Goal: Task Accomplishment & Management: Use online tool/utility

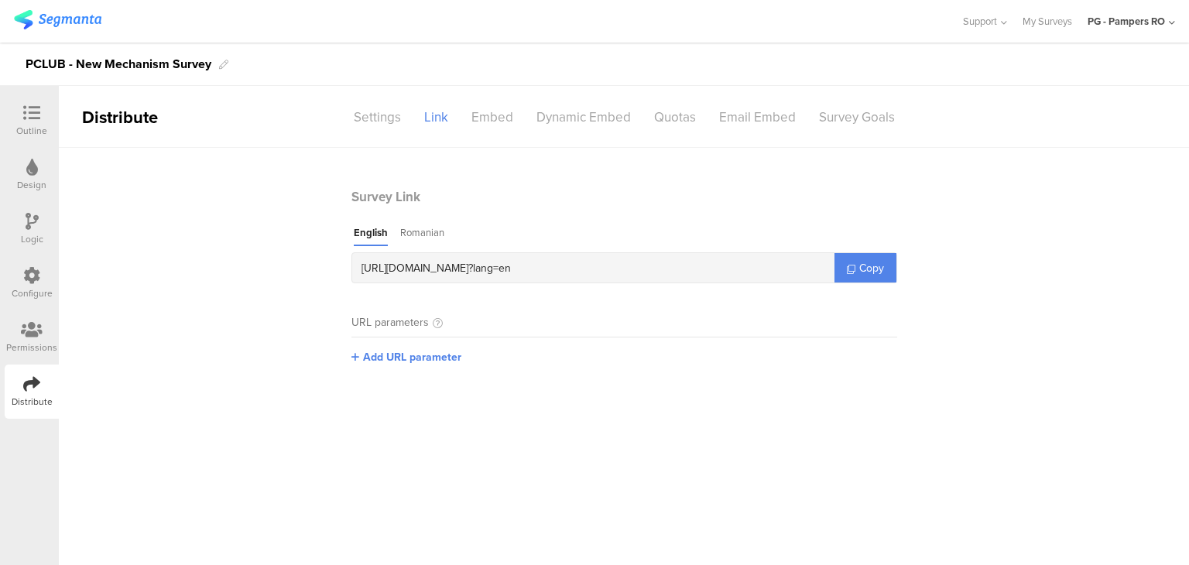
click at [33, 211] on div "Logic" at bounding box center [32, 229] width 54 height 54
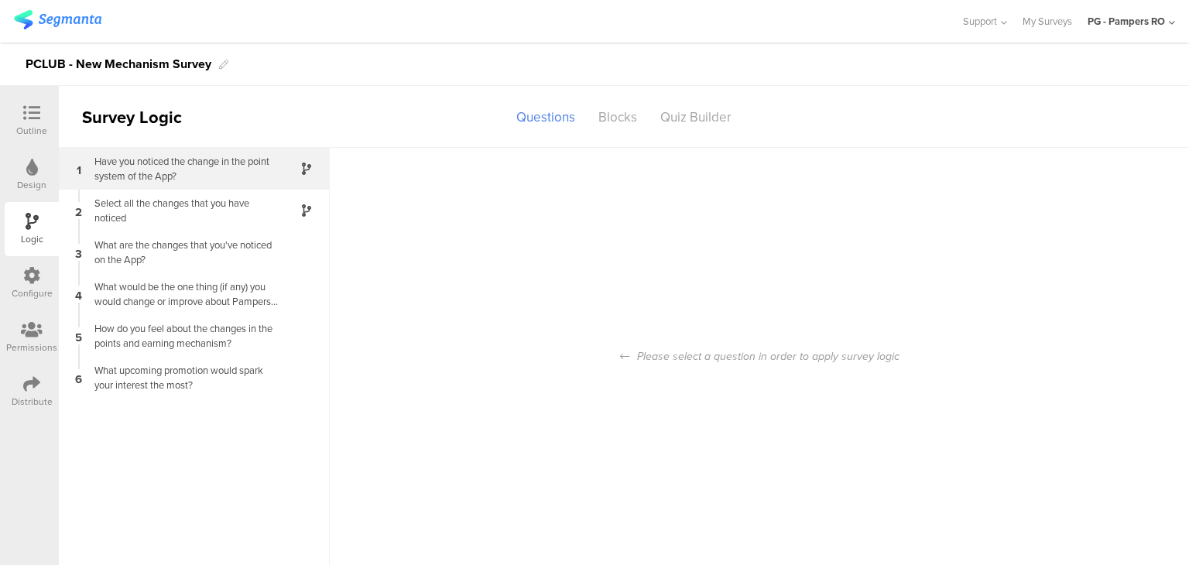
click at [181, 180] on div "Have you noticed the change in the point system of the App?" at bounding box center [182, 168] width 194 height 29
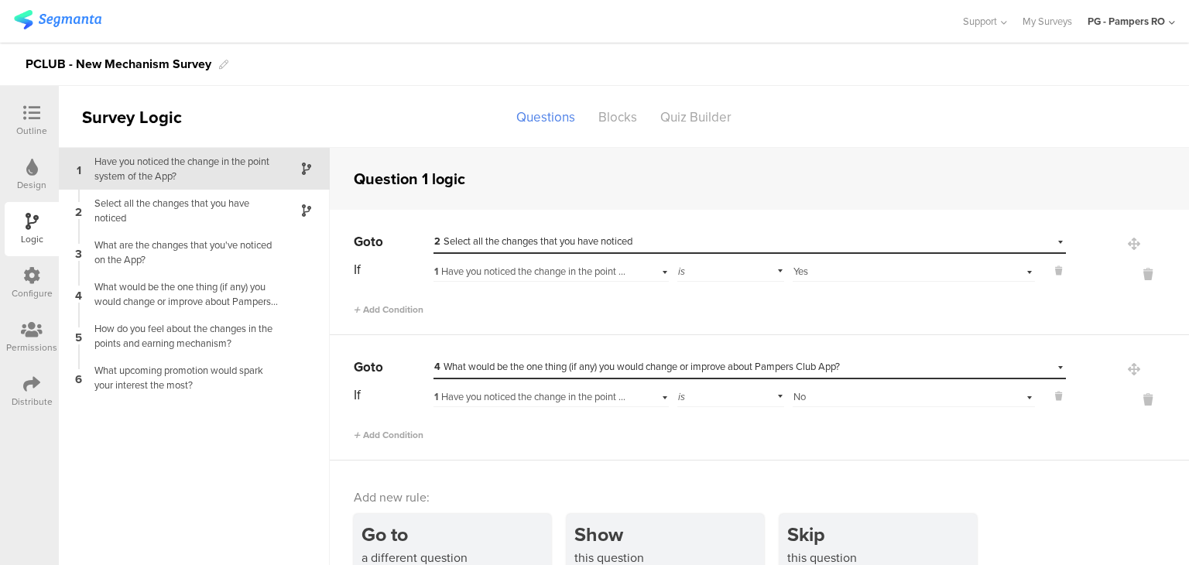
click at [21, 171] on div "Design" at bounding box center [32, 175] width 54 height 54
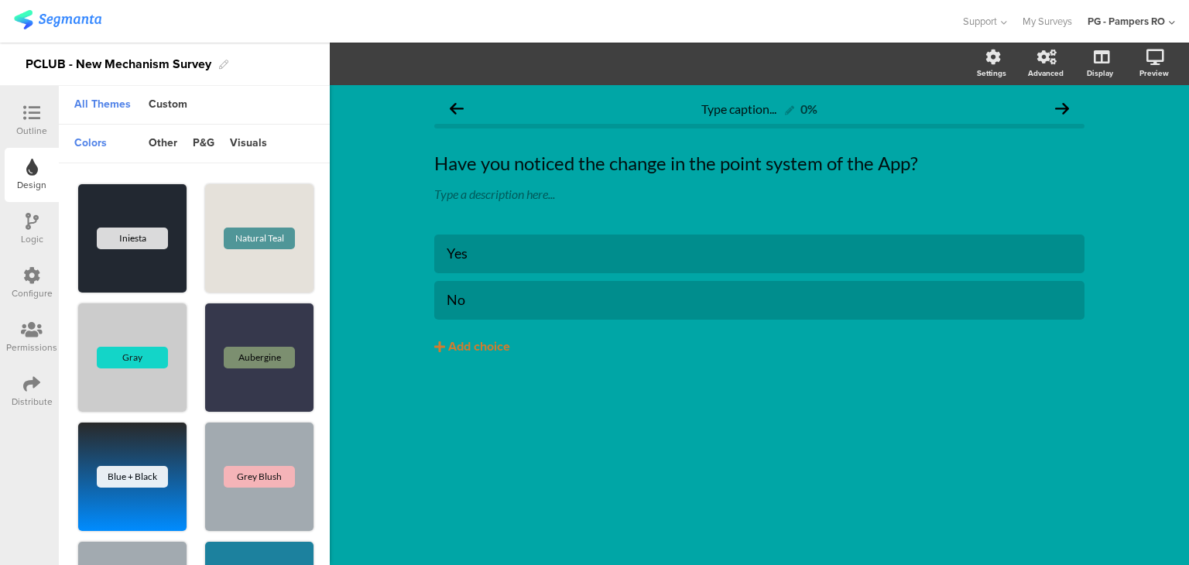
click at [40, 115] on div at bounding box center [31, 114] width 31 height 19
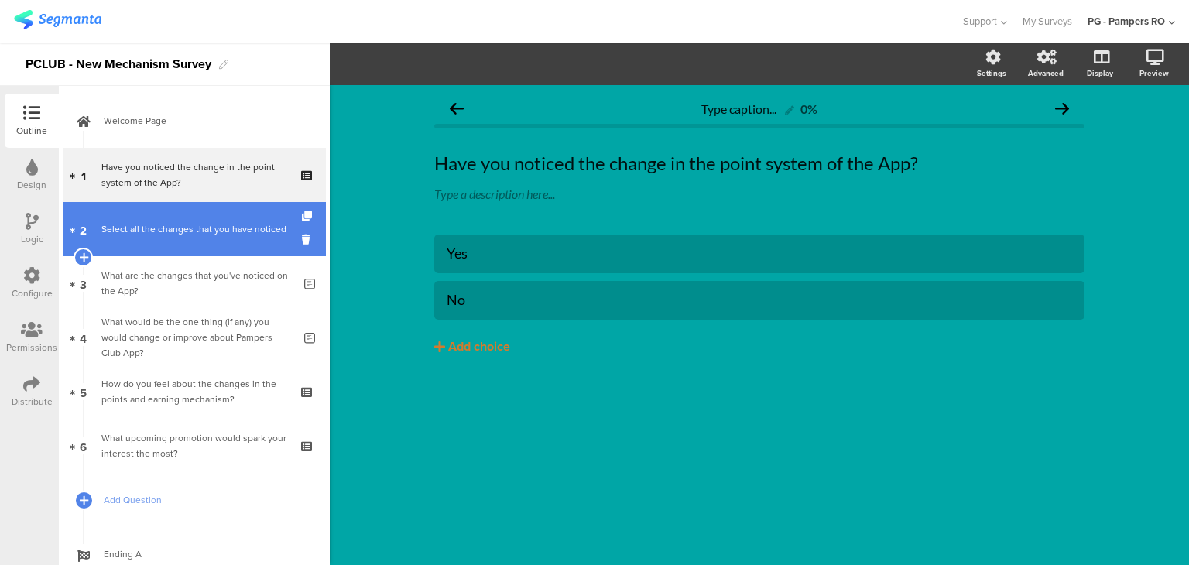
click at [210, 228] on div "Select all the changes that you have noticed" at bounding box center [193, 228] width 185 height 15
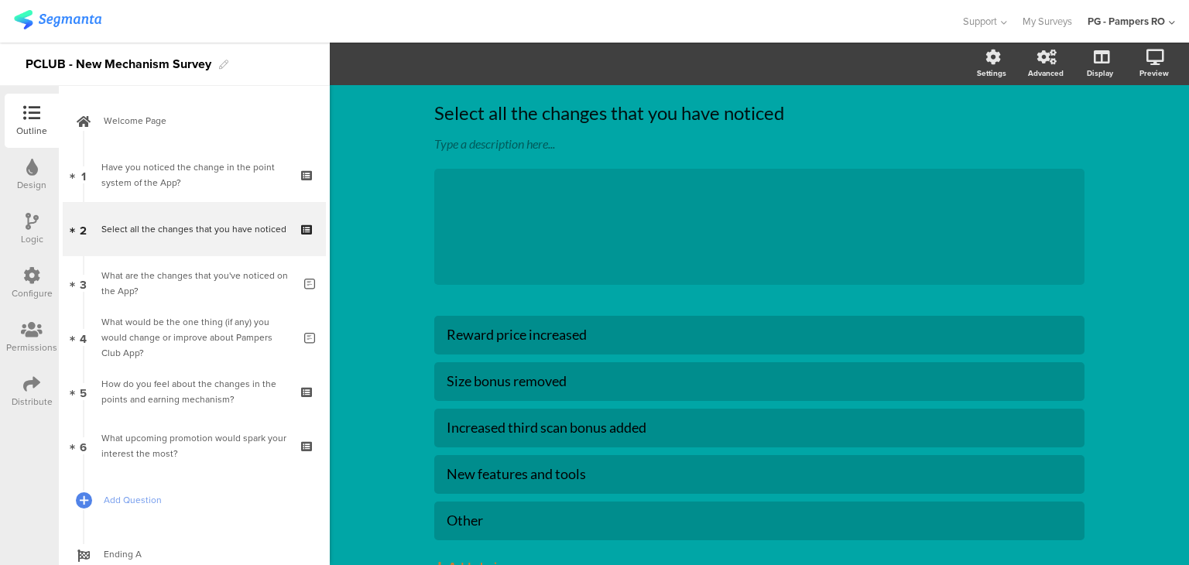
scroll to position [77, 0]
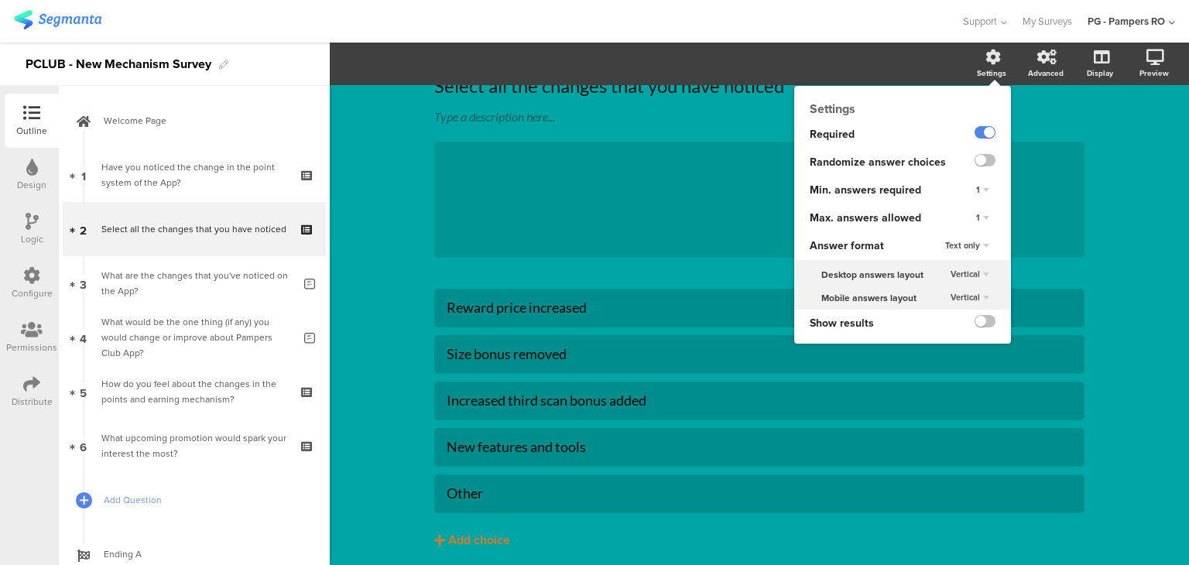
click at [973, 216] on div "1" at bounding box center [983, 218] width 26 height 19
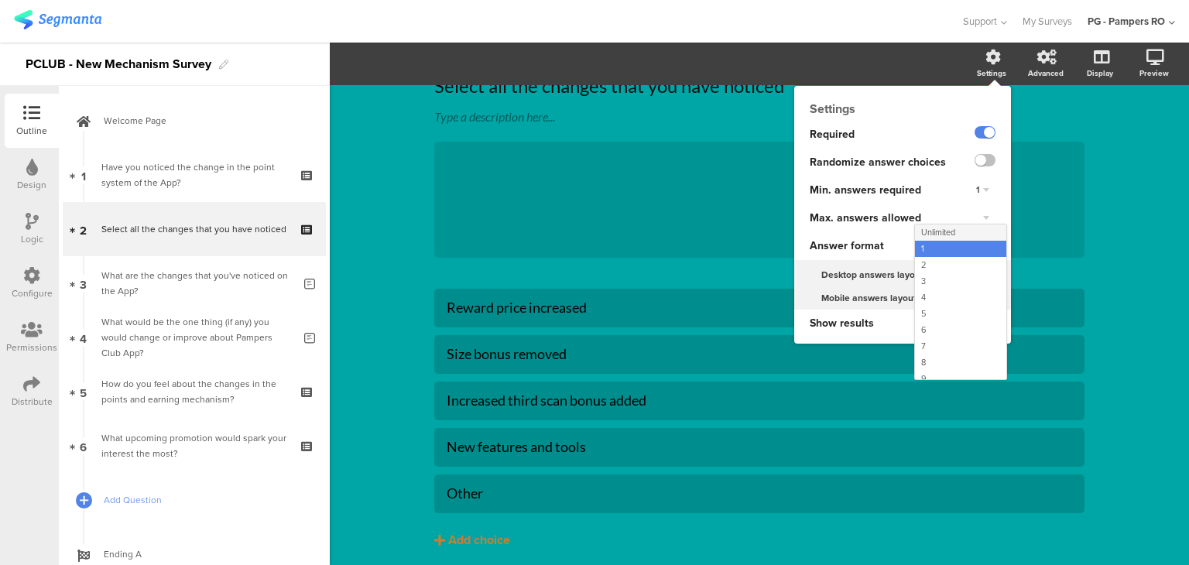
click at [954, 231] on div "Unlimited" at bounding box center [960, 232] width 91 height 16
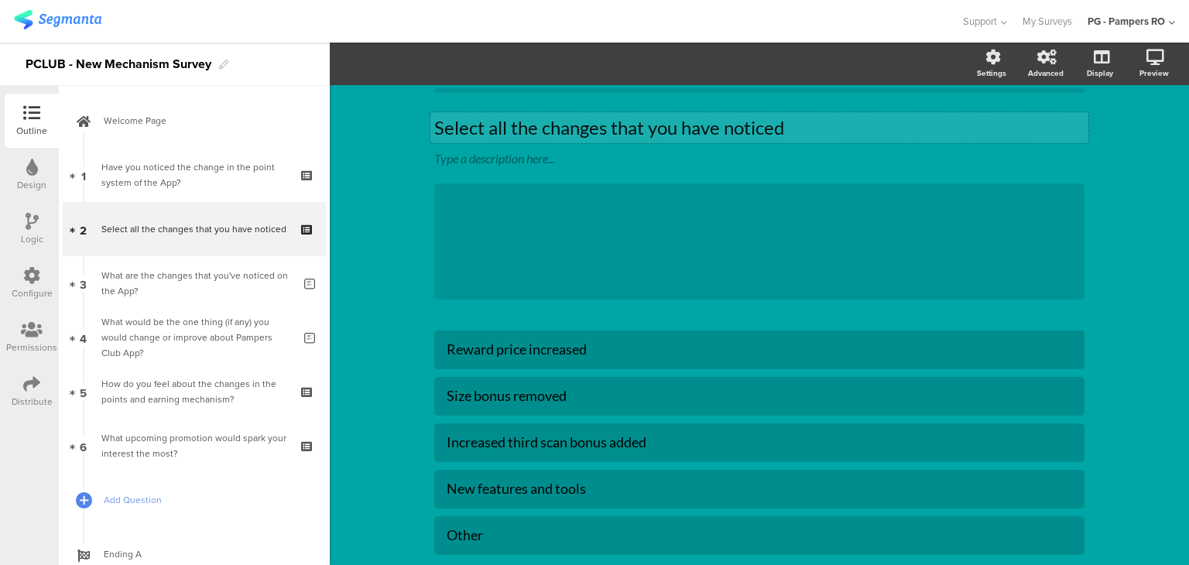
scroll to position [0, 0]
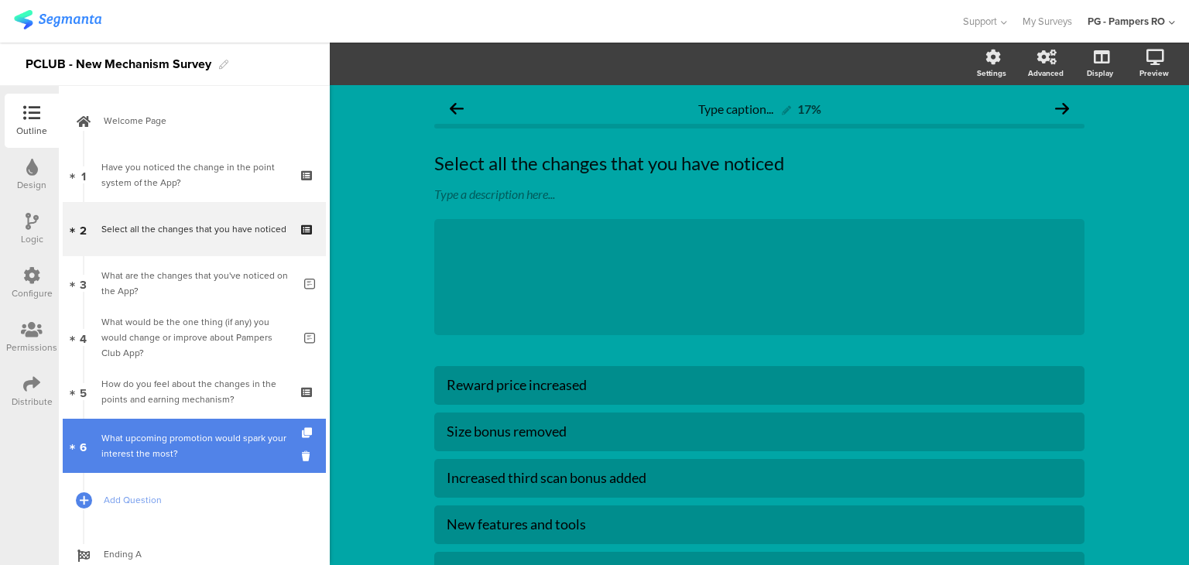
click at [178, 459] on div "What upcoming promotion would spark your interest the most?" at bounding box center [193, 445] width 185 height 31
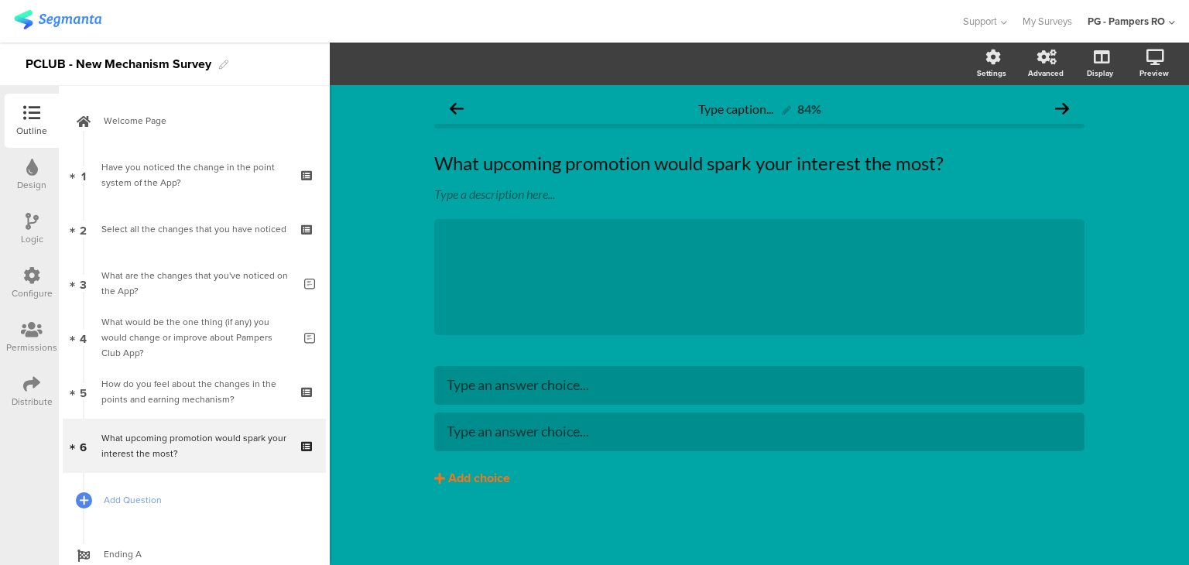
click at [486, 474] on div "Add choice" at bounding box center [479, 479] width 62 height 16
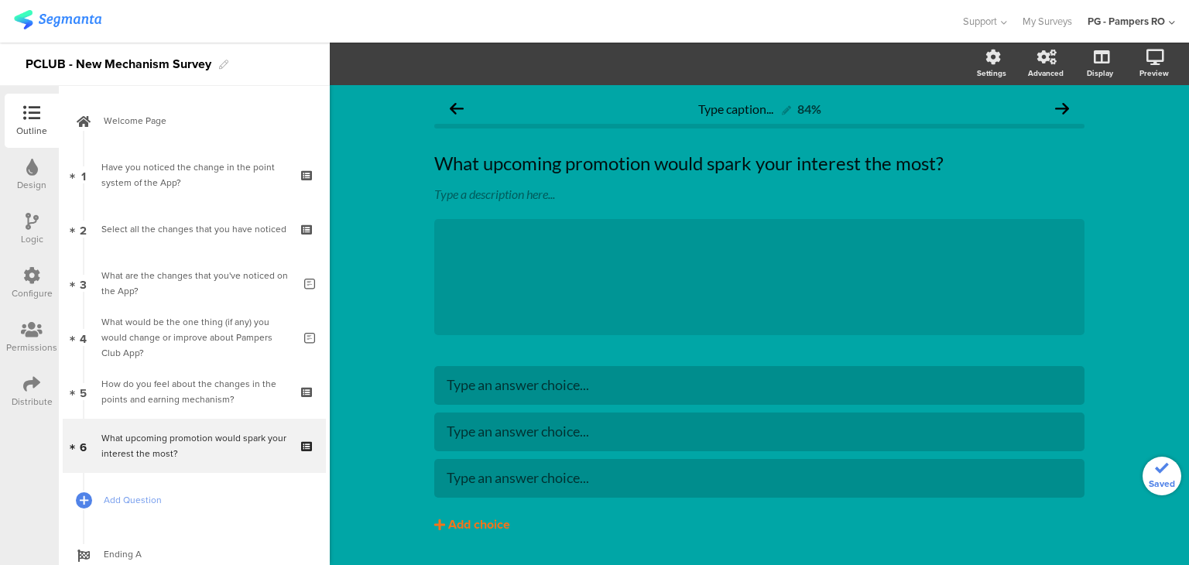
click at [467, 526] on div "Add choice" at bounding box center [479, 525] width 62 height 16
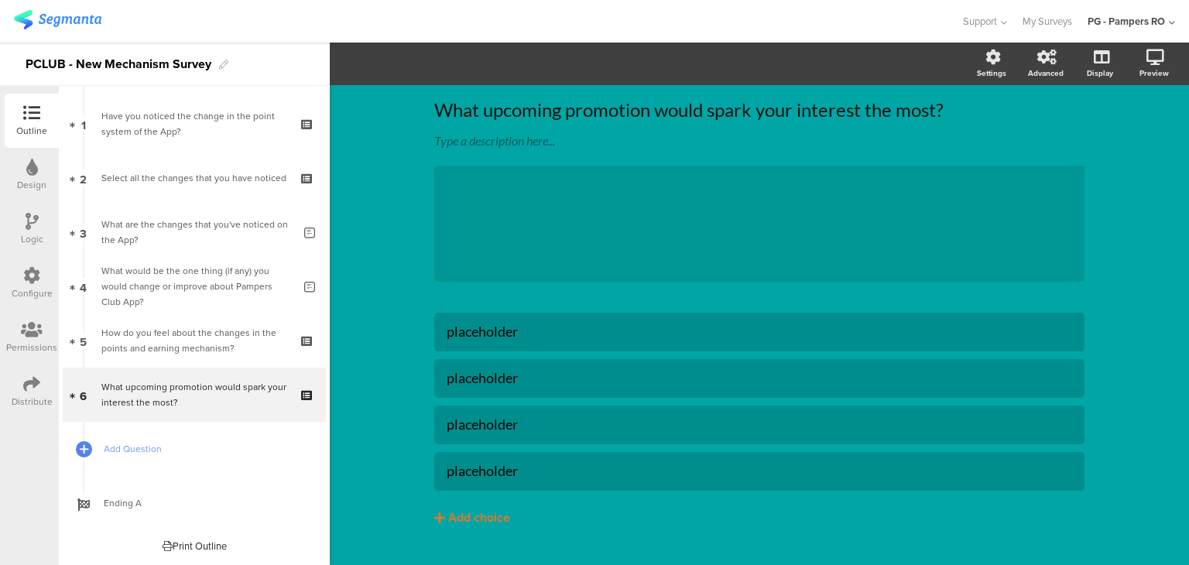
scroll to position [87, 0]
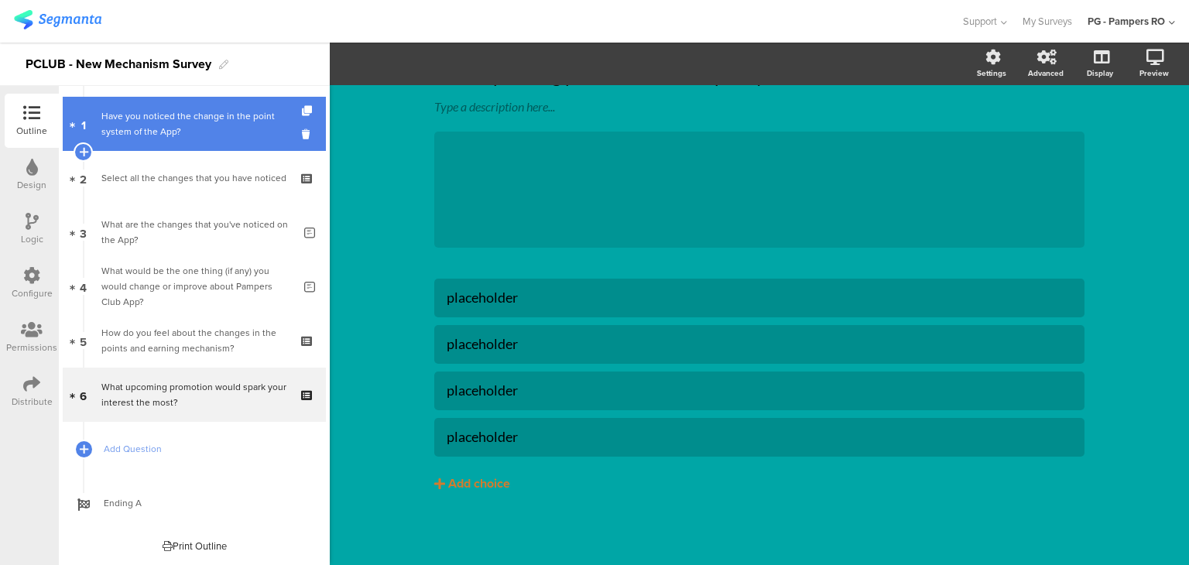
click at [115, 111] on div "Have you noticed the change in the point system of the App?" at bounding box center [193, 123] width 185 height 31
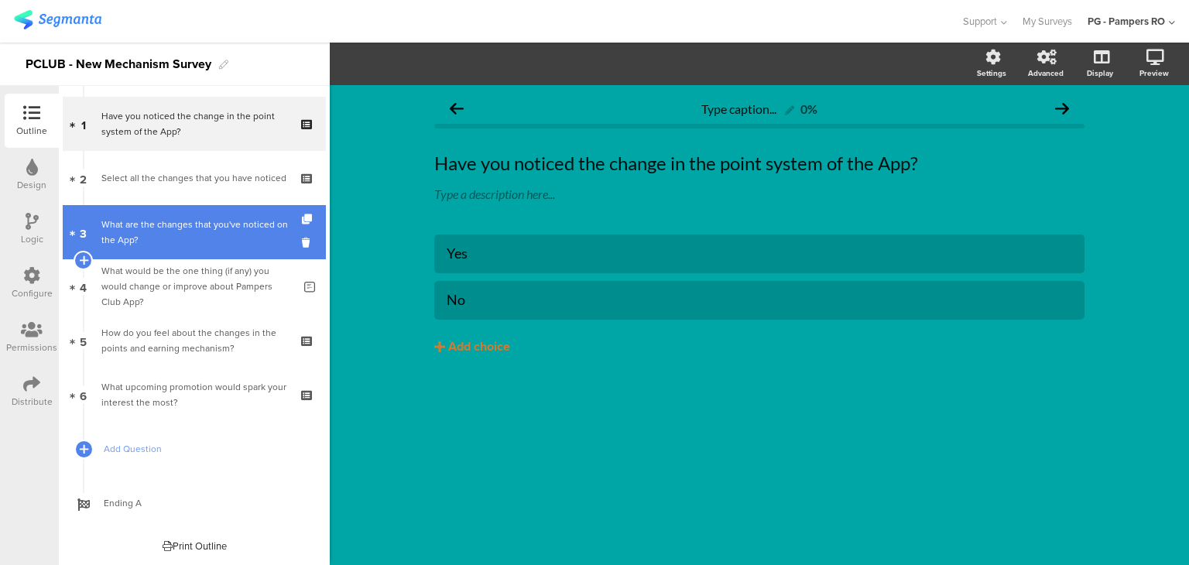
click at [167, 230] on div "What are the changes that you've noticed on the App?" at bounding box center [196, 232] width 191 height 31
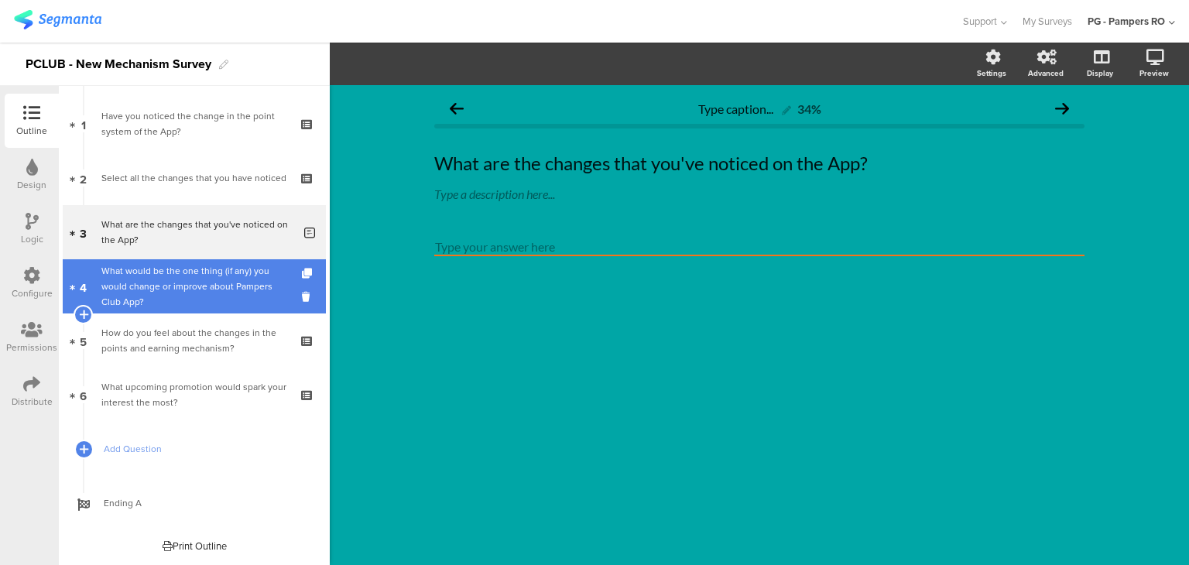
click at [214, 272] on div "What would be the one thing (if any) you would change or improve about Pampers …" at bounding box center [196, 286] width 191 height 46
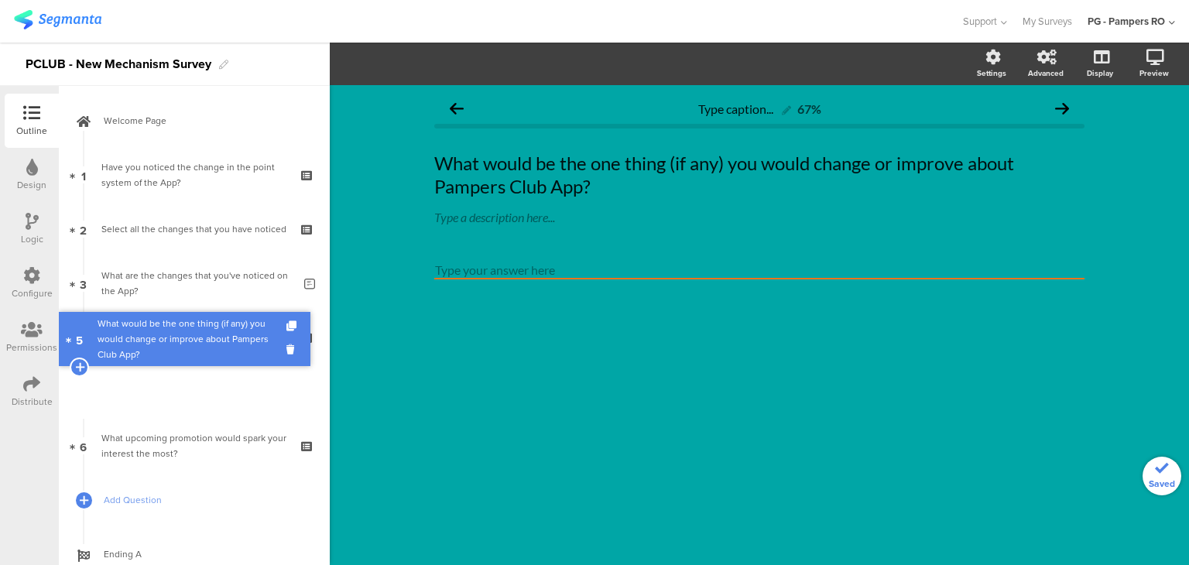
drag, startPoint x: 175, startPoint y: 389, endPoint x: 199, endPoint y: 326, distance: 67.1
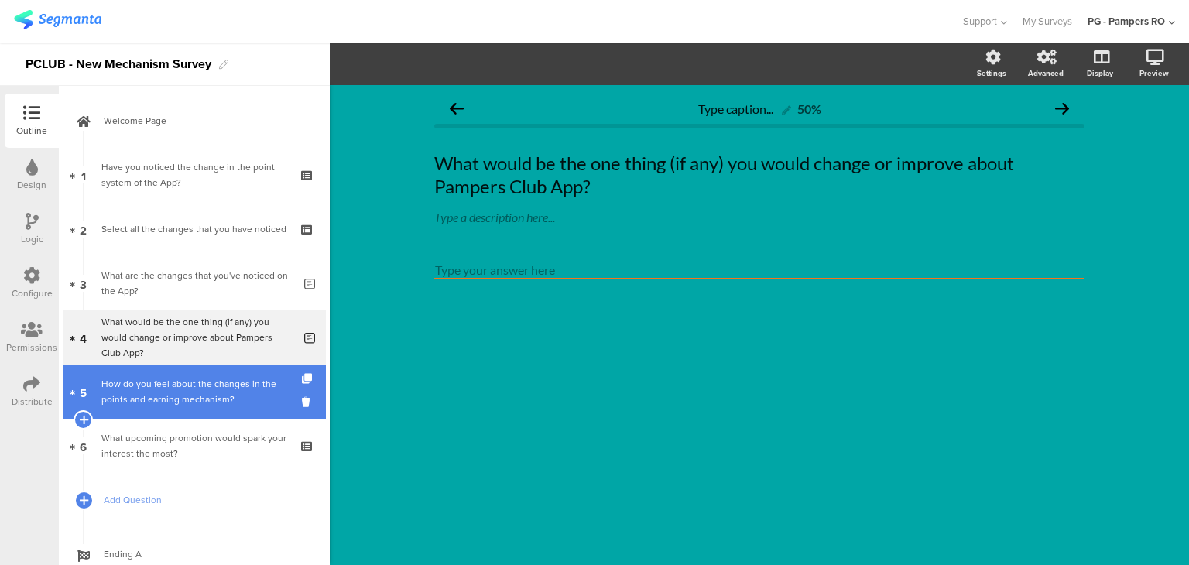
click at [192, 383] on div "How do you feel about the changes in the points and earning mechanism?" at bounding box center [193, 391] width 185 height 31
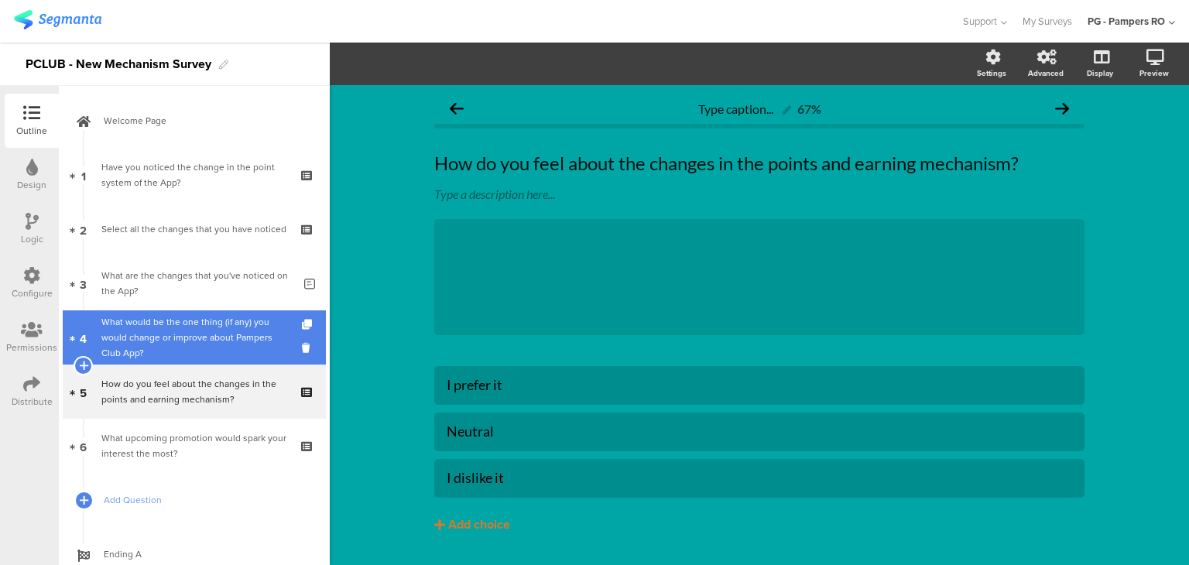
click at [207, 327] on div "What would be the one thing (if any) you would change or improve about Pampers …" at bounding box center [196, 337] width 191 height 46
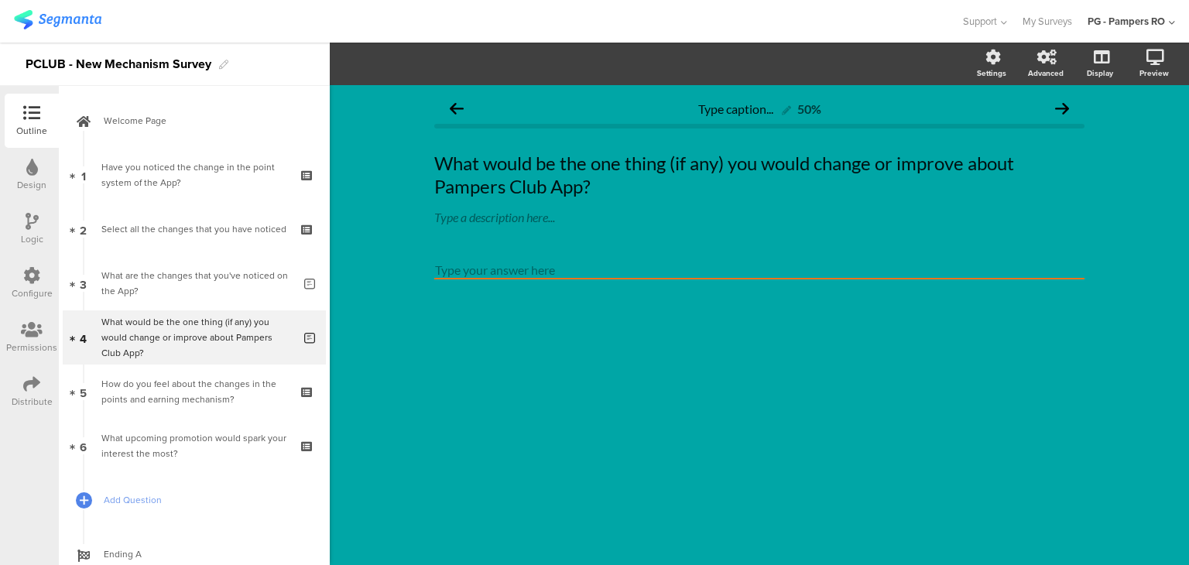
click at [28, 236] on div "Logic" at bounding box center [32, 239] width 22 height 14
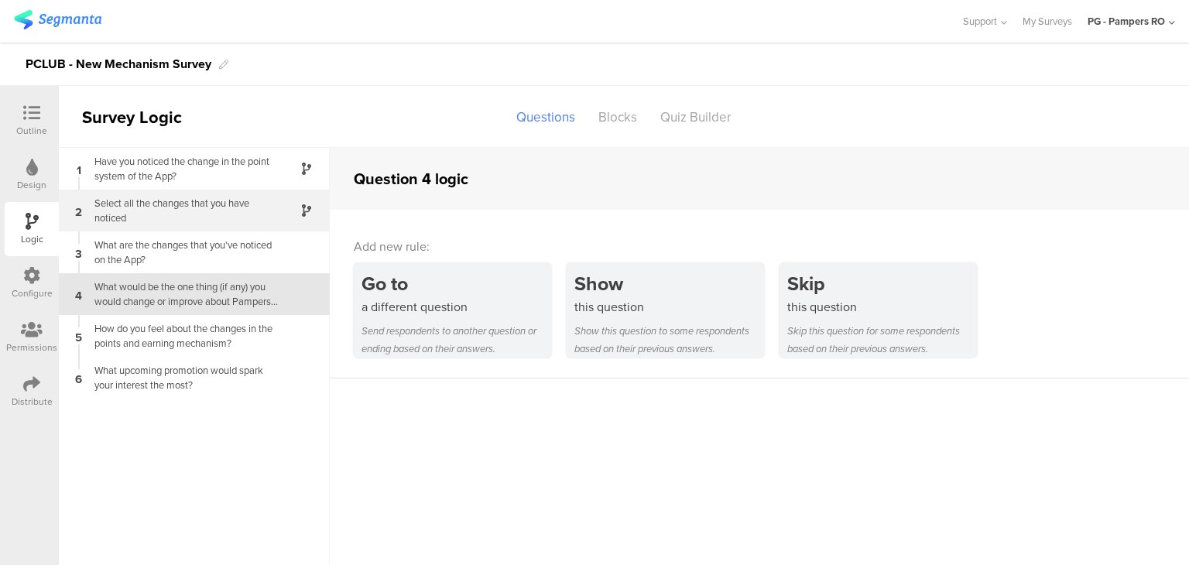
click at [260, 211] on div "Select all the changes that you have noticed" at bounding box center [182, 210] width 194 height 29
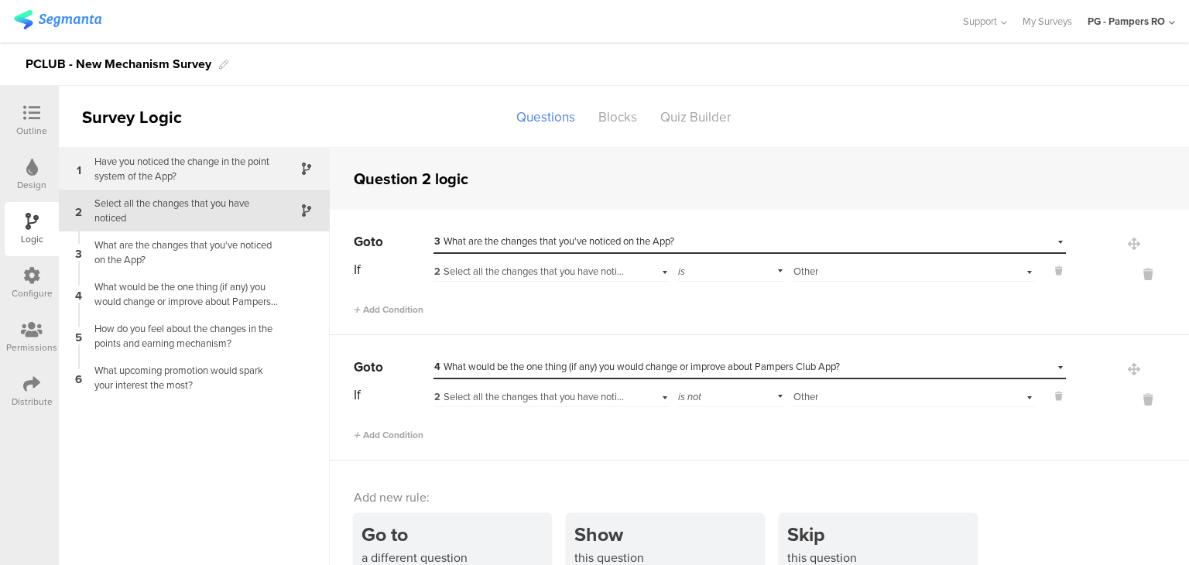
click at [235, 168] on div "Have you noticed the change in the point system of the App?" at bounding box center [182, 168] width 194 height 29
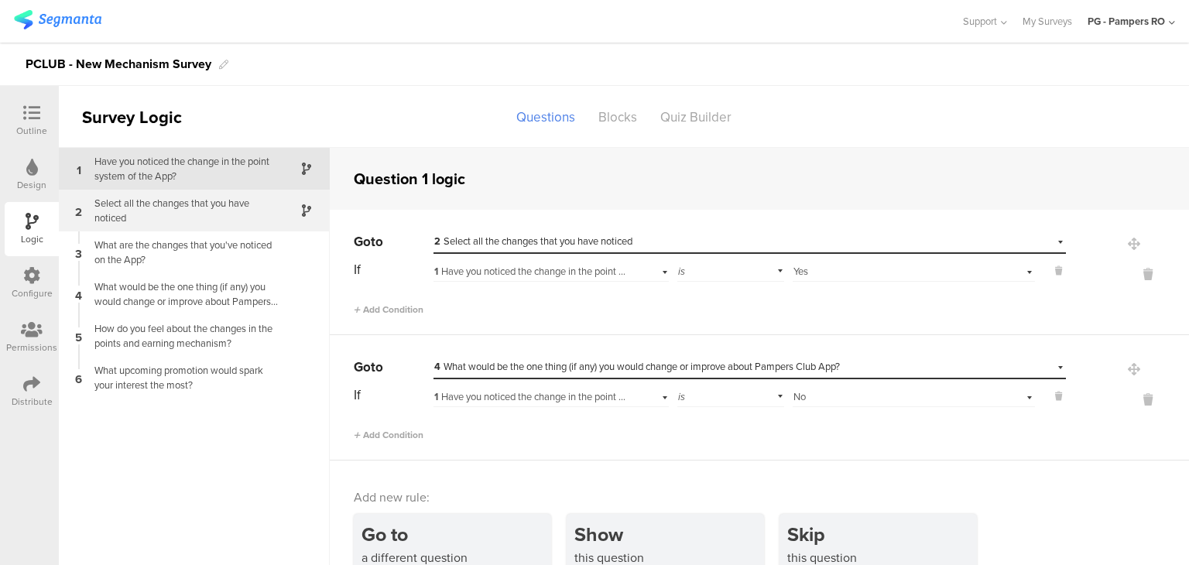
click at [228, 194] on div "2 Select all the changes that you have noticed" at bounding box center [194, 211] width 271 height 42
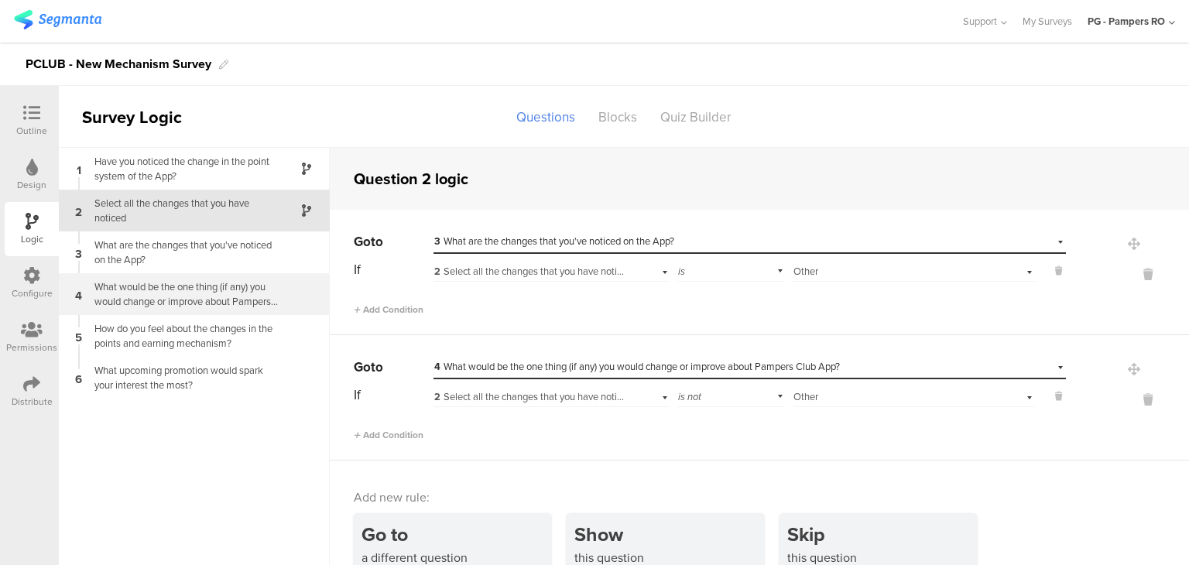
click at [208, 307] on div "What would be the one thing (if any) you would change or improve about Pampers …" at bounding box center [182, 293] width 194 height 29
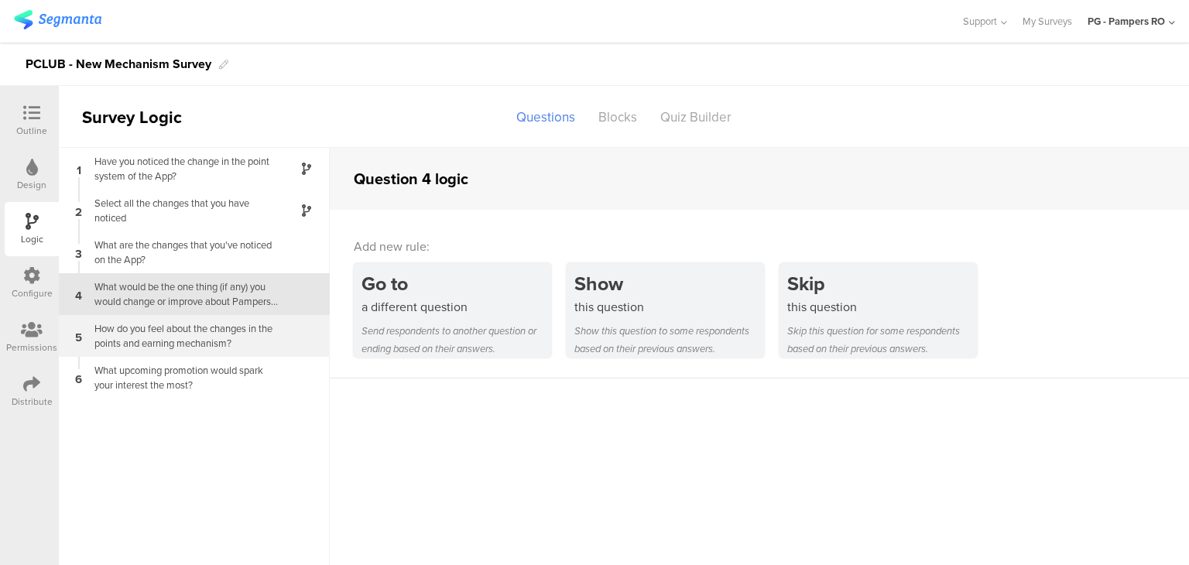
click at [214, 339] on div "How do you feel about the changes in the points and earning mechanism?" at bounding box center [182, 335] width 194 height 29
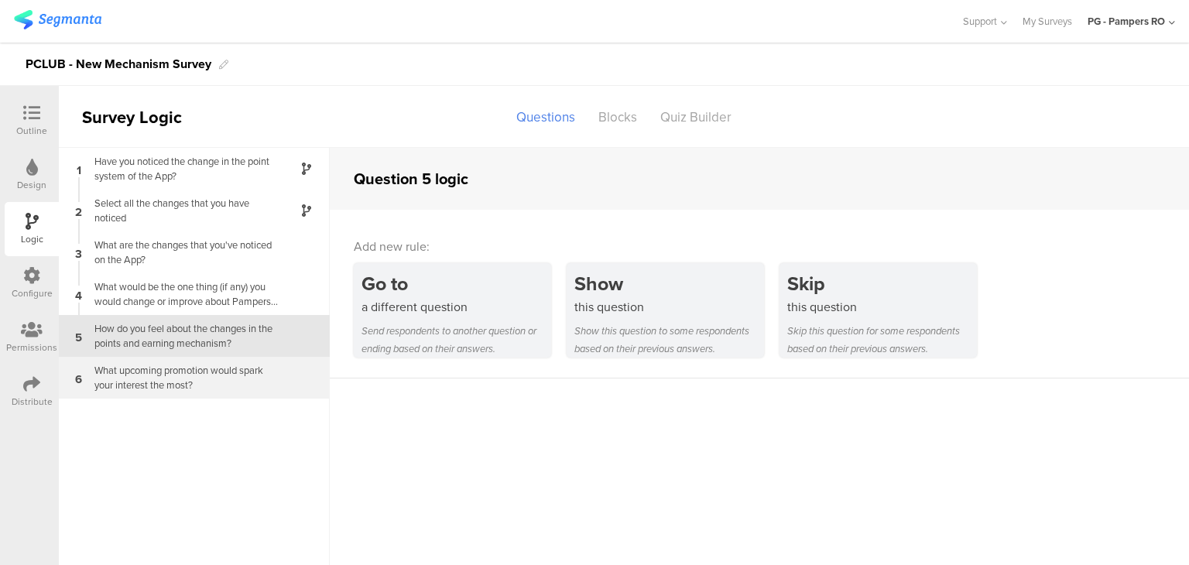
click at [215, 368] on div "What upcoming promotion would spark your interest the most?" at bounding box center [182, 377] width 194 height 29
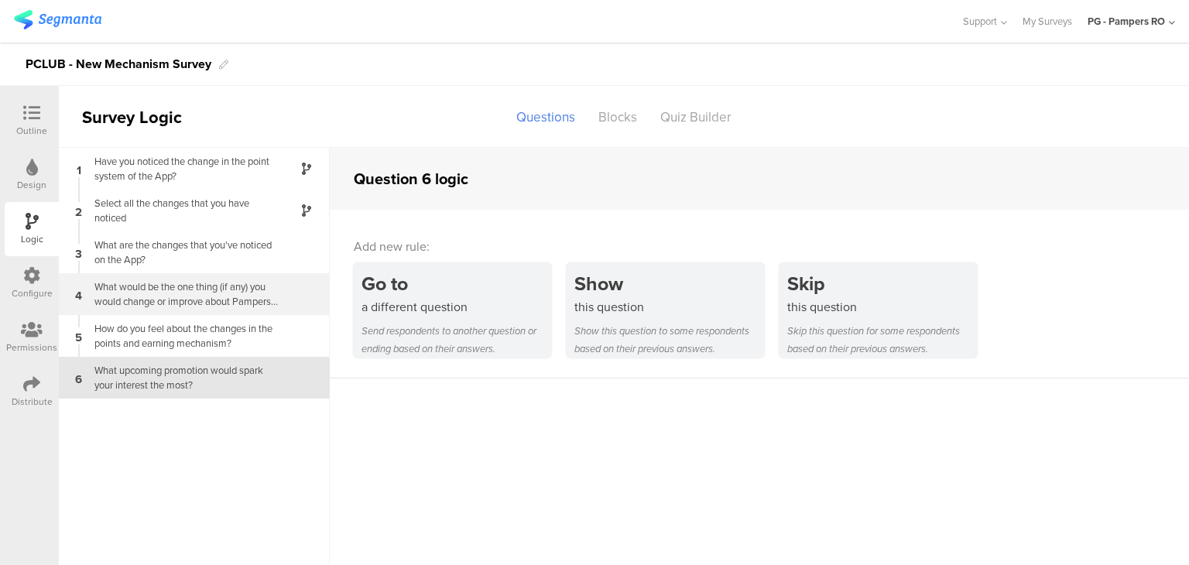
click at [219, 291] on div "What would be the one thing (if any) you would change or improve about Pampers …" at bounding box center [182, 293] width 194 height 29
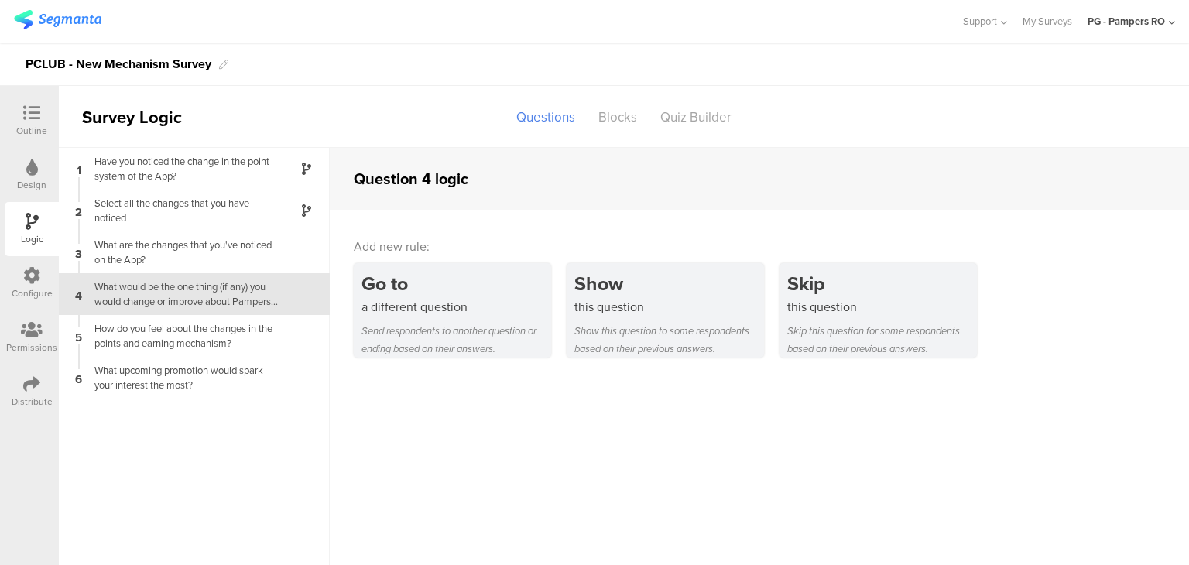
click at [34, 128] on div "Outline" at bounding box center [31, 131] width 31 height 14
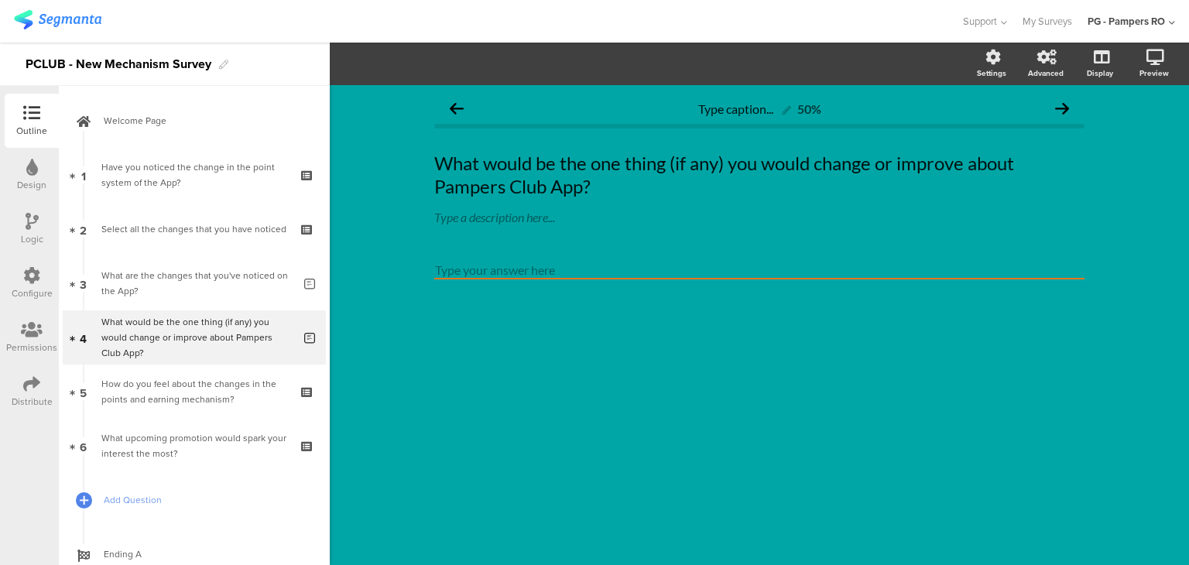
scroll to position [12, 0]
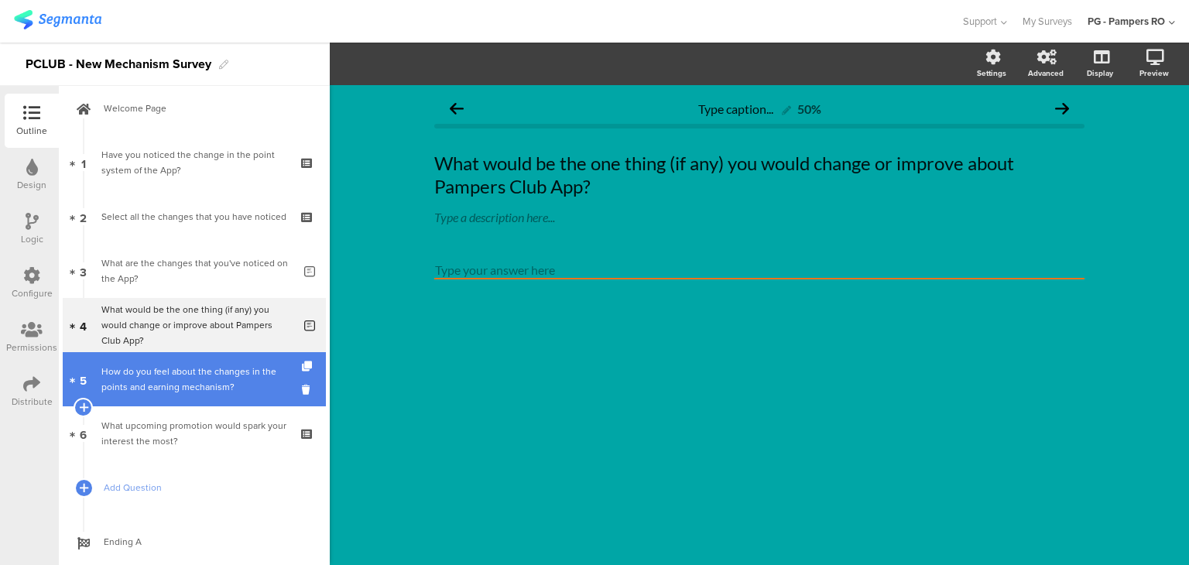
click at [203, 362] on link "5 How do you feel about the changes in the points and earning mechanism?" at bounding box center [194, 379] width 263 height 54
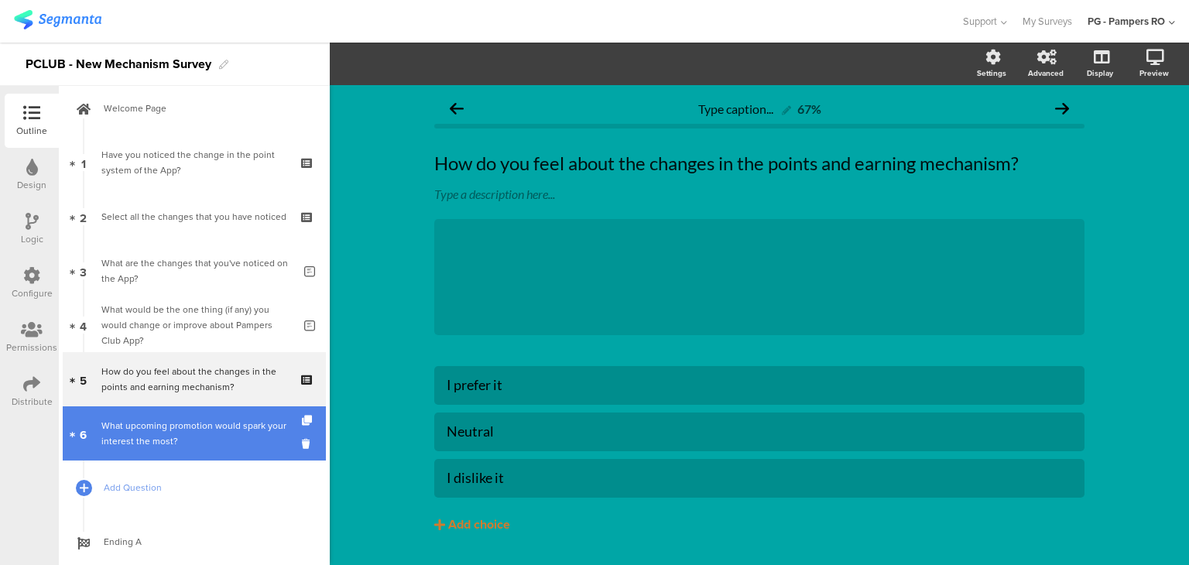
click at [200, 428] on div "What upcoming promotion would spark your interest the most?" at bounding box center [193, 433] width 185 height 31
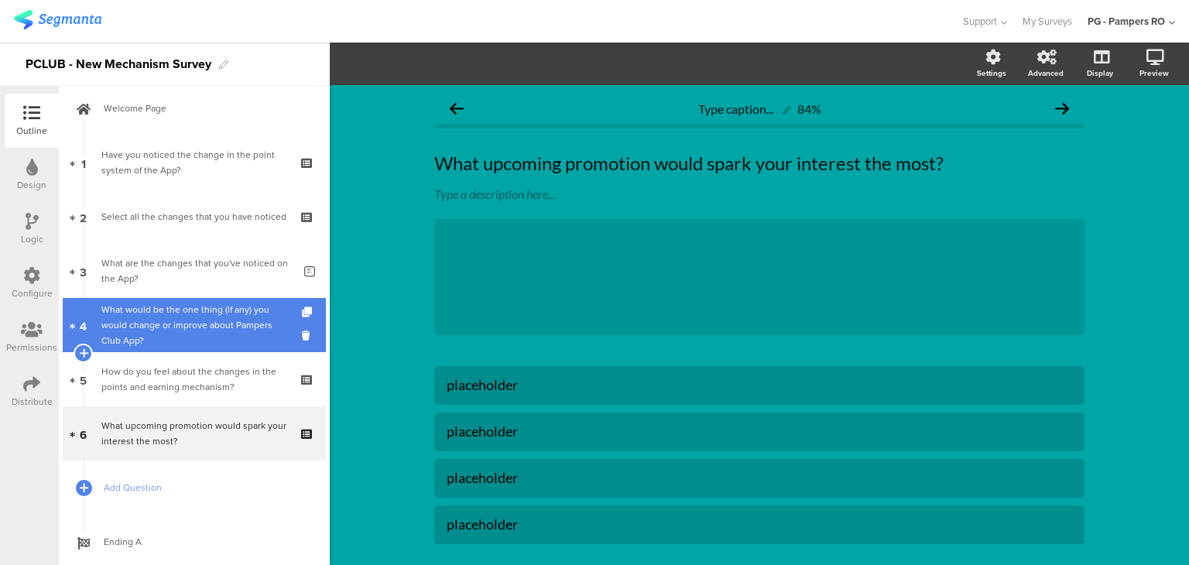
click at [207, 333] on div "What would be the one thing (if any) you would change or improve about Pampers …" at bounding box center [196, 325] width 191 height 46
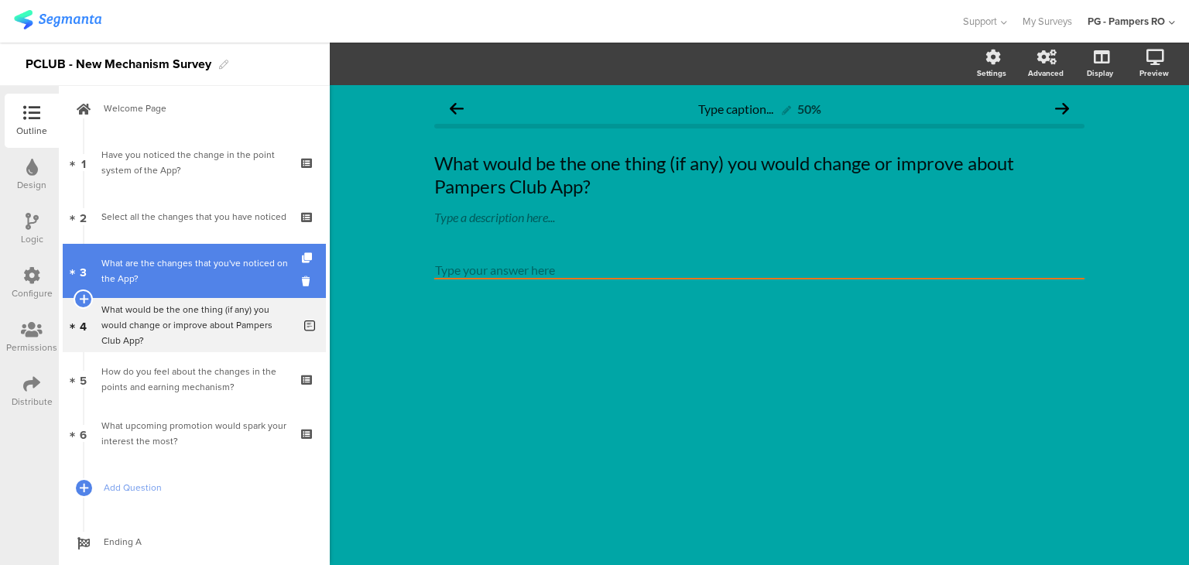
click at [199, 259] on div "What are the changes that you've noticed on the App?" at bounding box center [196, 270] width 191 height 31
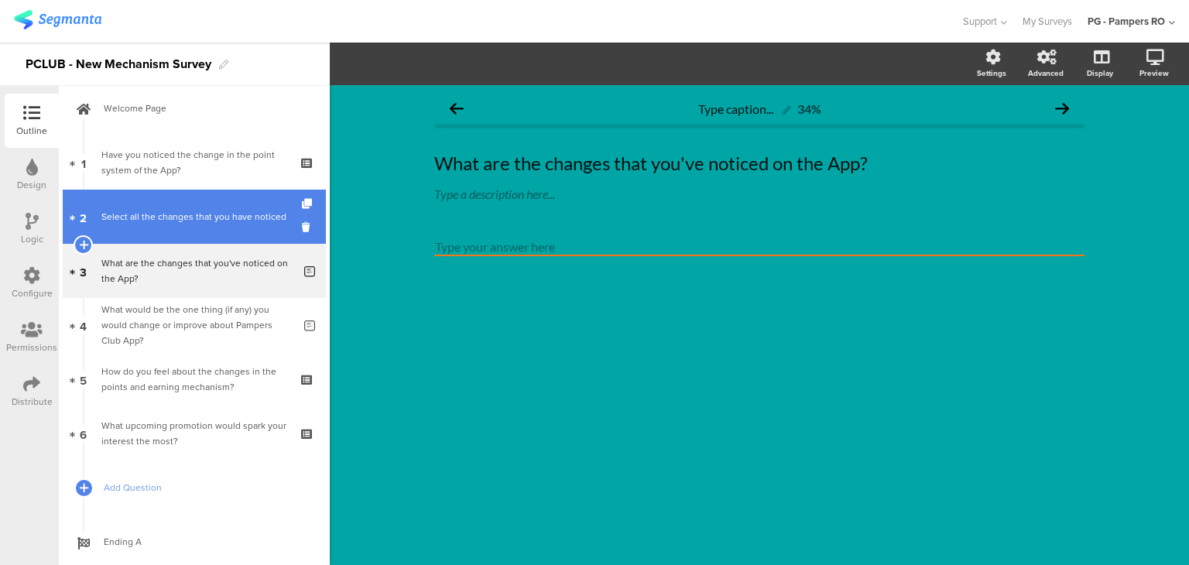
click at [207, 218] on div "Select all the changes that you have noticed" at bounding box center [193, 216] width 185 height 15
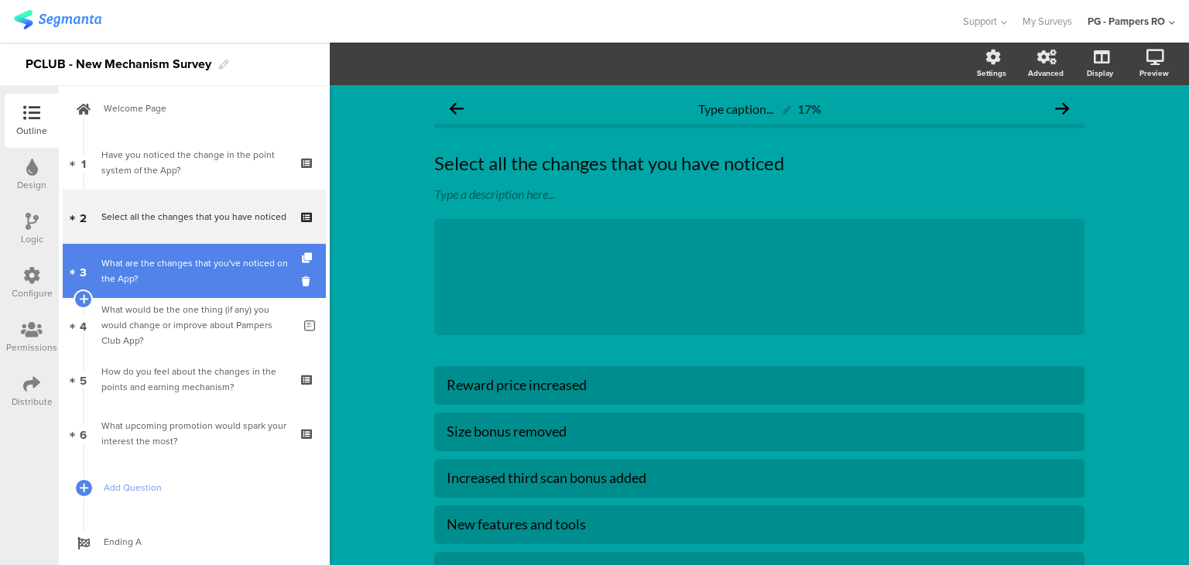
click at [198, 257] on div "What are the changes that you've noticed on the App?" at bounding box center [196, 270] width 191 height 31
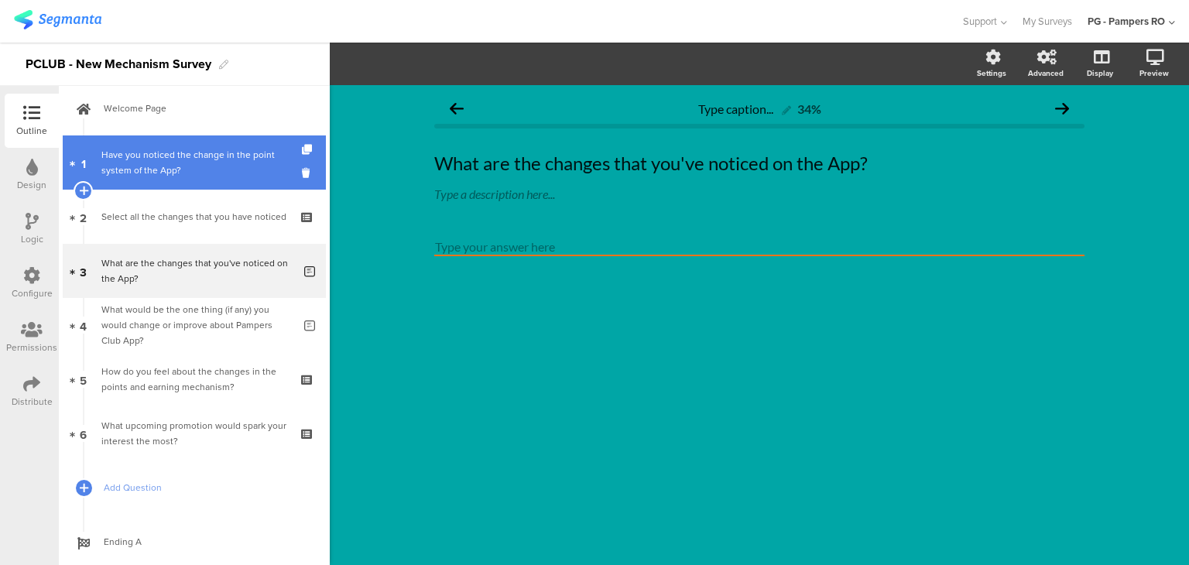
click at [213, 177] on div "Have you noticed the change in the point system of the App?" at bounding box center [193, 162] width 185 height 31
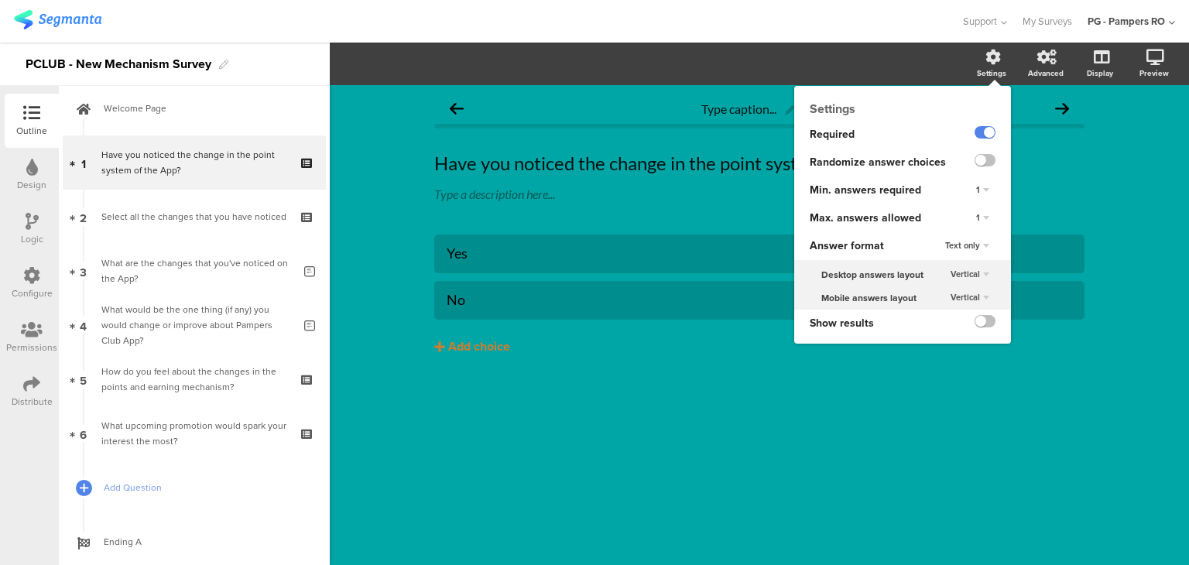
click at [980, 276] on div "Vertical" at bounding box center [969, 275] width 51 height 19
click at [923, 340] on div "Show results" at bounding box center [902, 327] width 217 height 34
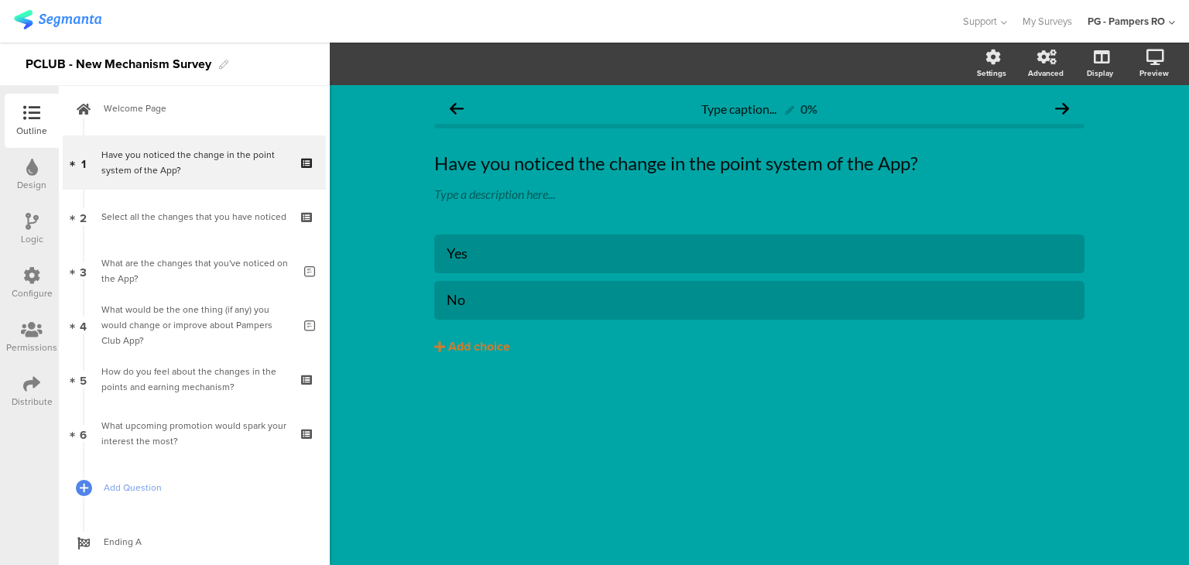
click at [30, 385] on icon at bounding box center [31, 383] width 17 height 17
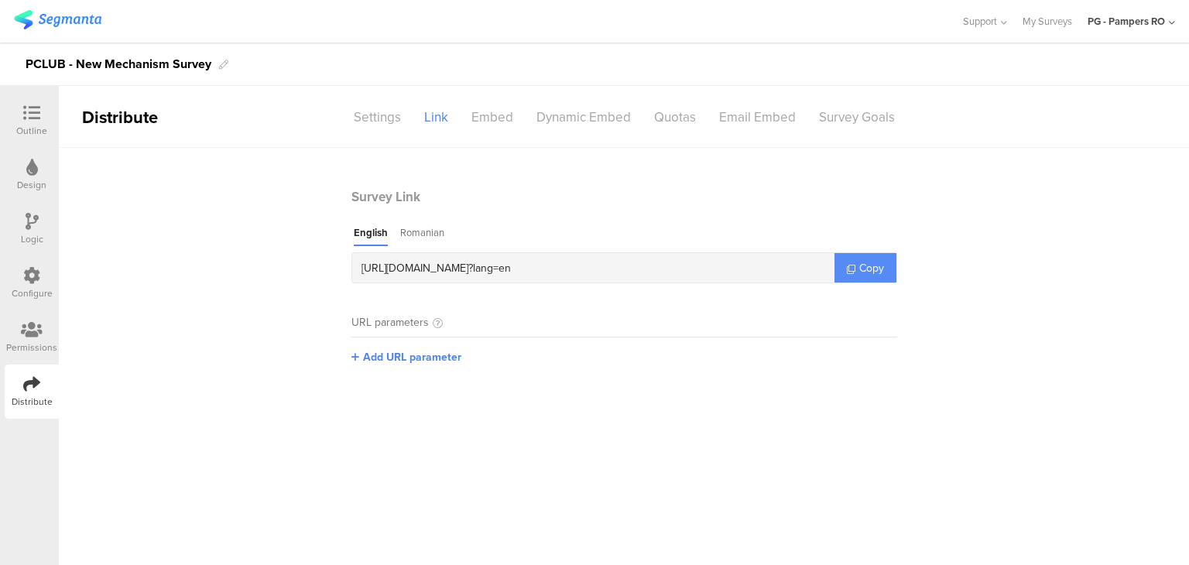
click at [876, 266] on span "Copy" at bounding box center [871, 268] width 25 height 16
click at [372, 115] on div "Settings" at bounding box center [377, 117] width 70 height 27
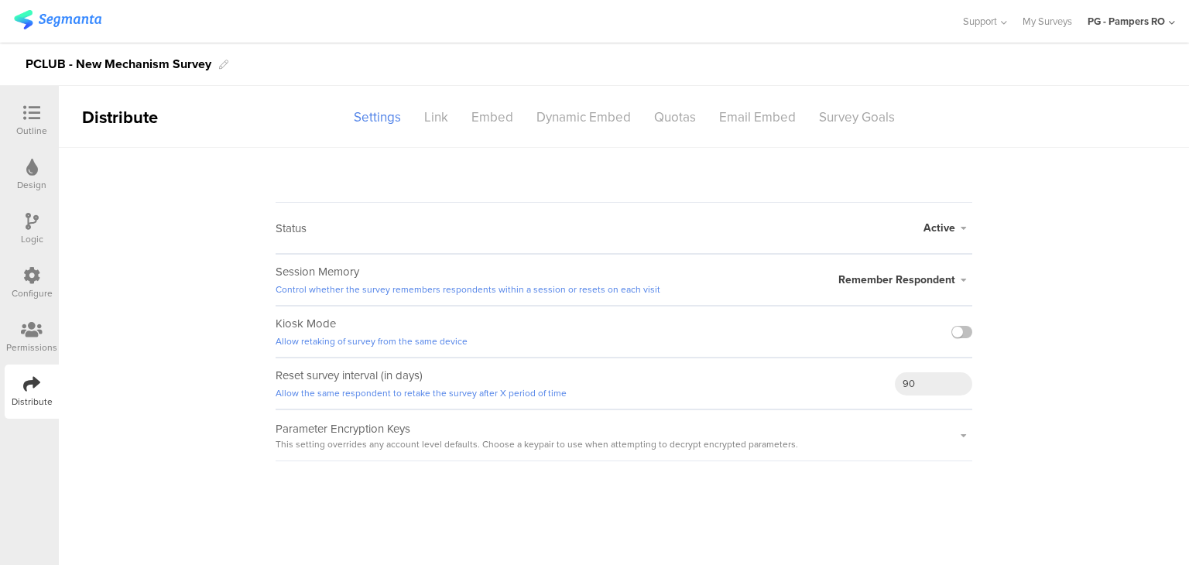
click at [942, 283] on span "Remember Respondent" at bounding box center [896, 280] width 117 height 16
click at [1047, 269] on sg-survey-status-editor "Status Active Active Closed Schedule Start Date: End Date: Save Cancel Session …" at bounding box center [624, 305] width 1130 height 314
click at [0, 335] on ng-transclude "Permissions" at bounding box center [29, 337] width 59 height 54
click at [6, 335] on div "Permissions" at bounding box center [32, 337] width 54 height 54
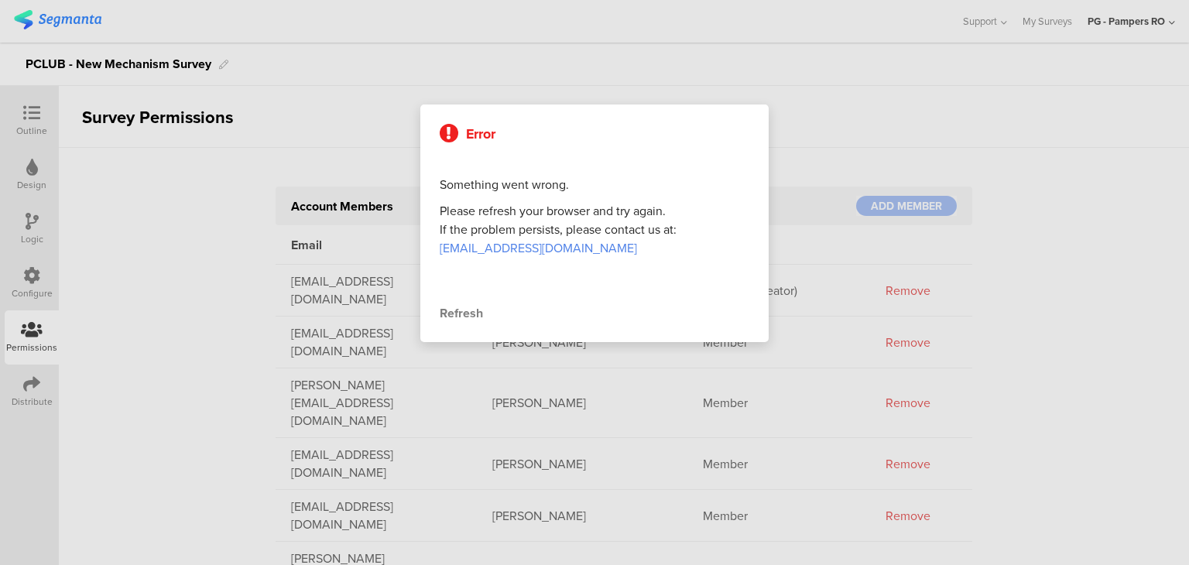
drag, startPoint x: 33, startPoint y: 269, endPoint x: 68, endPoint y: 264, distance: 35.1
click at [31, 266] on div at bounding box center [594, 282] width 1189 height 565
click at [477, 308] on div "Refresh" at bounding box center [595, 313] width 310 height 19
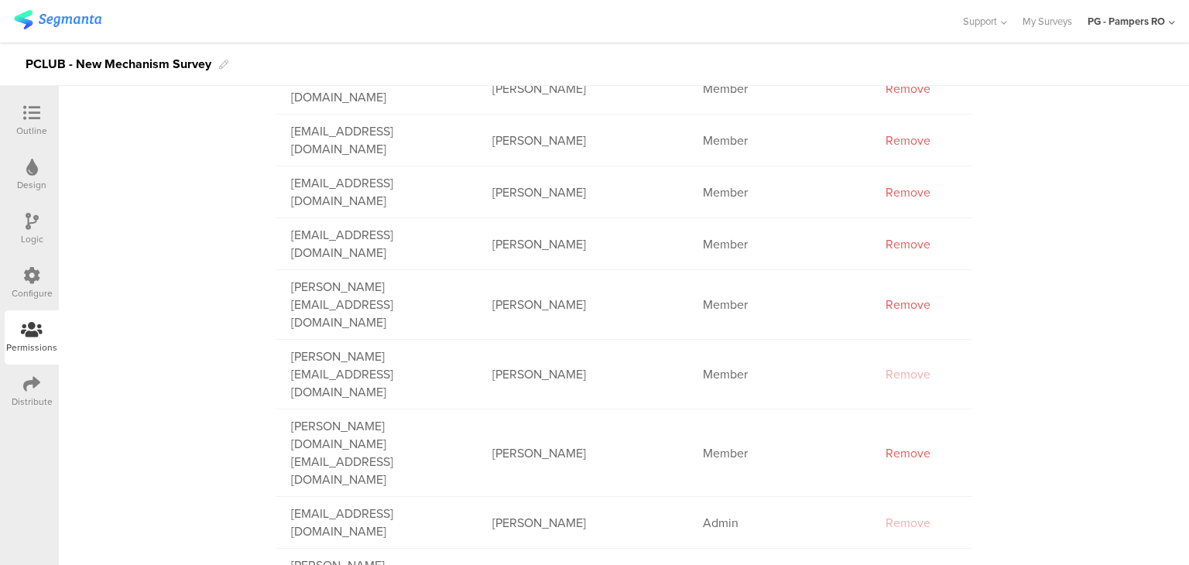
scroll to position [310, 0]
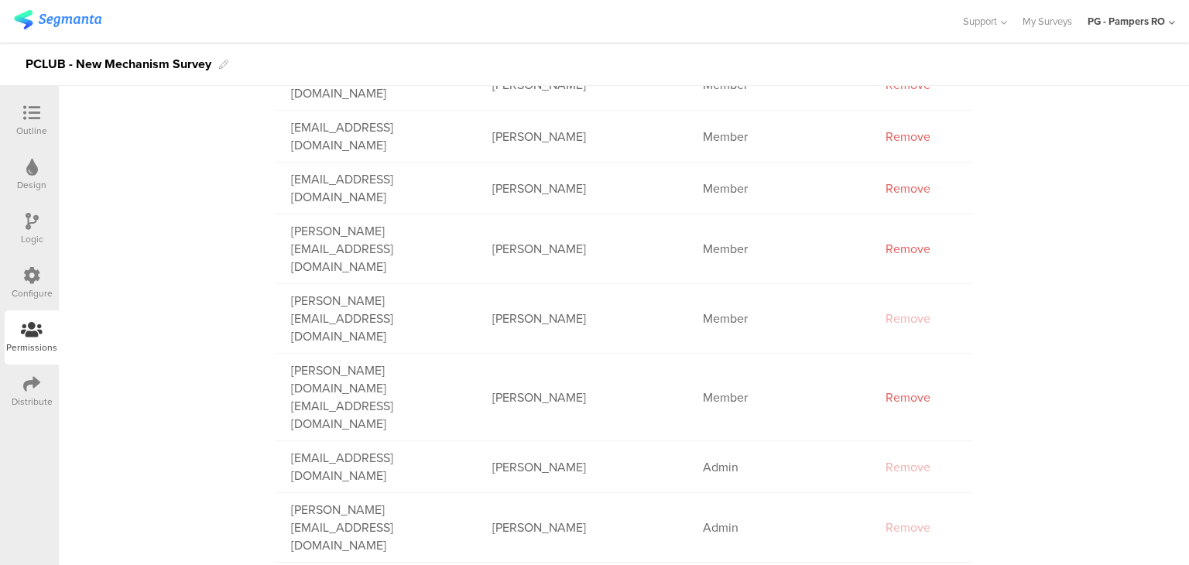
click at [50, 275] on div "Configure" at bounding box center [32, 283] width 54 height 54
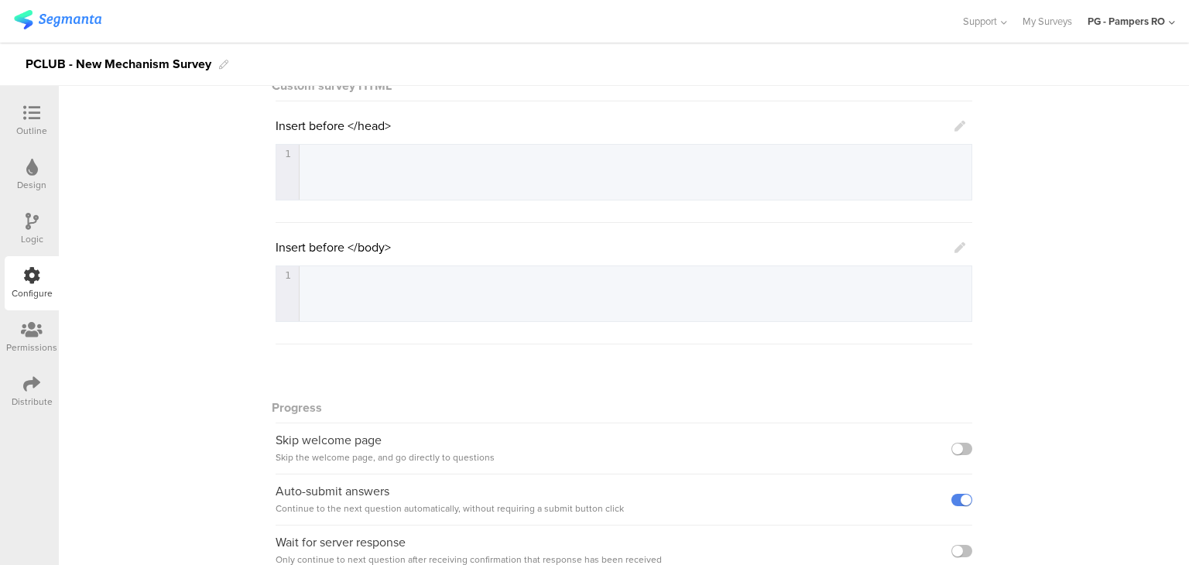
scroll to position [310, 0]
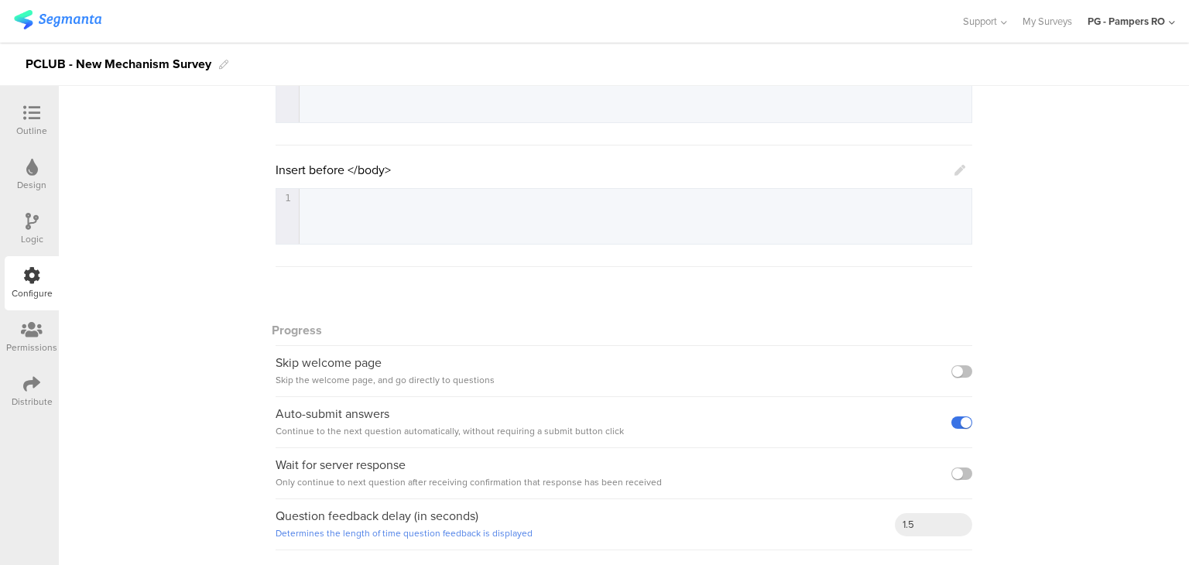
click at [958, 417] on label at bounding box center [961, 422] width 21 height 12
click at [0, 0] on input "checkbox" at bounding box center [0, 0] width 0 height 0
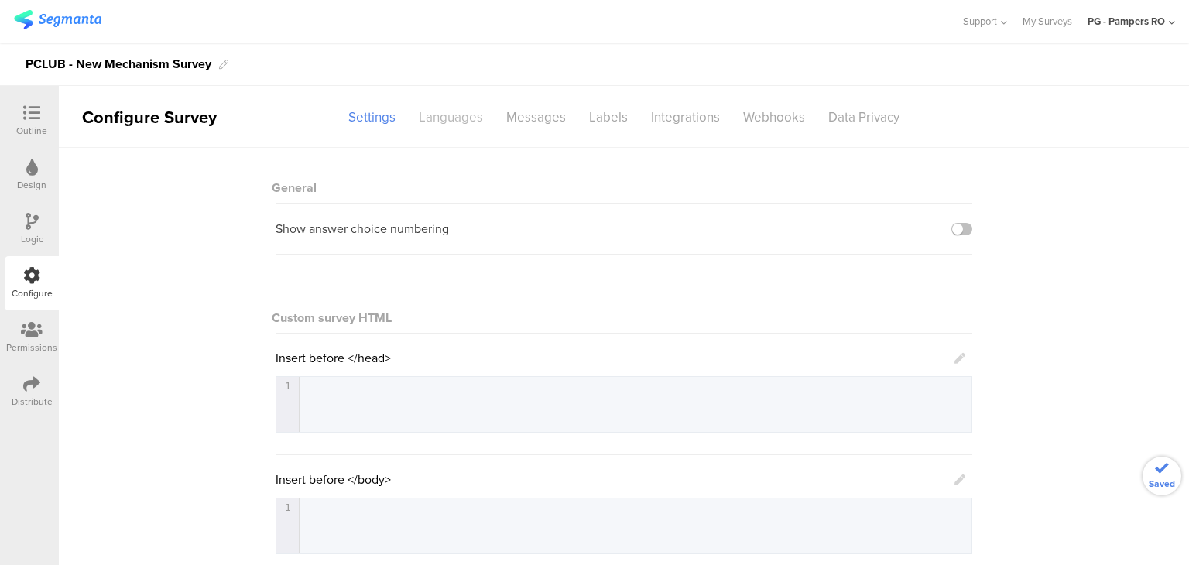
click at [435, 124] on div "Languages" at bounding box center [450, 117] width 87 height 27
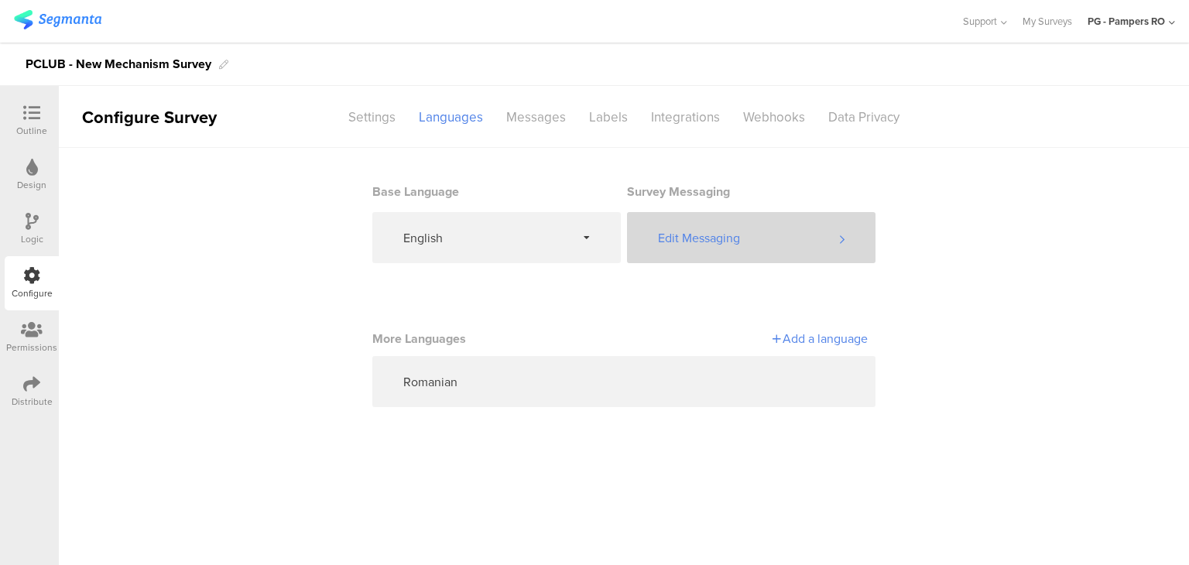
click at [780, 249] on div "Edit Messaging" at bounding box center [751, 237] width 248 height 51
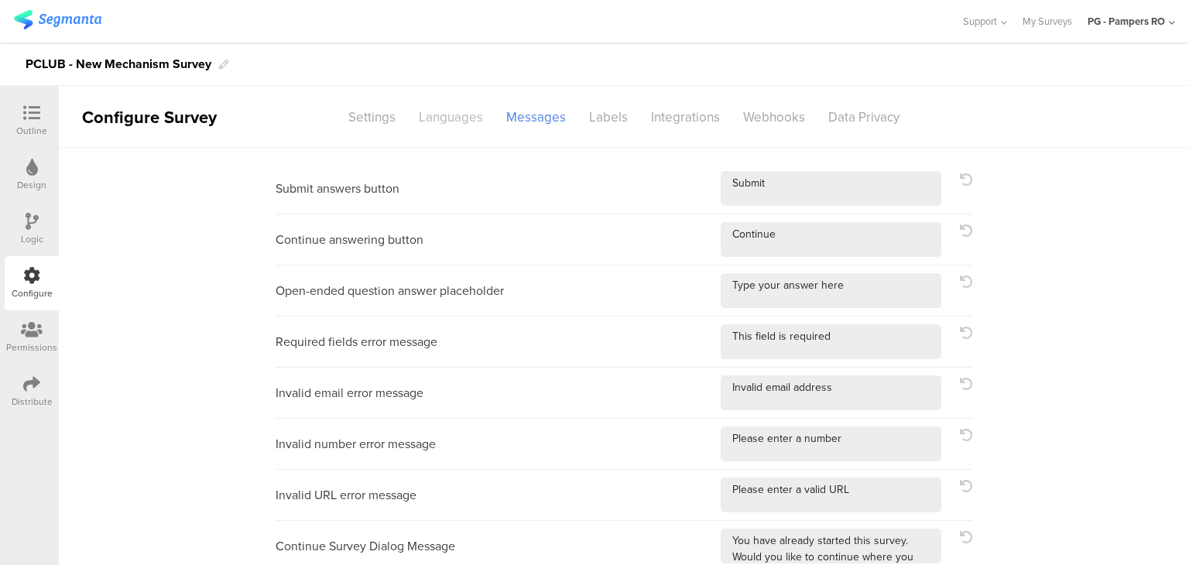
click at [444, 125] on div "Languages" at bounding box center [450, 117] width 87 height 27
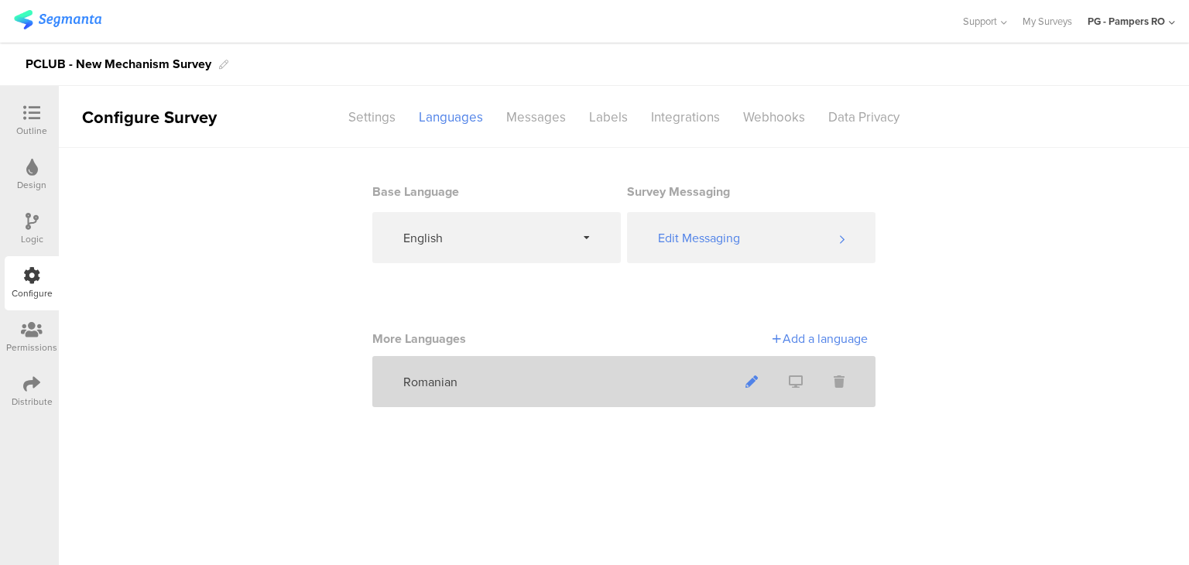
click at [743, 381] on span at bounding box center [751, 382] width 43 height 41
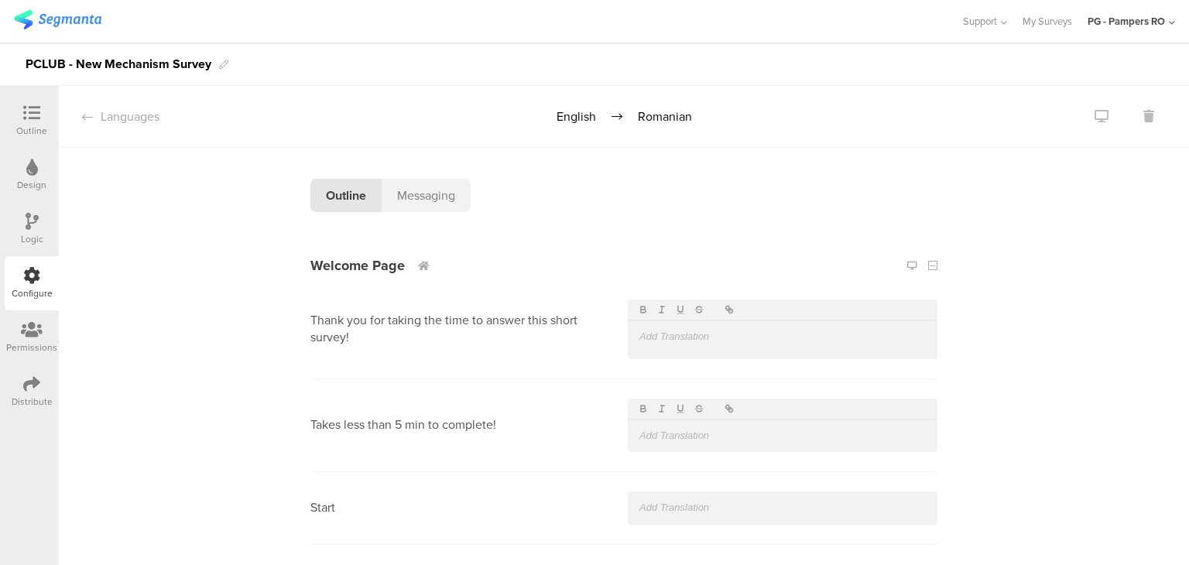
click at [691, 337] on p at bounding box center [782, 337] width 286 height 14
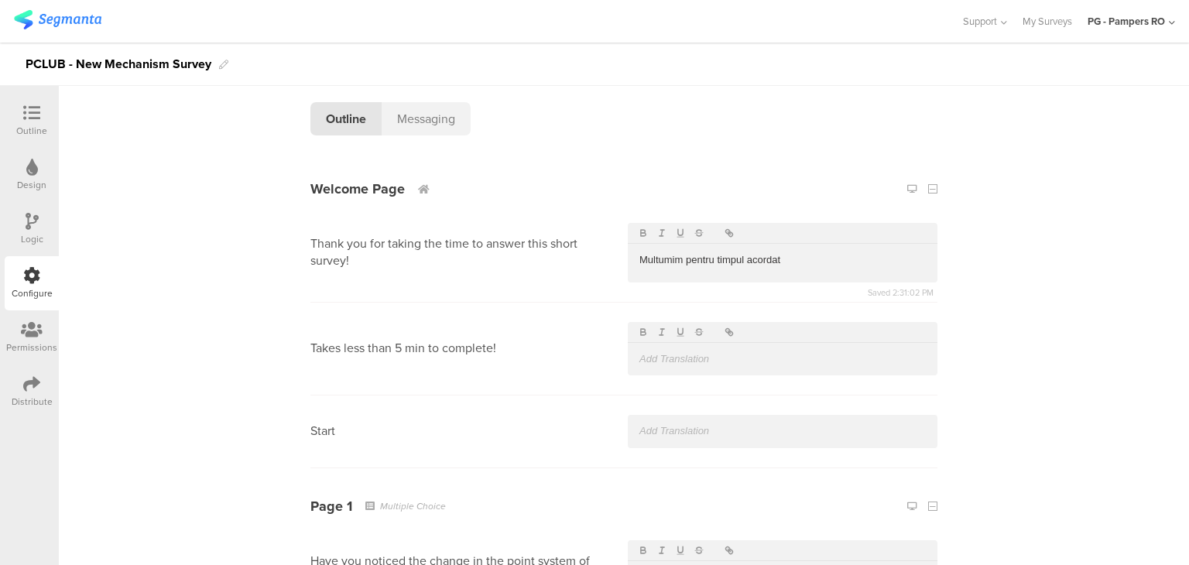
scroll to position [77, 0]
click at [804, 266] on p "Multumim pentru timpul acordat" at bounding box center [782, 259] width 286 height 14
click at [817, 358] on p at bounding box center [782, 358] width 286 height 14
click at [704, 433] on p at bounding box center [782, 430] width 286 height 14
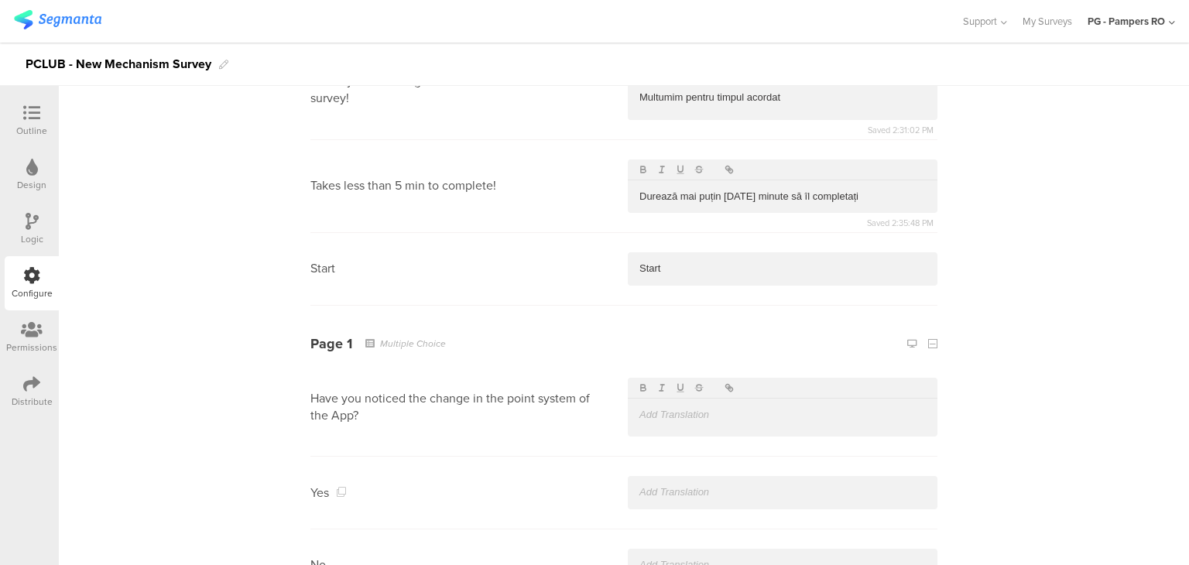
scroll to position [310, 0]
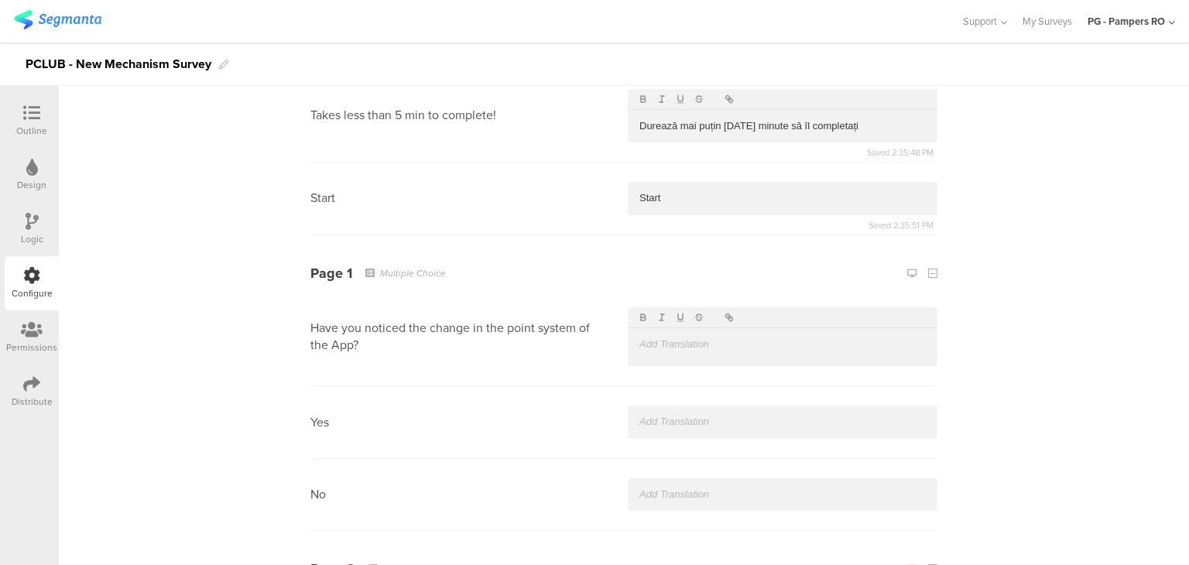
click at [665, 354] on div at bounding box center [783, 344] width 310 height 33
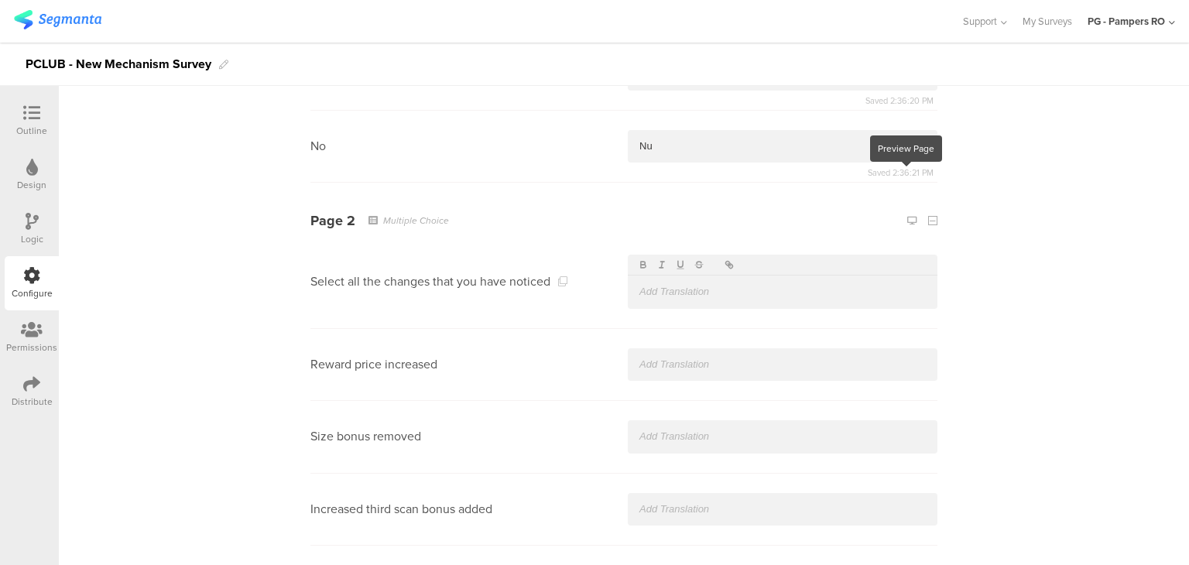
scroll to position [554, 0]
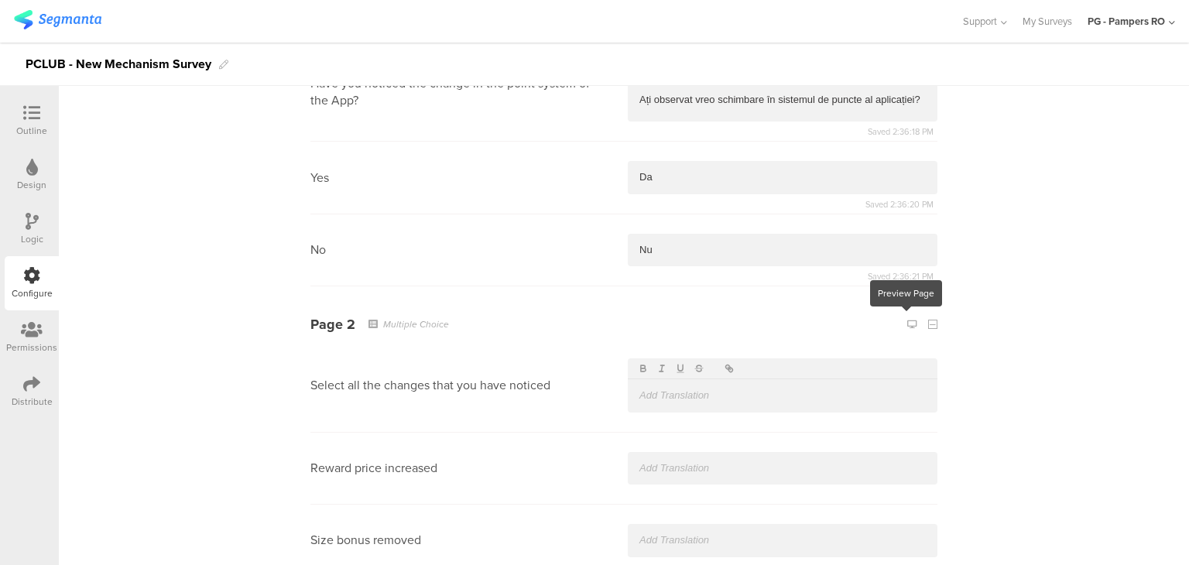
click at [687, 392] on p at bounding box center [782, 396] width 286 height 14
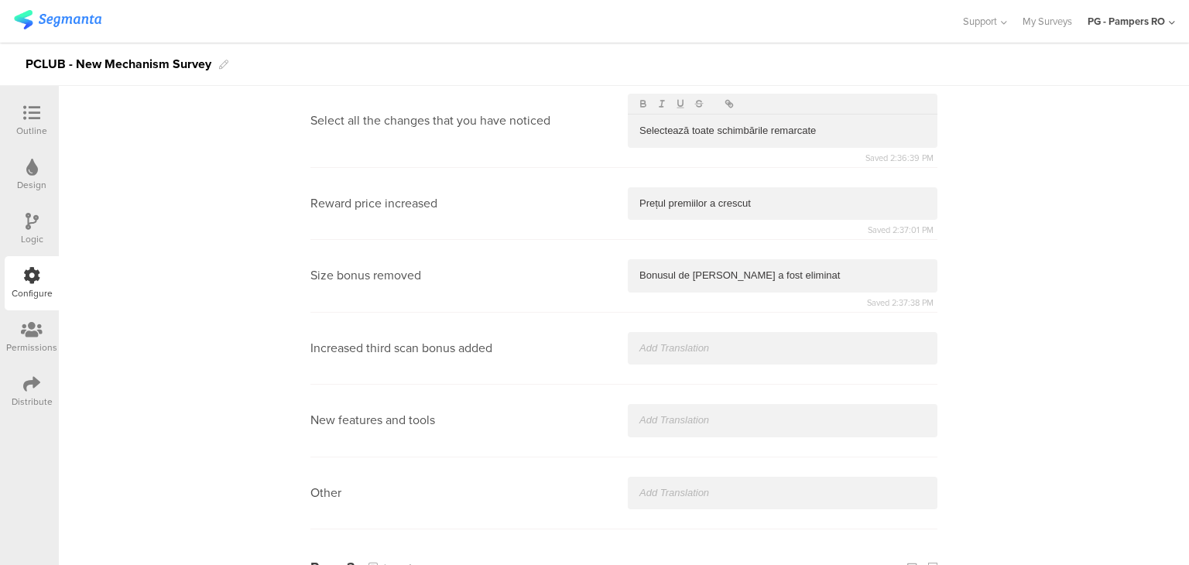
scroll to position [864, 0]
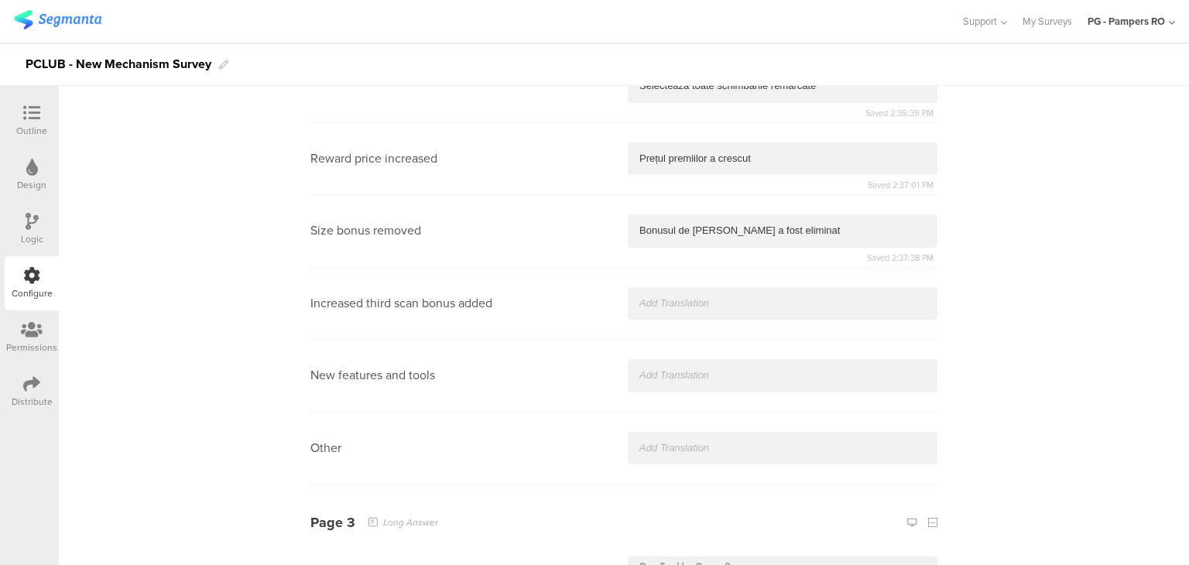
click at [681, 293] on div at bounding box center [783, 303] width 310 height 33
click at [684, 305] on p at bounding box center [782, 303] width 286 height 14
drag, startPoint x: 732, startPoint y: 450, endPoint x: 732, endPoint y: 460, distance: 10.1
click at [731, 453] on p at bounding box center [782, 448] width 286 height 14
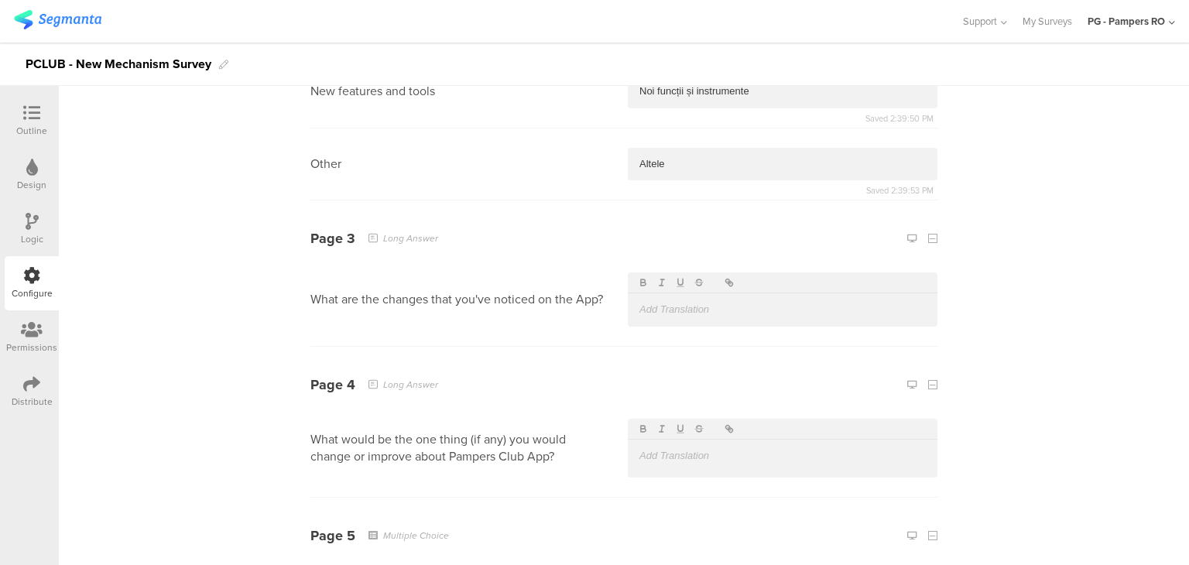
scroll to position [1174, 0]
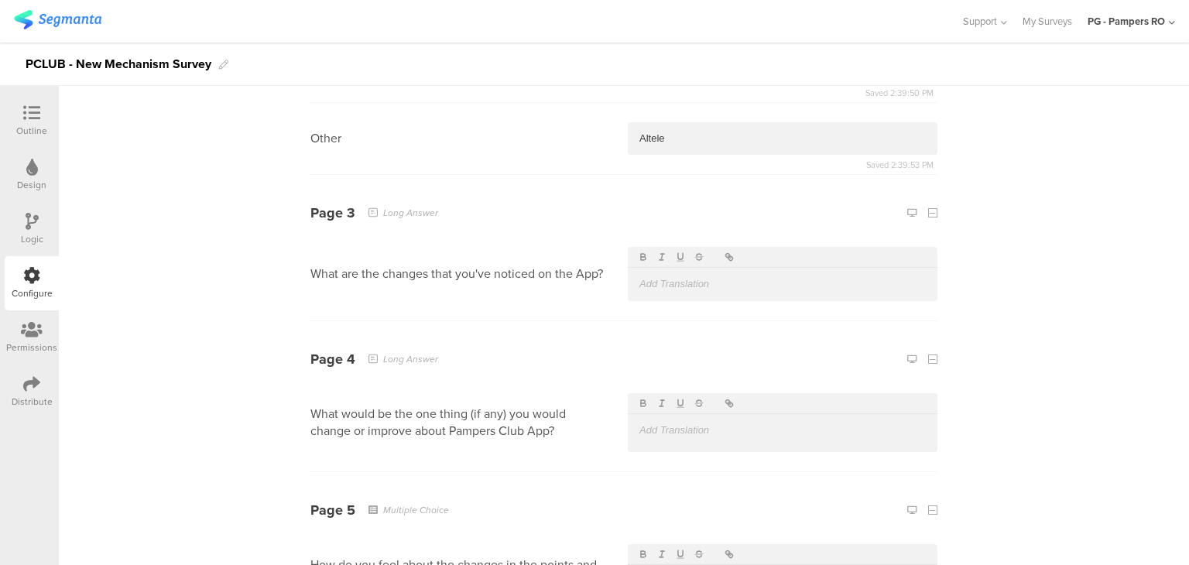
click at [687, 299] on div at bounding box center [783, 273] width 310 height 53
click at [692, 286] on p at bounding box center [782, 284] width 286 height 14
click at [1047, 292] on div "Languages English Romanian Outline Messaging Messaging Submit Trimite Continue …" at bounding box center [624, 201] width 1130 height 2578
click at [870, 288] on p at bounding box center [782, 284] width 286 height 14
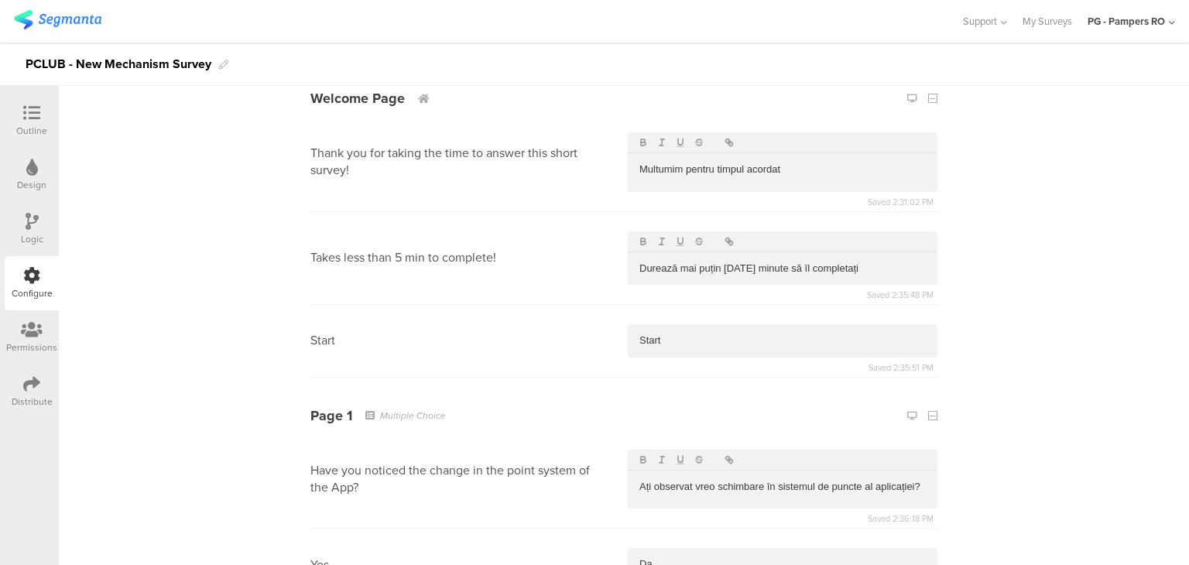
scroll to position [90, 0]
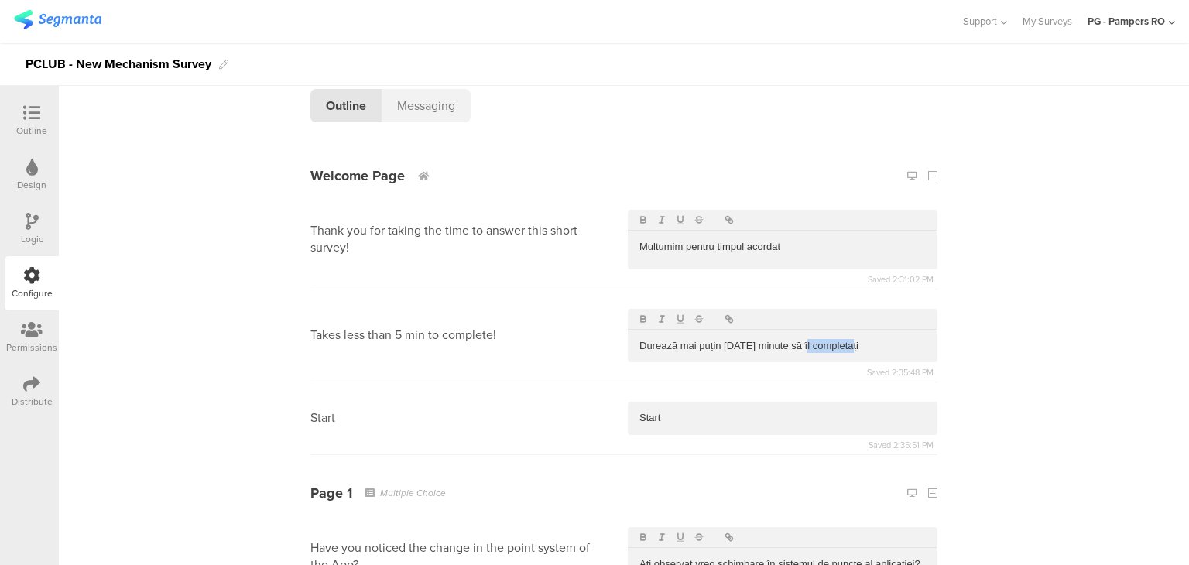
drag, startPoint x: 857, startPoint y: 348, endPoint x: 796, endPoint y: 344, distance: 61.3
click at [796, 344] on p "Durează mai puțin de 5 minute să îl completați" at bounding box center [782, 346] width 286 height 14
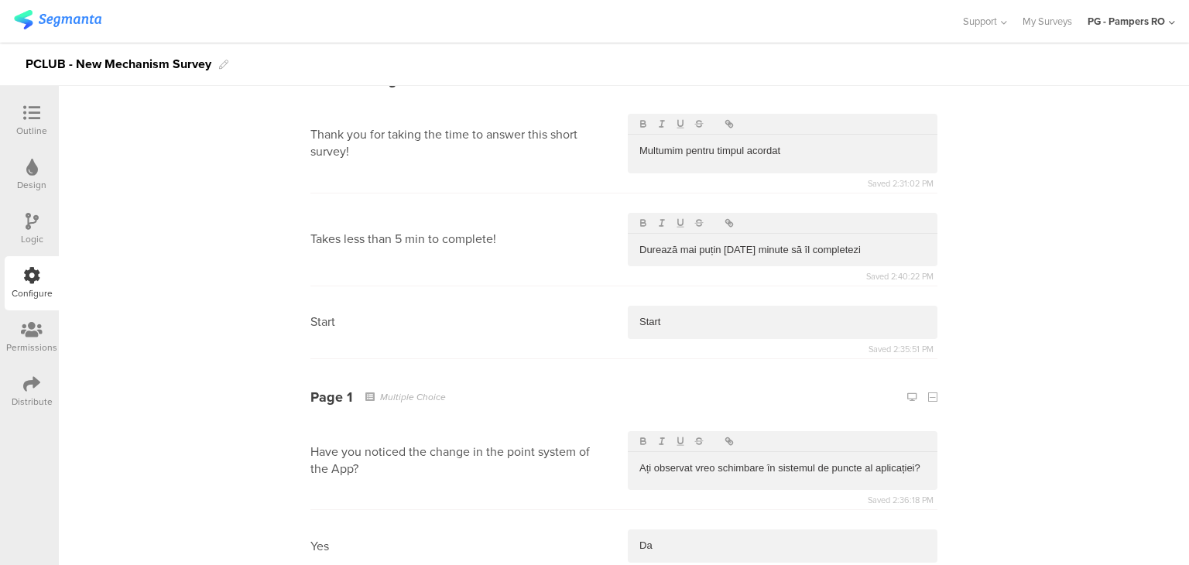
scroll to position [322, 0]
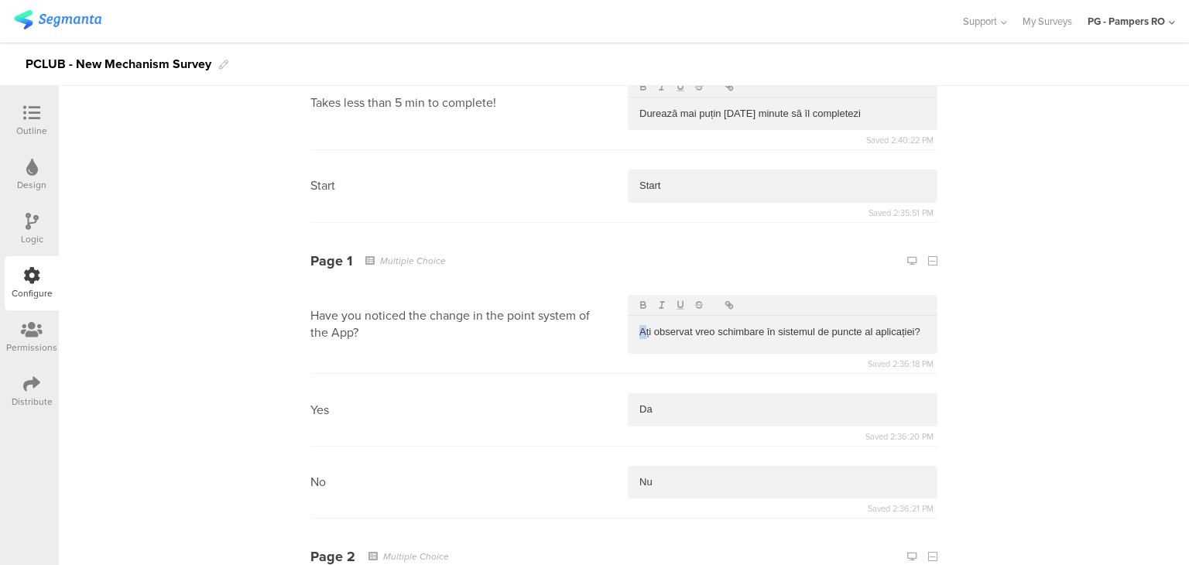
click at [639, 328] on p "Ați observat vreo schimbare în sistemul de puncte al aplicației?" at bounding box center [782, 332] width 286 height 14
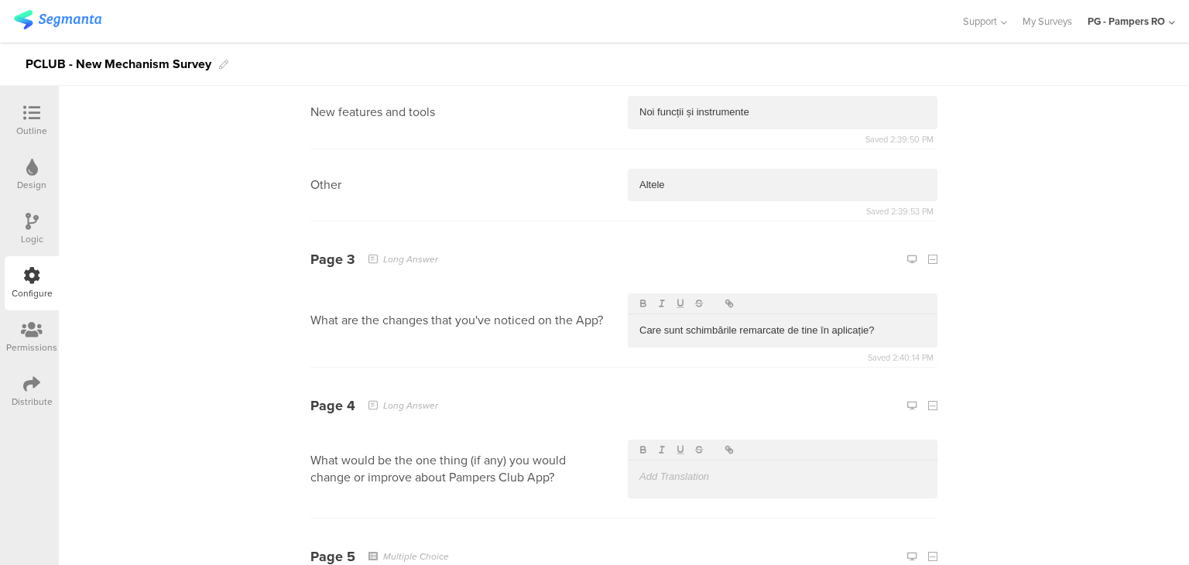
scroll to position [1251, 0]
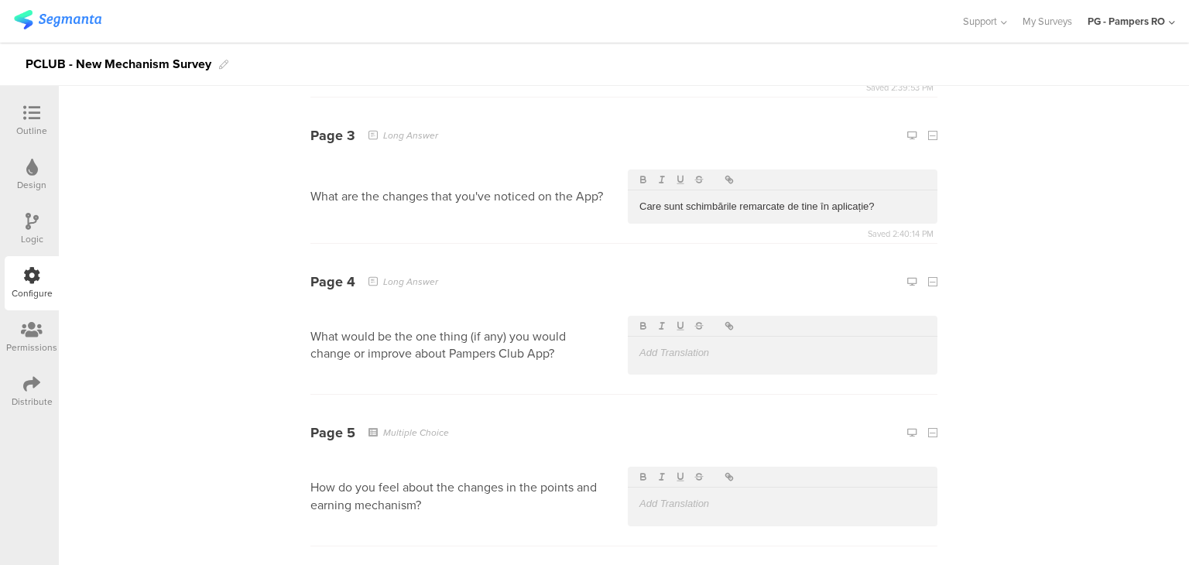
click at [749, 365] on div at bounding box center [783, 353] width 310 height 33
click at [714, 358] on p "Care ar fi un lucru pe care l-ai îmbunătăți" at bounding box center [782, 353] width 286 height 14
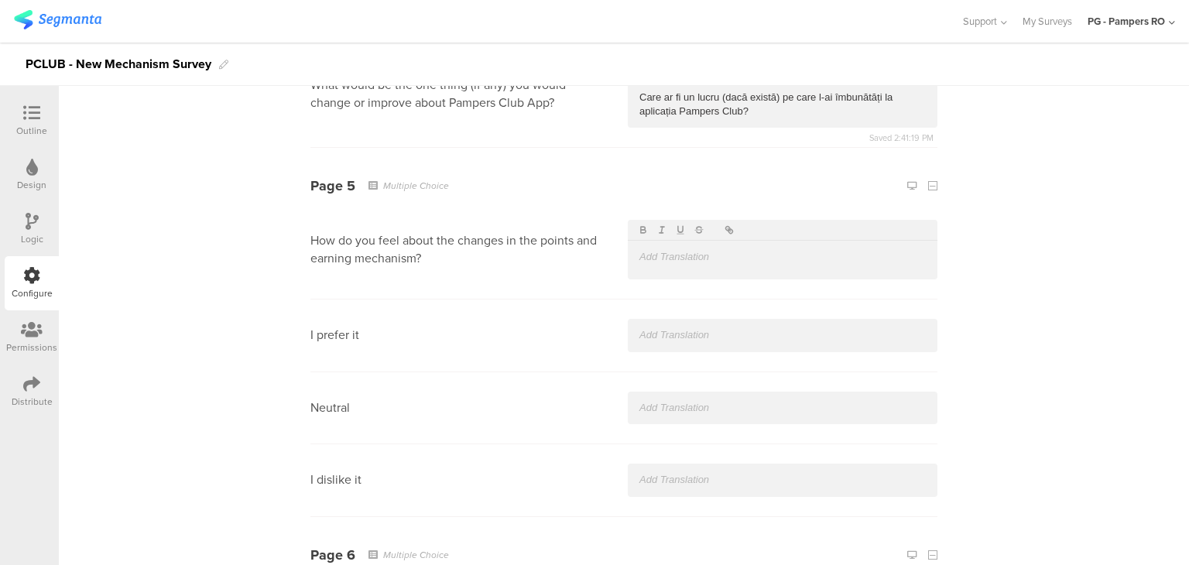
scroll to position [1561, 0]
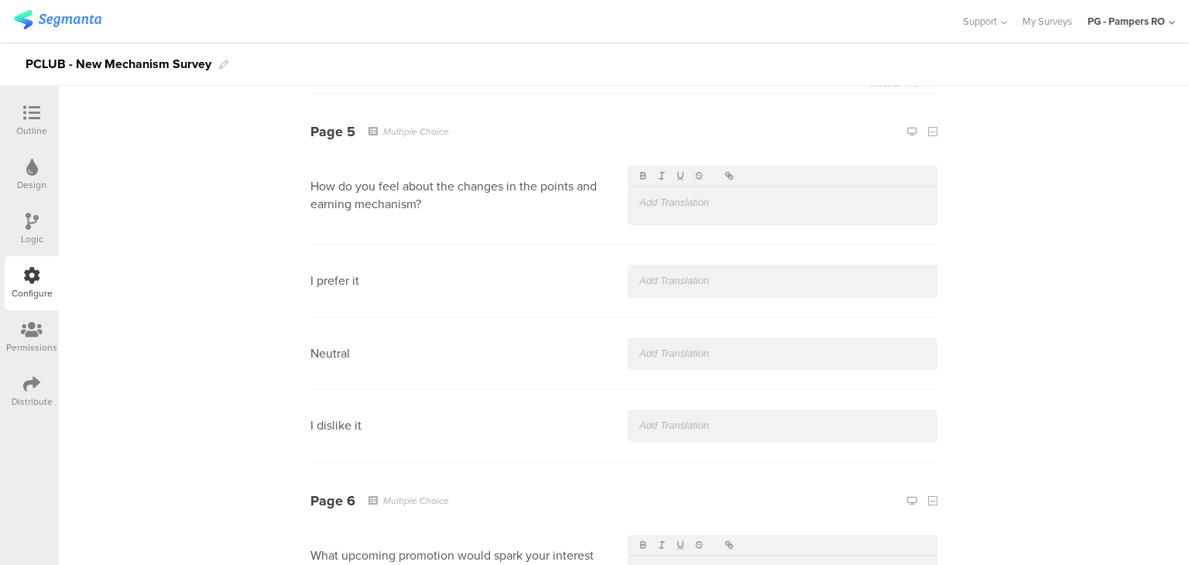
click at [706, 219] on div at bounding box center [783, 203] width 310 height 33
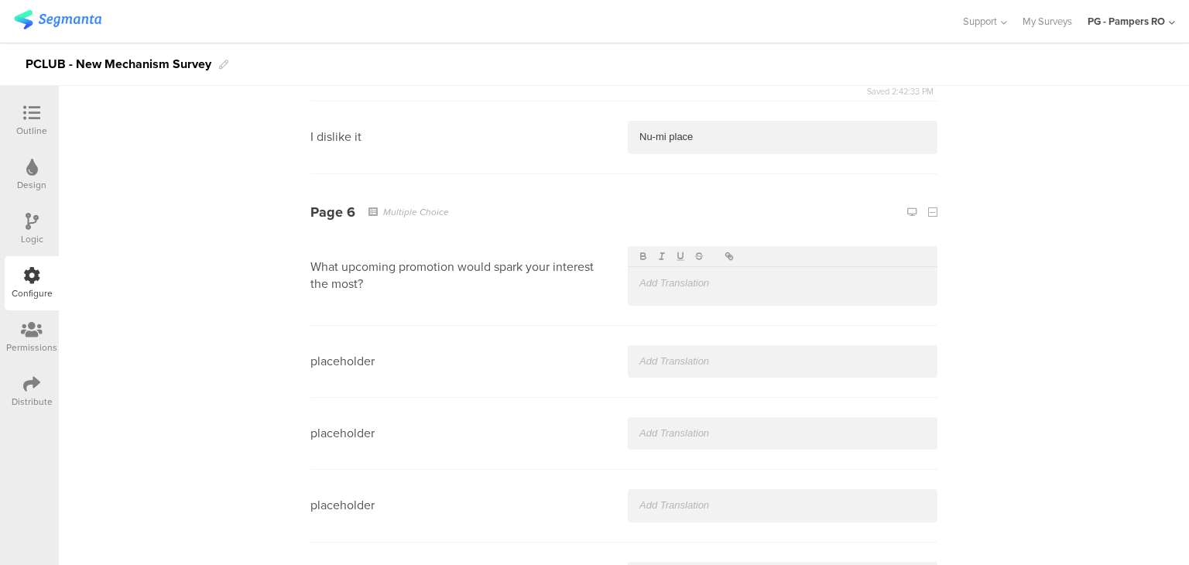
scroll to position [1870, 0]
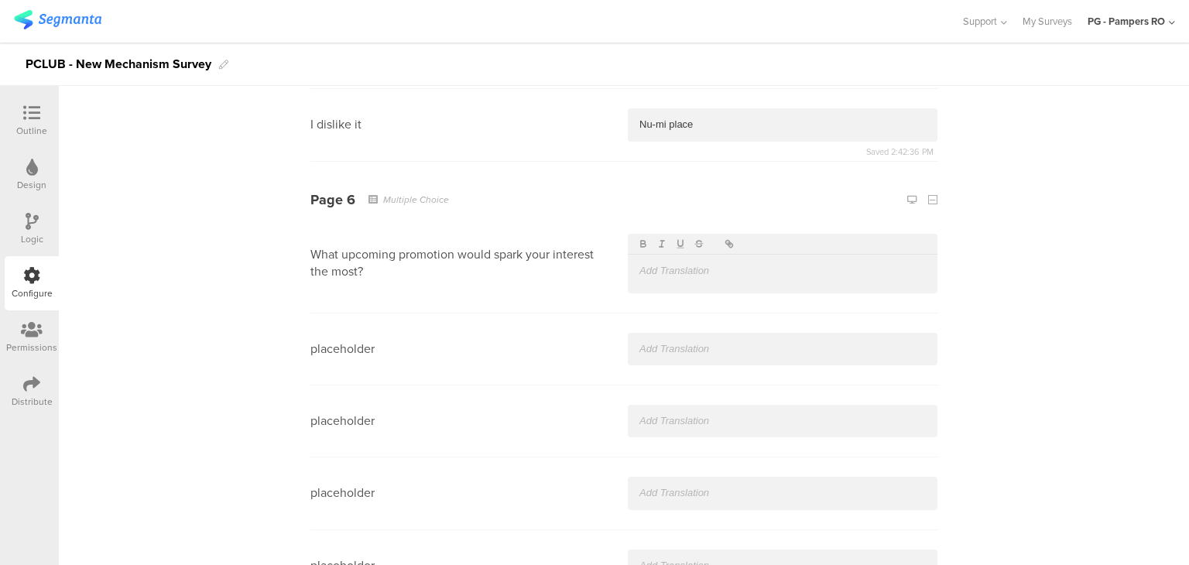
click at [675, 273] on p at bounding box center [782, 271] width 286 height 14
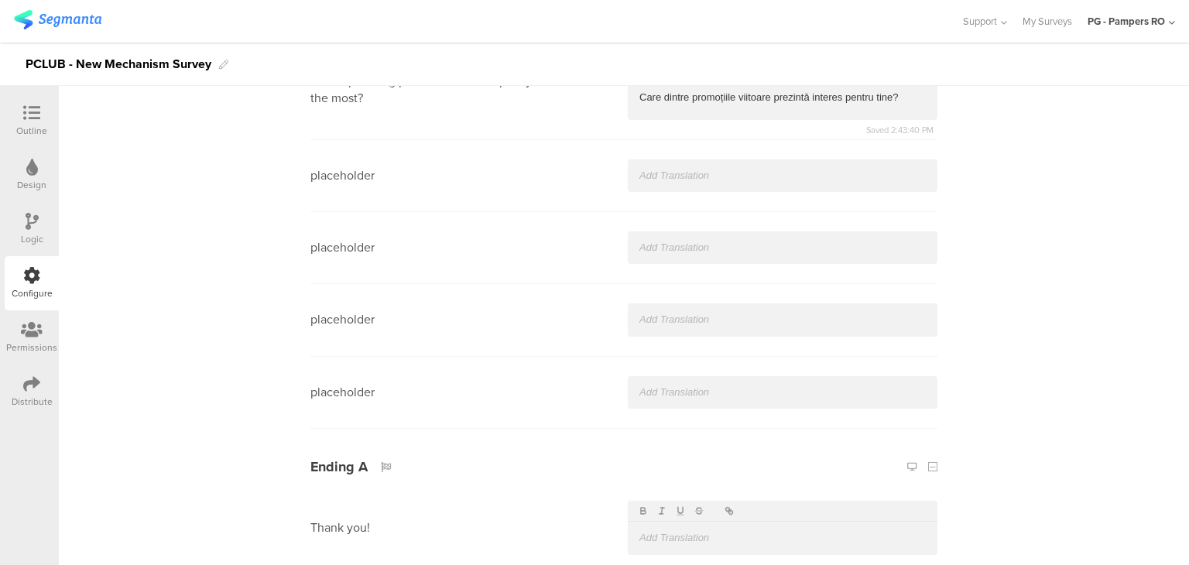
scroll to position [2118, 0]
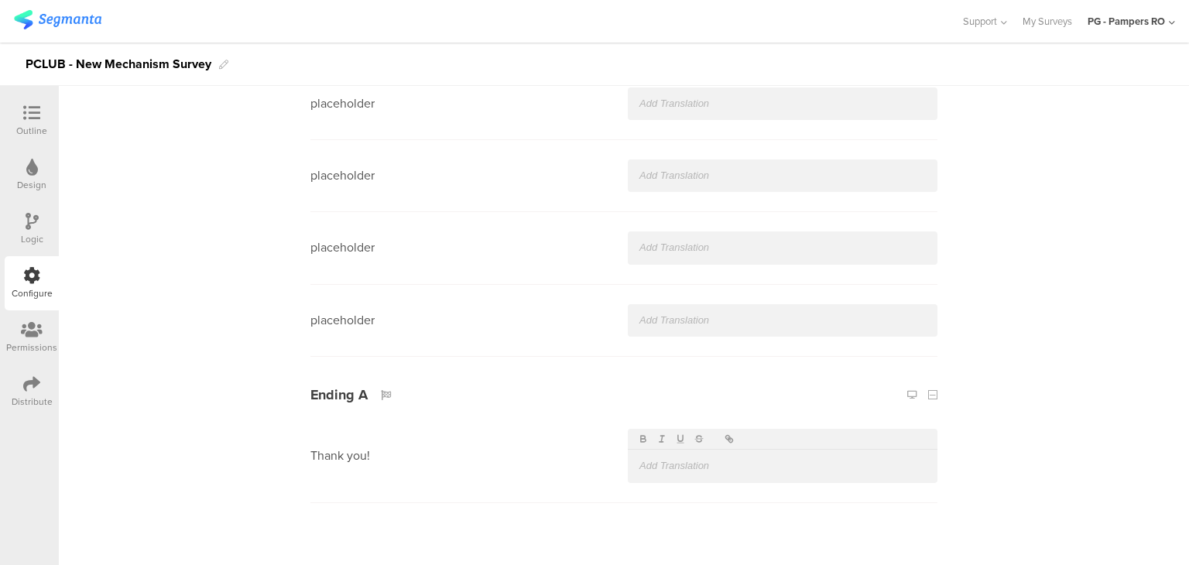
click at [667, 461] on p at bounding box center [782, 466] width 286 height 14
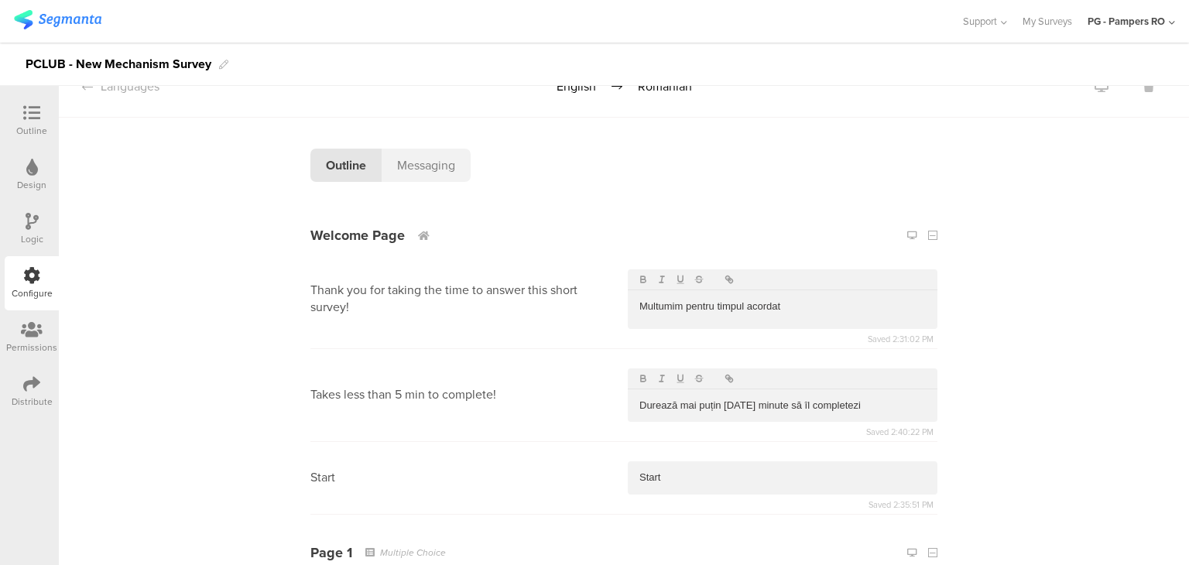
scroll to position [0, 0]
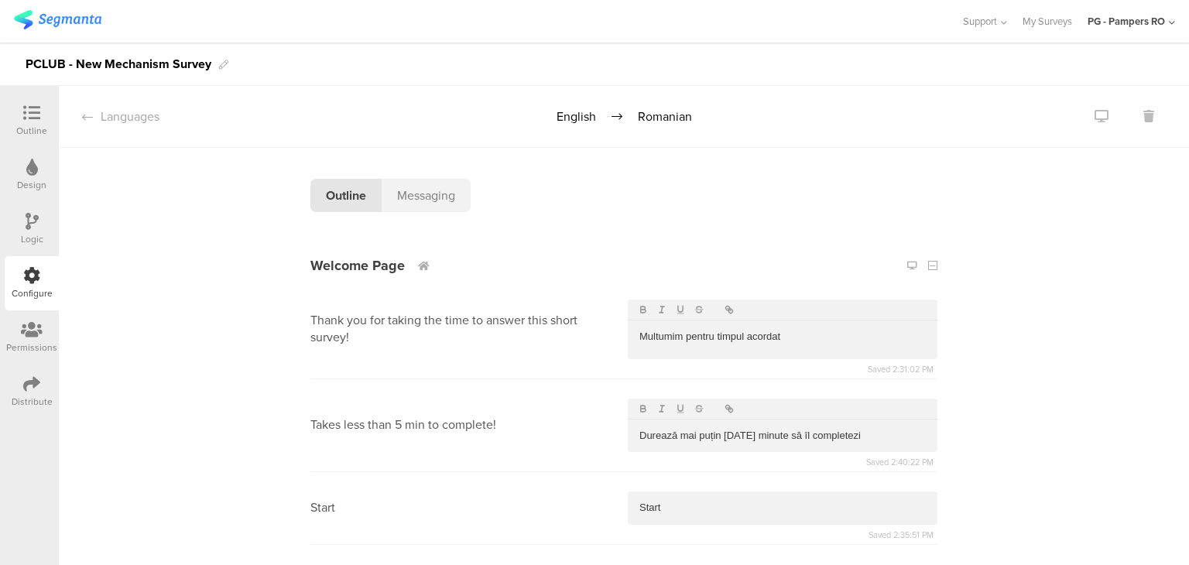
click at [415, 195] on div "Messaging" at bounding box center [426, 195] width 89 height 33
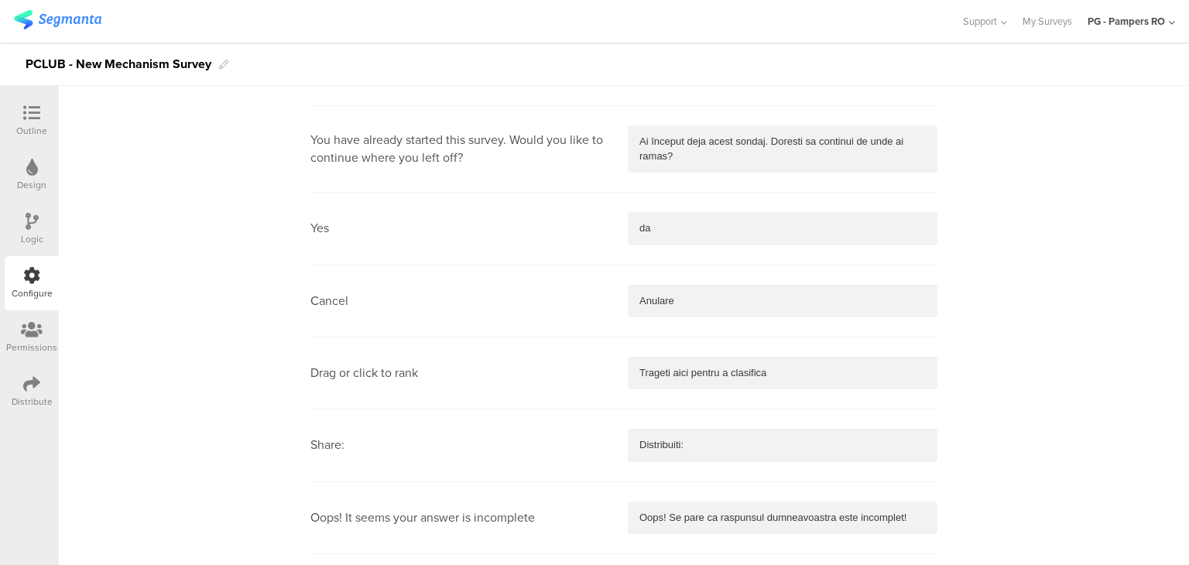
scroll to position [697, 0]
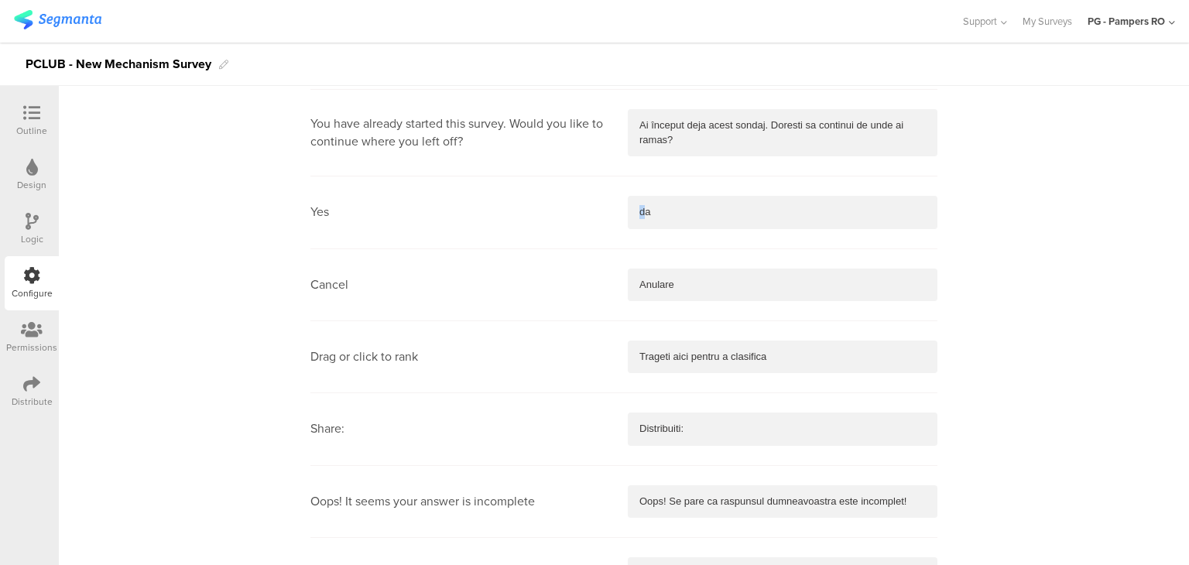
click at [639, 213] on p "da" at bounding box center [782, 212] width 286 height 14
click at [1020, 199] on div "Languages English Romanian Outline Messaging Messaging Submit Trimite Continue …" at bounding box center [624, 248] width 1130 height 1718
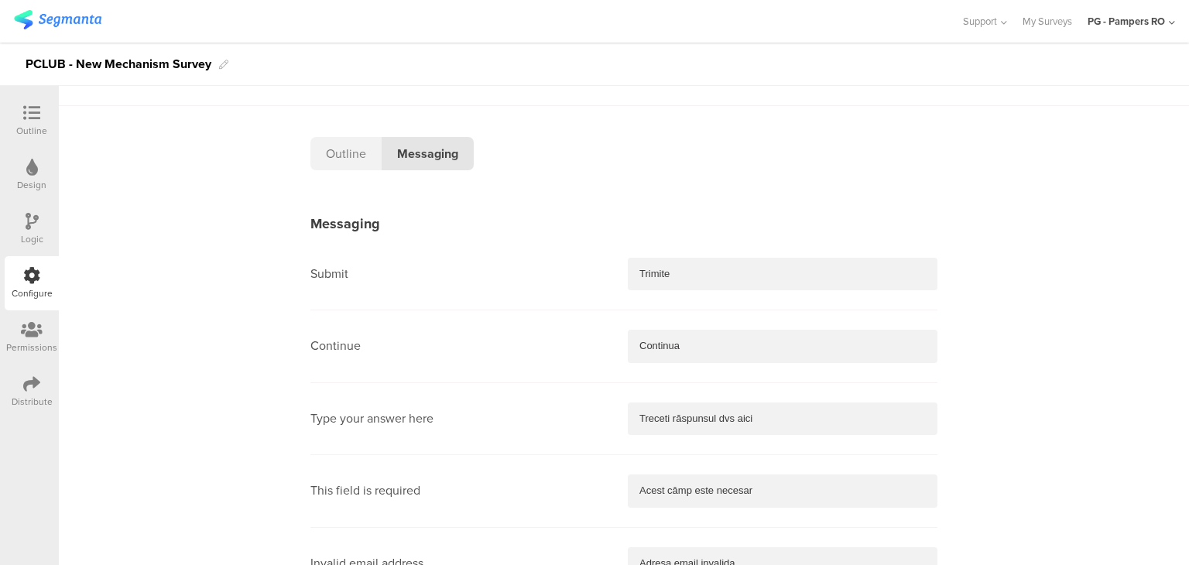
scroll to position [0, 0]
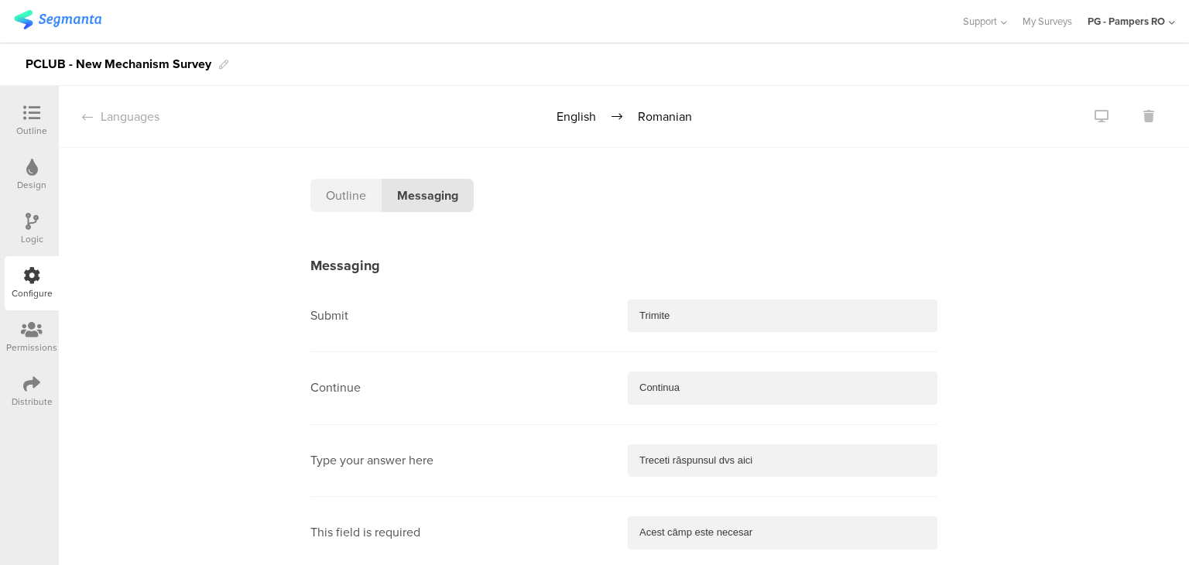
click at [344, 198] on div "Outline" at bounding box center [345, 195] width 71 height 33
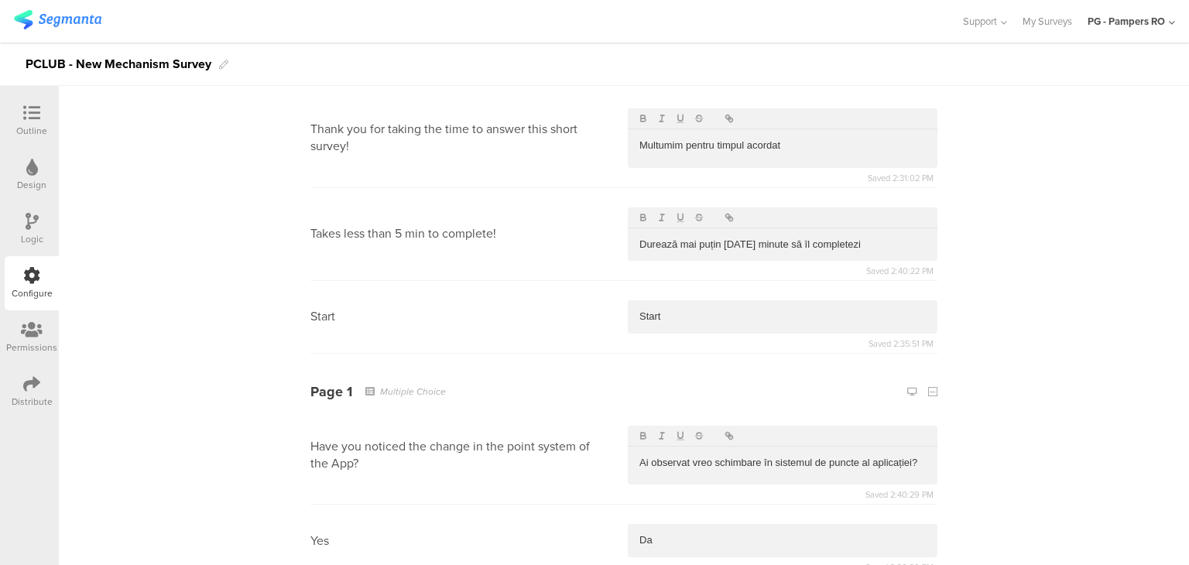
scroll to position [155, 0]
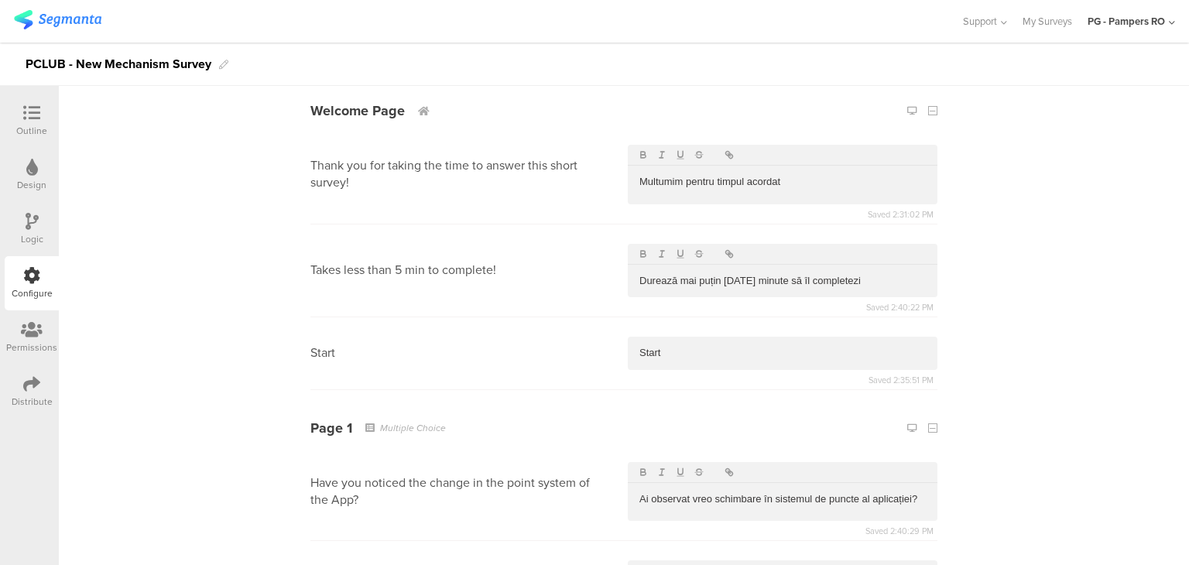
click at [796, 188] on p "Multumim pentru timpul acordat" at bounding box center [782, 182] width 286 height 14
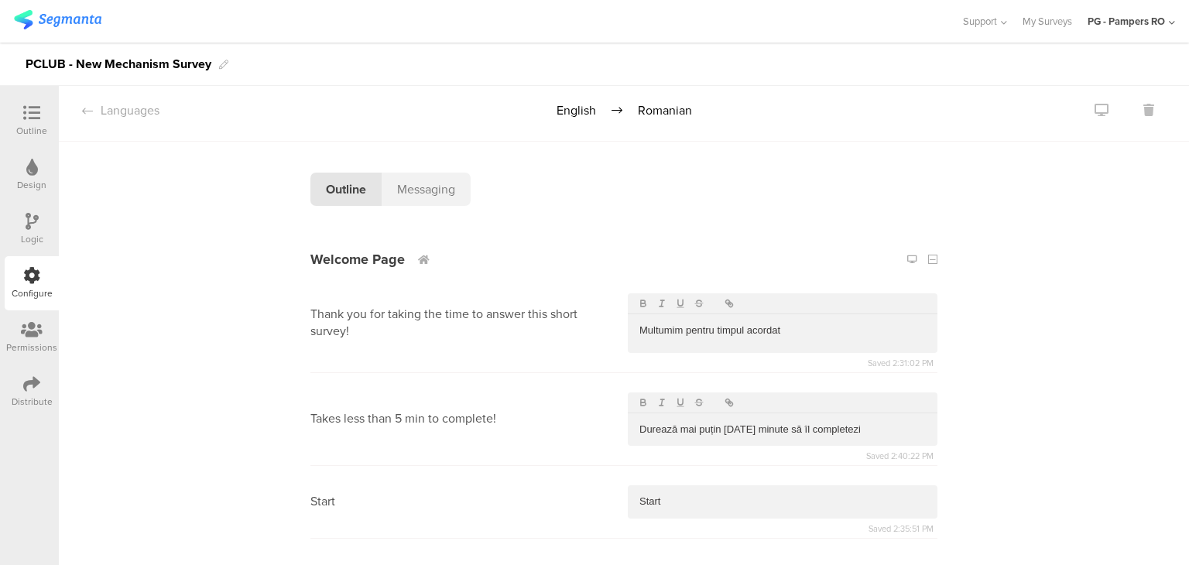
scroll to position [0, 0]
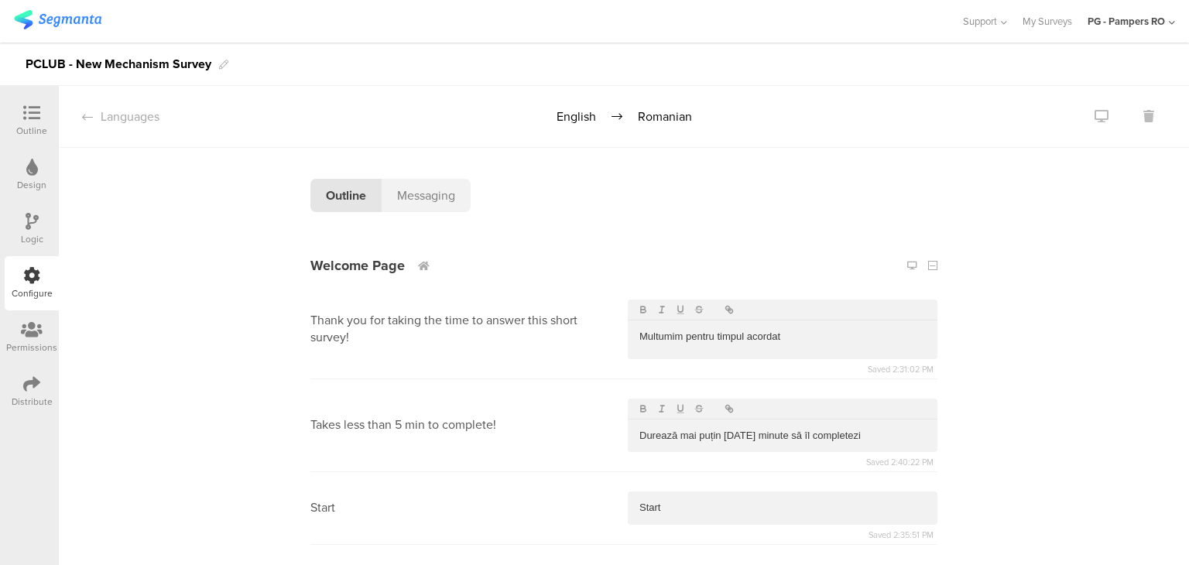
click at [542, 286] on section "Thank you for taking the time to answer this short survey! Multumim pentru timp…" at bounding box center [623, 329] width 627 height 99
drag, startPoint x: 619, startPoint y: 240, endPoint x: 467, endPoint y: 307, distance: 166.4
click at [467, 307] on section "Welcome Page Thank you for taking the time to answer this short survey! Multumi…" at bounding box center [623, 386] width 627 height 317
click at [467, 307] on div "Thank you for taking the time to answer this short survey!" at bounding box center [456, 330] width 293 height 60
click at [127, 115] on div "Languages" at bounding box center [109, 117] width 101 height 18
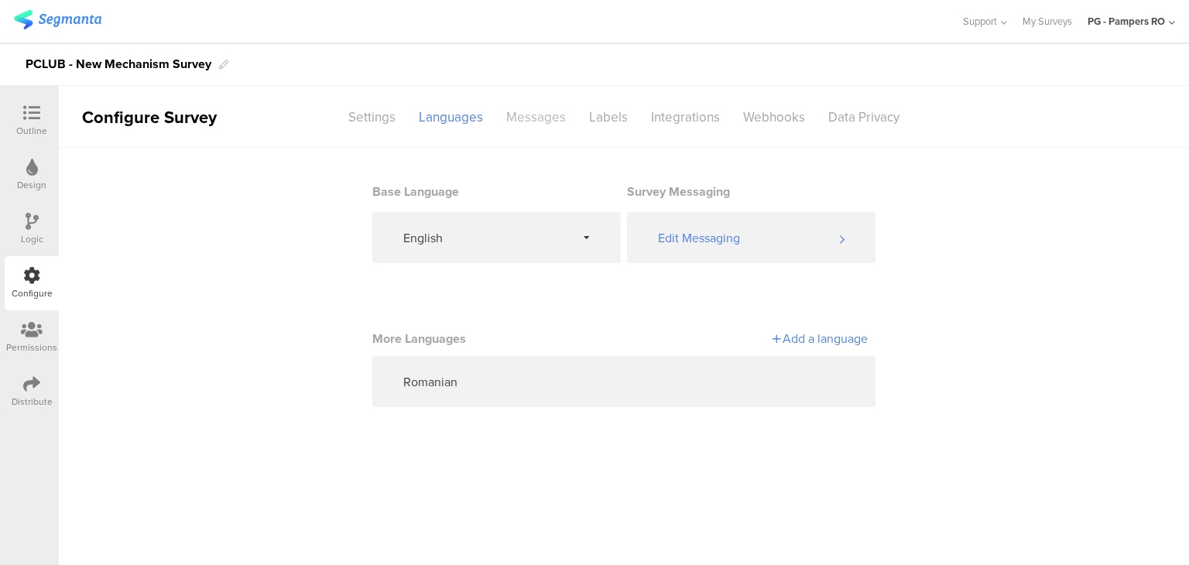
click at [551, 120] on div "Messages" at bounding box center [536, 117] width 83 height 27
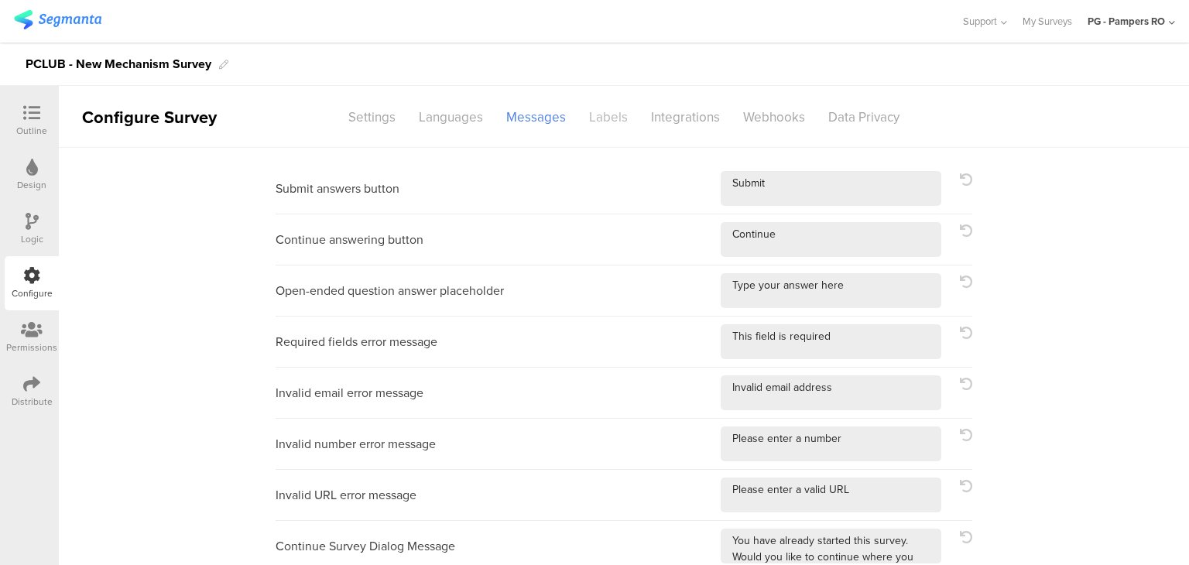
click at [596, 123] on div "Labels" at bounding box center [608, 117] width 62 height 27
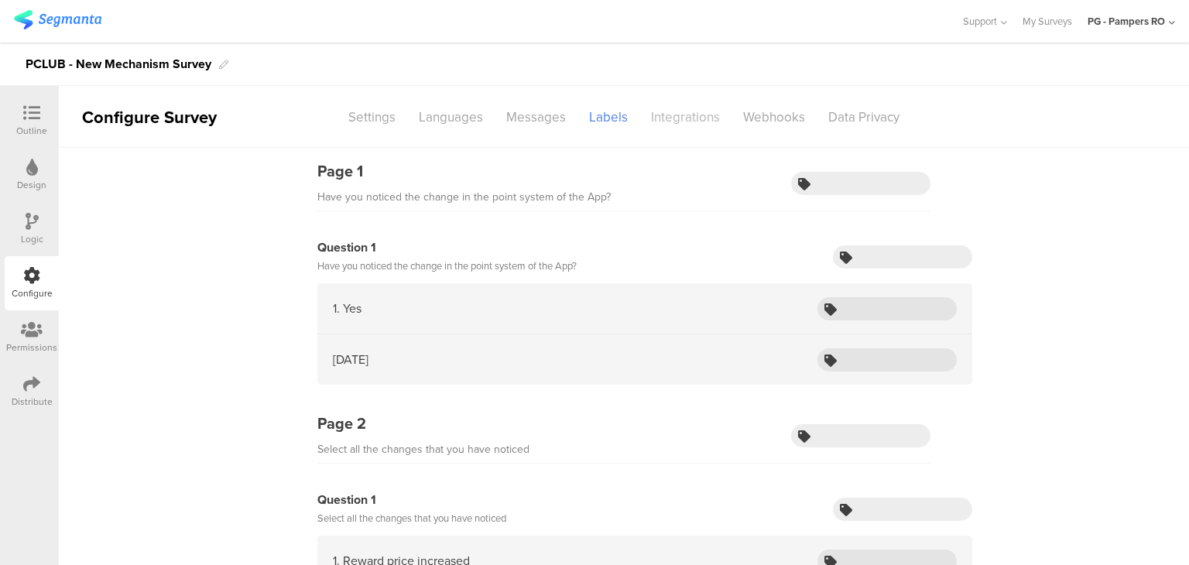
click at [677, 117] on div "Integrations" at bounding box center [685, 117] width 92 height 27
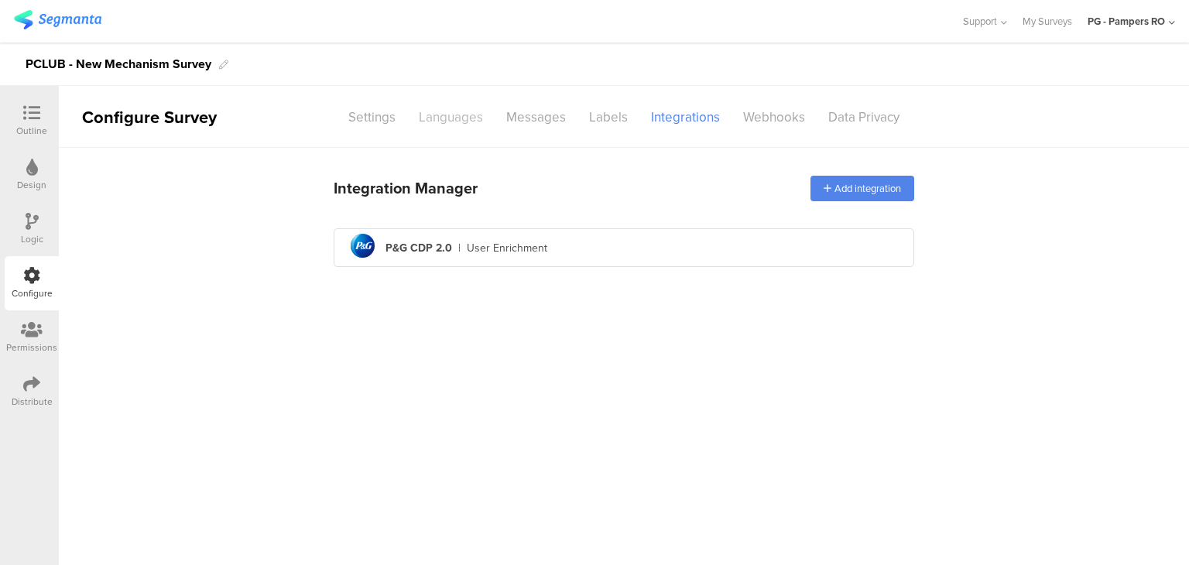
click at [466, 116] on div "Languages" at bounding box center [450, 117] width 87 height 27
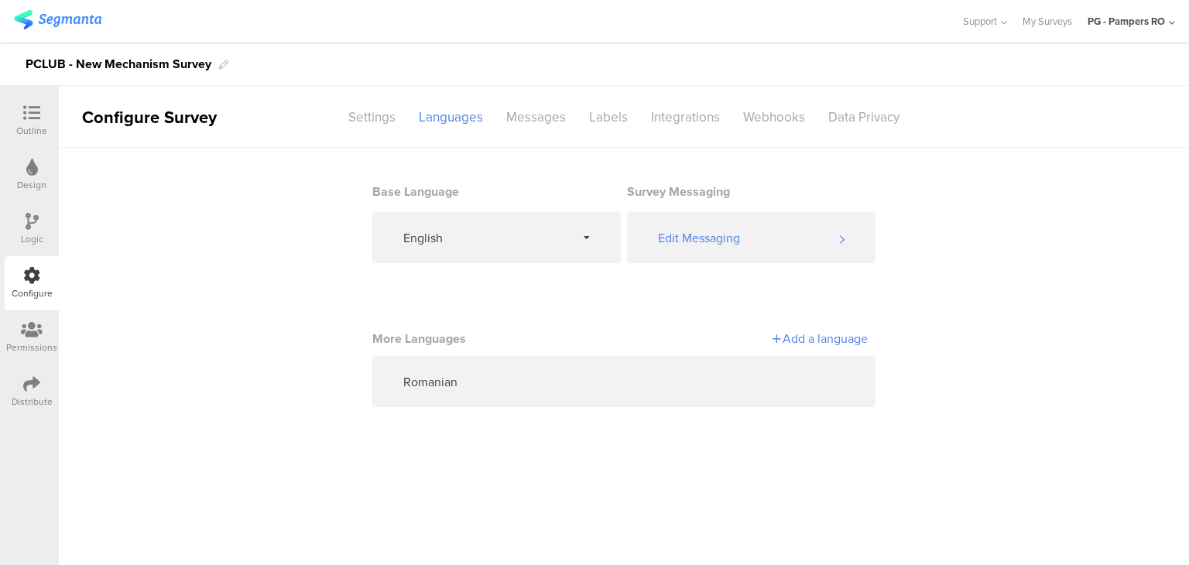
click at [36, 115] on icon at bounding box center [31, 113] width 17 height 17
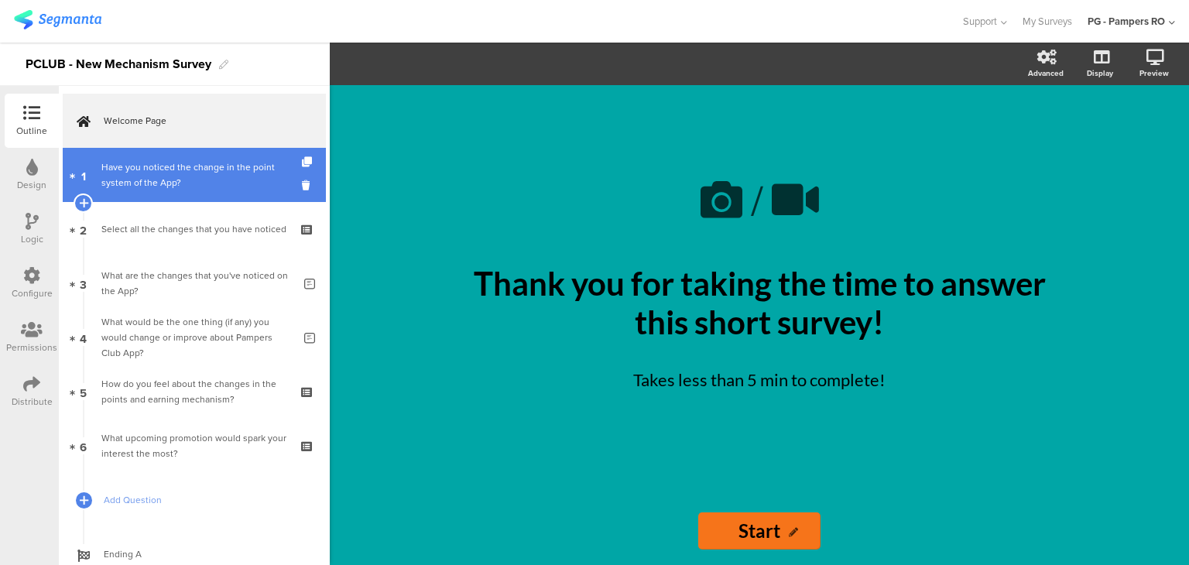
click at [139, 190] on link "1 Have you noticed the change in the point system of the App?" at bounding box center [194, 175] width 263 height 54
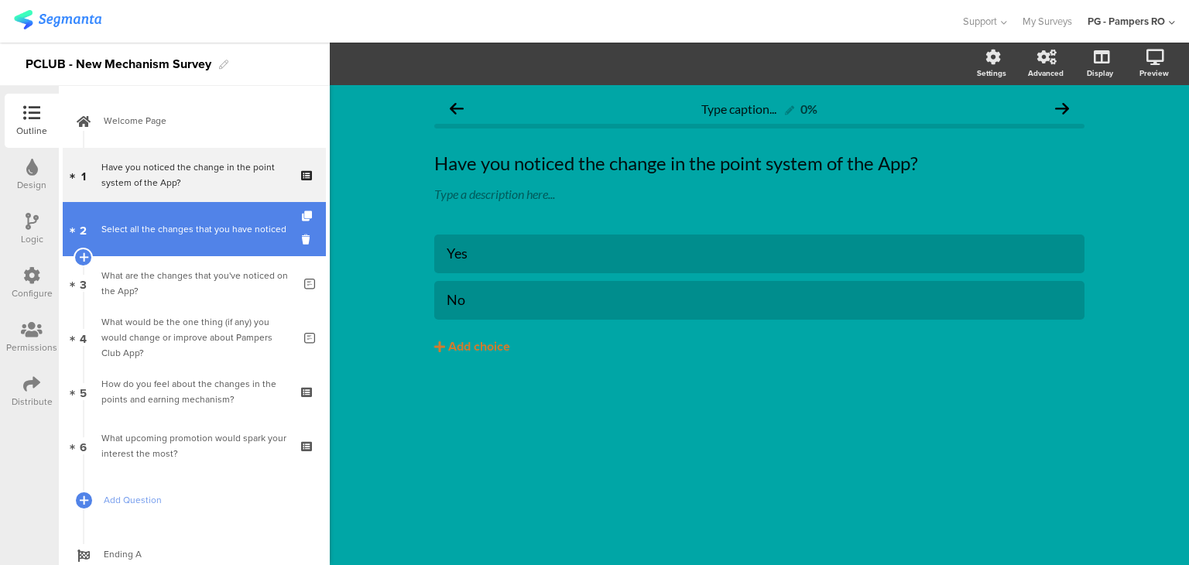
click at [214, 231] on div "Select all the changes that you have noticed" at bounding box center [193, 228] width 185 height 15
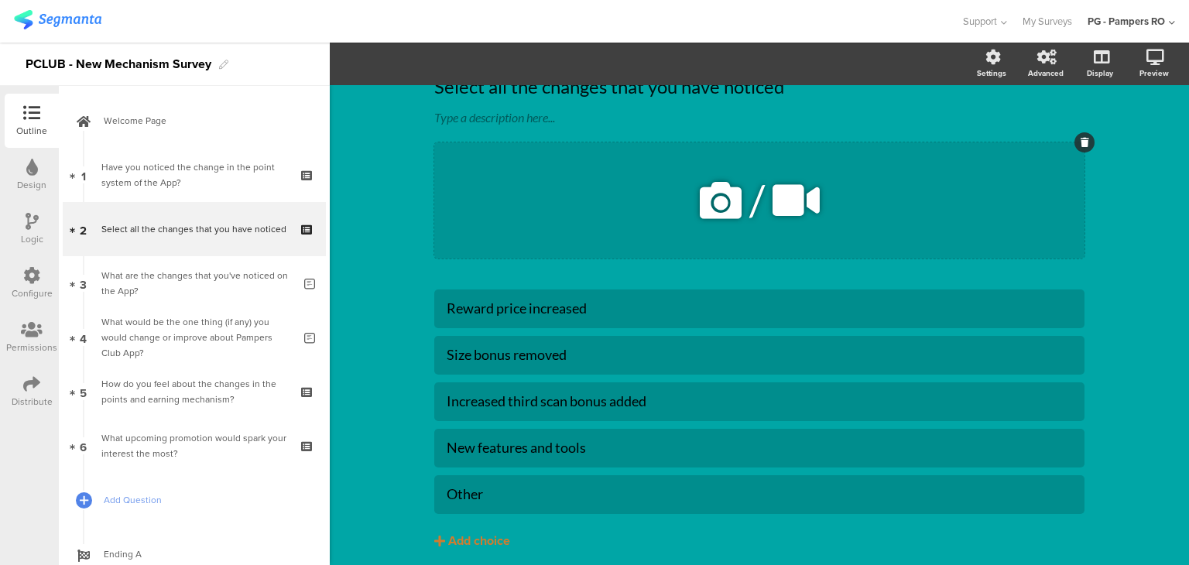
scroll to position [77, 0]
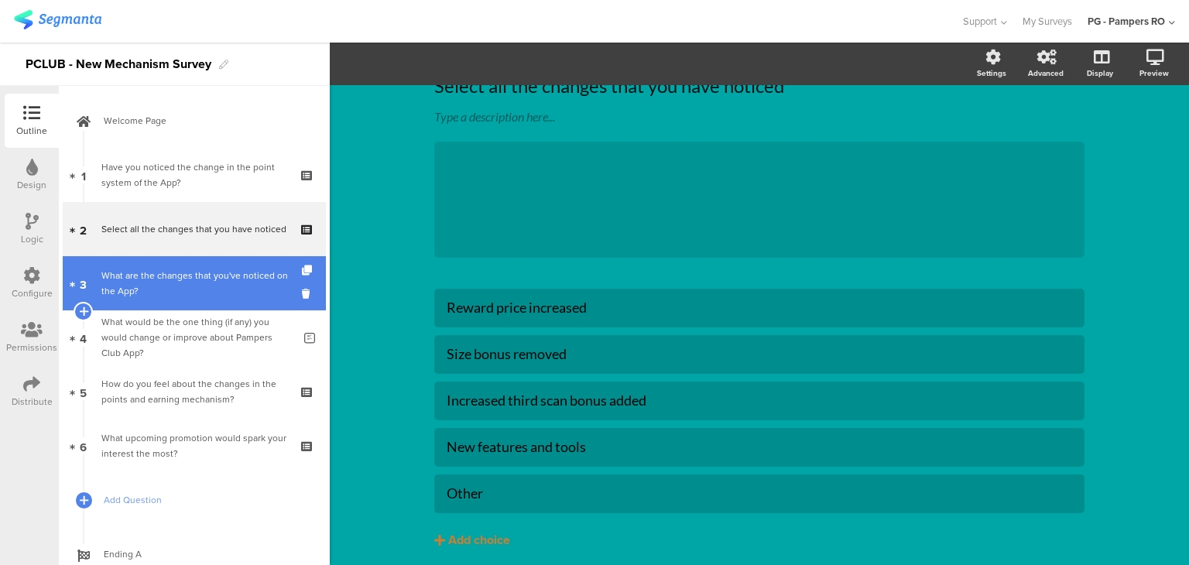
click at [228, 292] on div "What are the changes that you've noticed on the App?" at bounding box center [196, 283] width 191 height 31
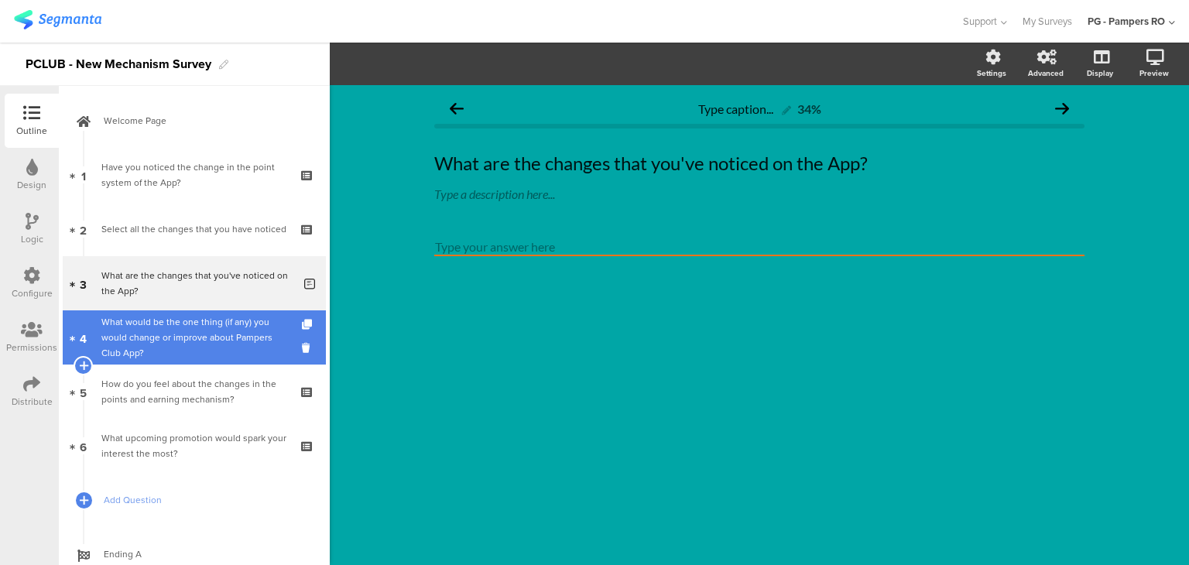
click at [165, 314] on div "What would be the one thing (if any) you would change or improve about Pampers …" at bounding box center [196, 337] width 191 height 46
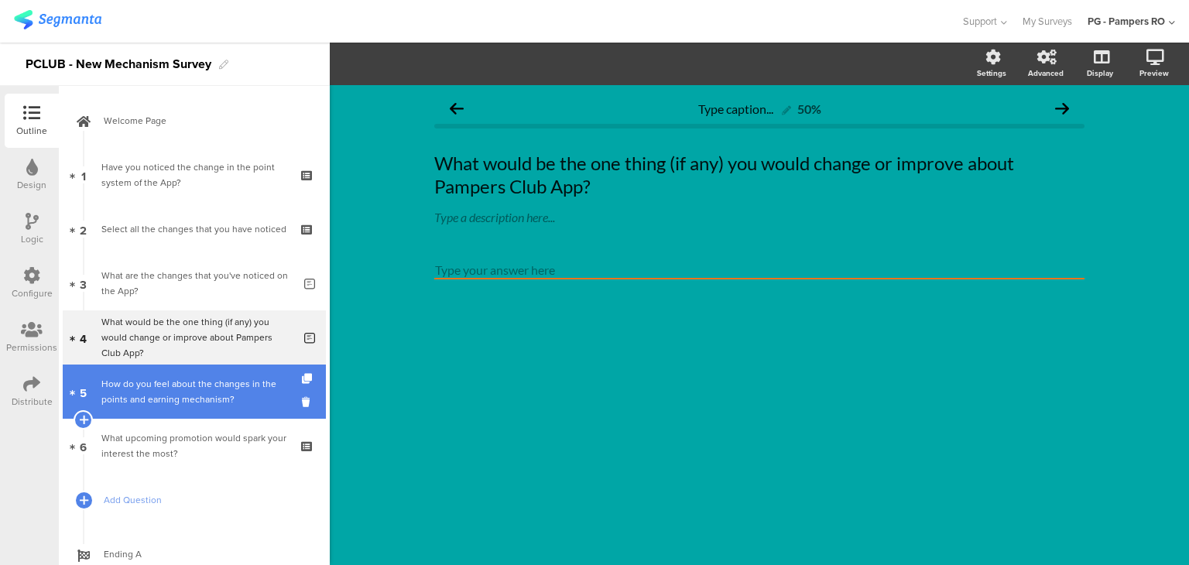
click at [186, 379] on div "How do you feel about the changes in the points and earning mechanism?" at bounding box center [193, 391] width 185 height 31
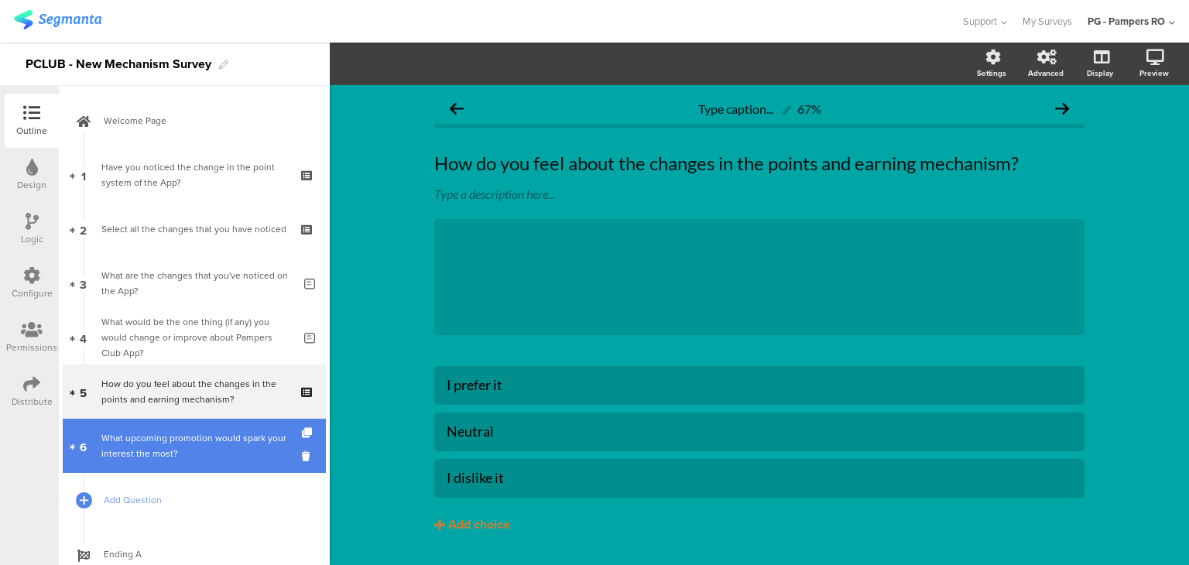
click at [125, 461] on link "6 What upcoming promotion would spark your interest the most?" at bounding box center [194, 446] width 263 height 54
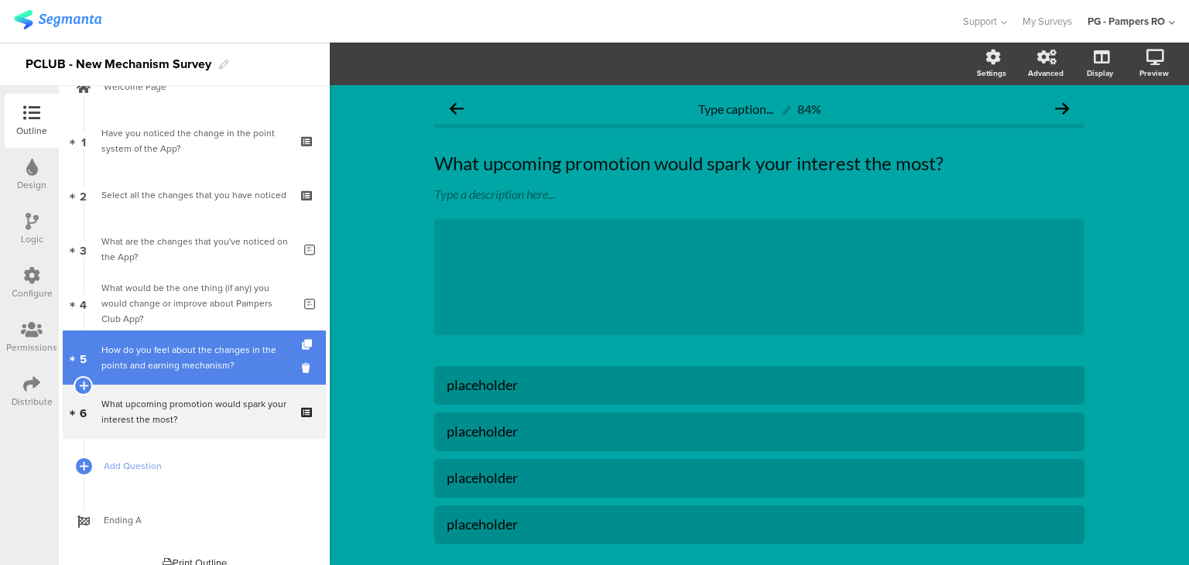
scroll to position [51, 0]
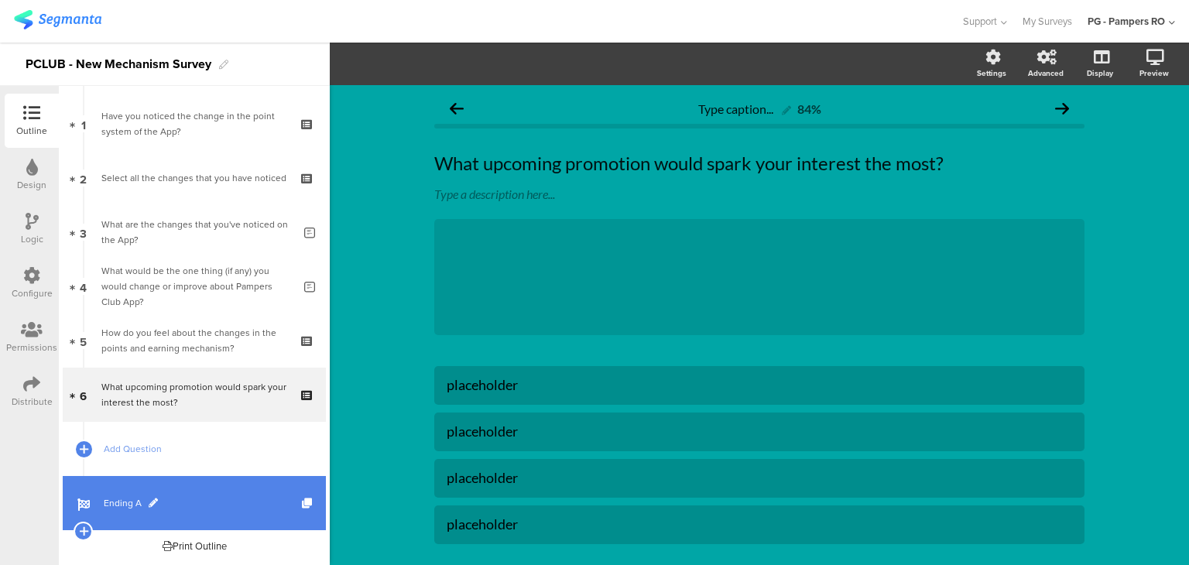
click at [193, 499] on span "Ending A" at bounding box center [203, 502] width 198 height 15
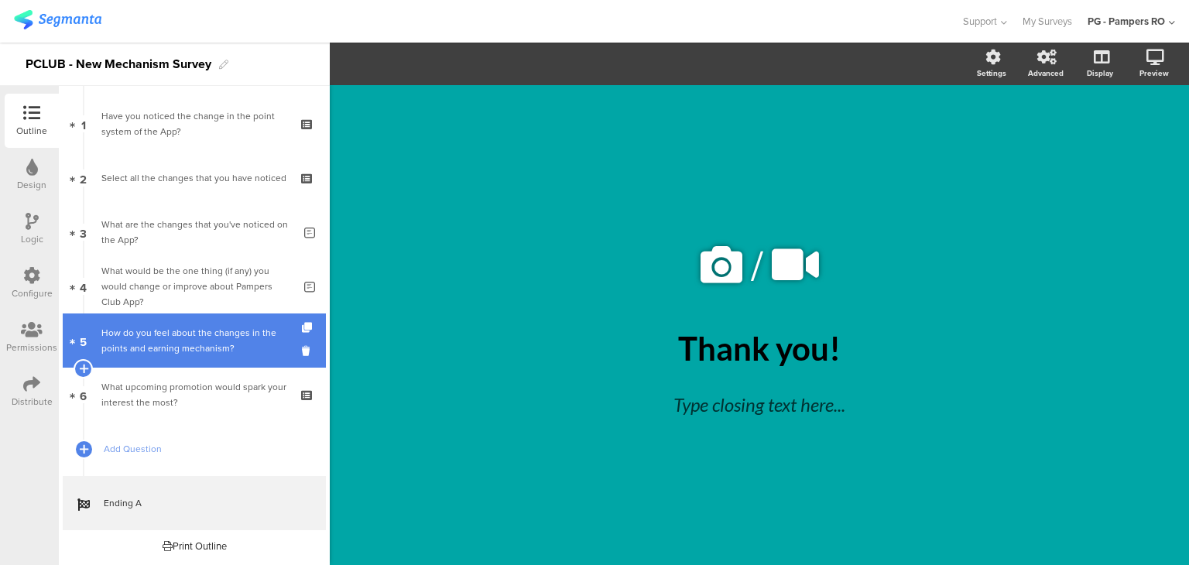
click at [195, 332] on div "How do you feel about the changes in the points and earning mechanism?" at bounding box center [193, 340] width 185 height 31
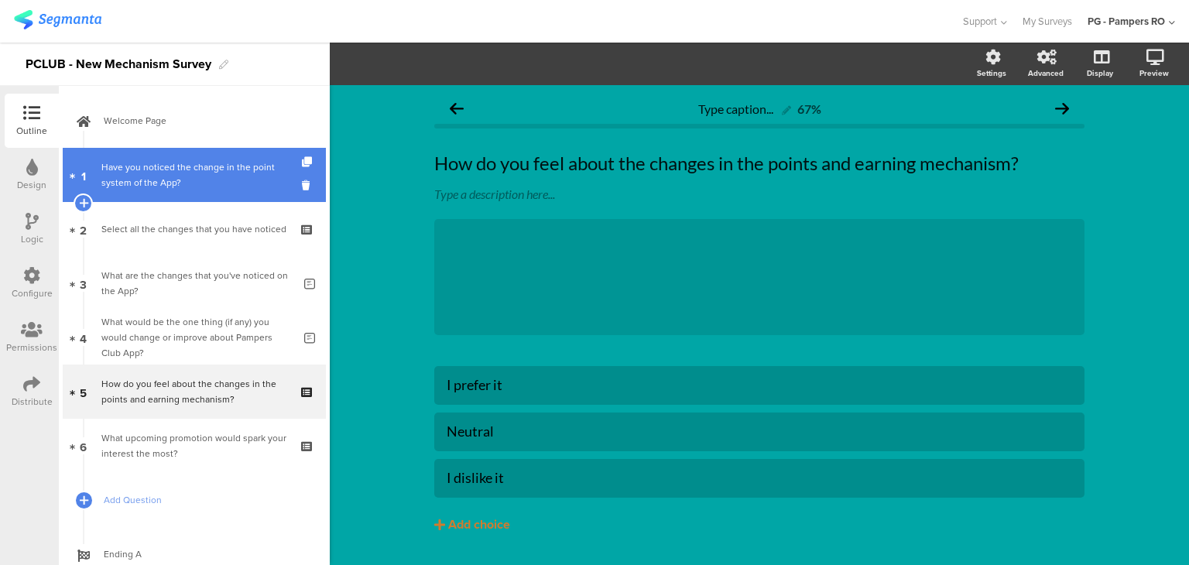
click at [194, 168] on div "Have you noticed the change in the point system of the App?" at bounding box center [193, 174] width 185 height 31
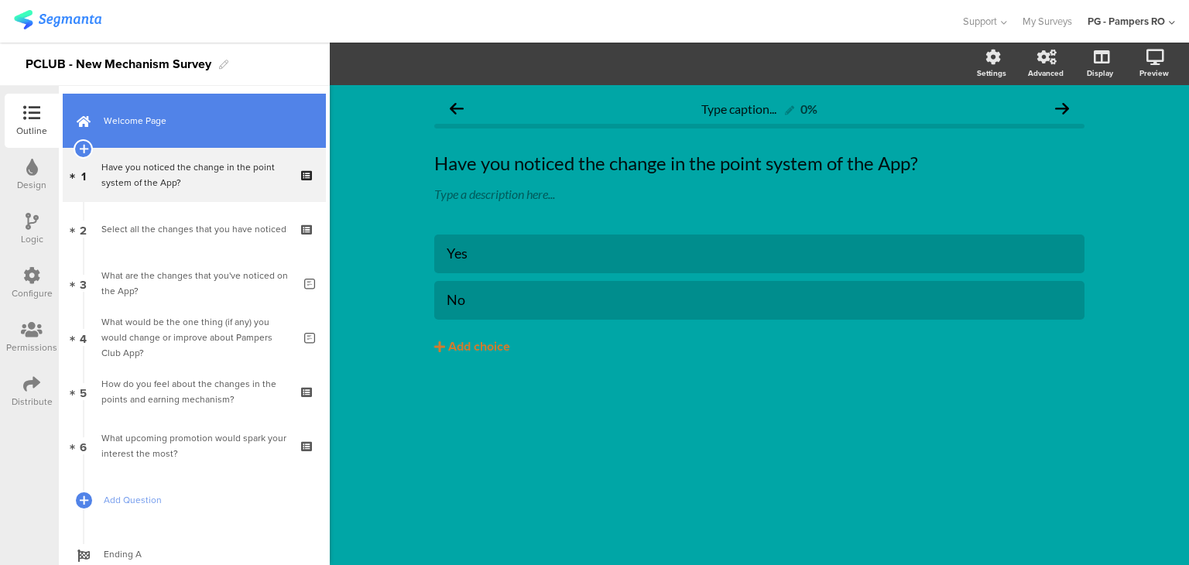
click at [200, 130] on link "Welcome Page" at bounding box center [194, 121] width 263 height 54
